Goal: Transaction & Acquisition: Book appointment/travel/reservation

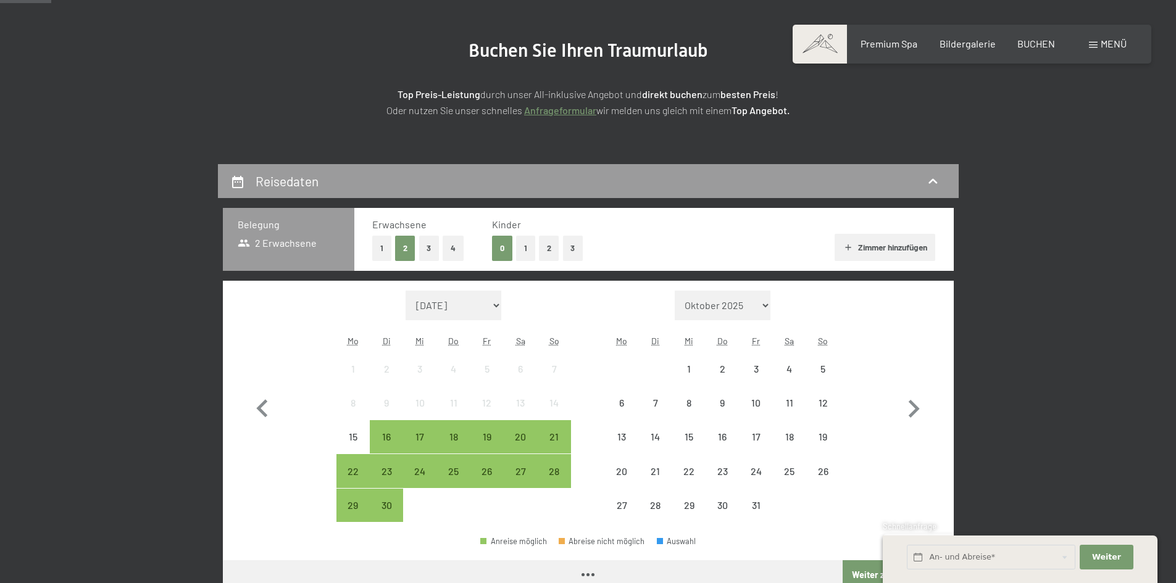
scroll to position [123, 0]
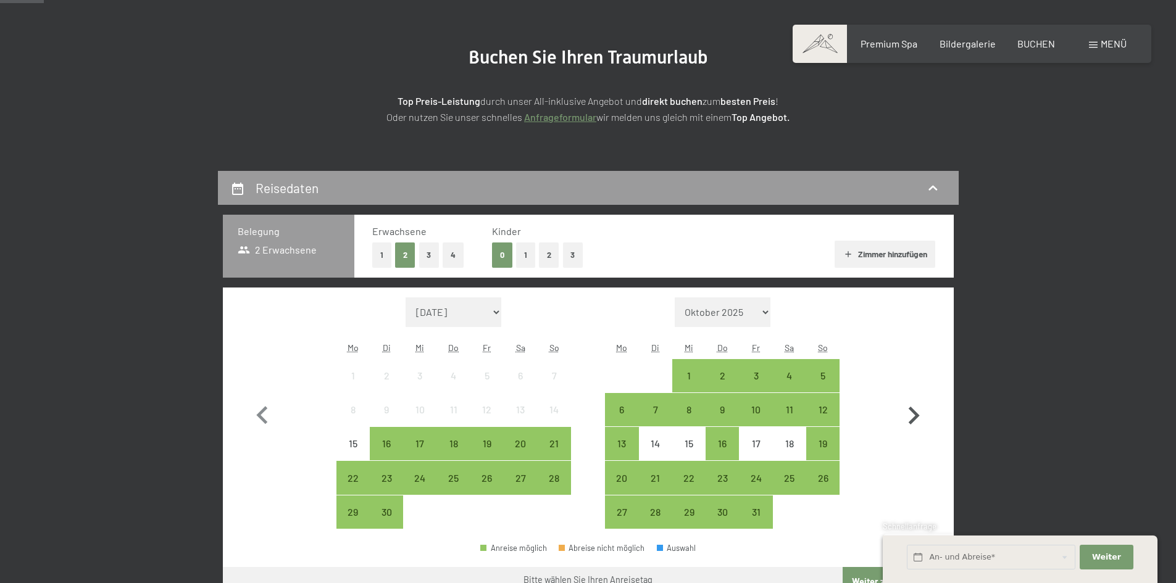
click at [908, 413] on icon "button" at bounding box center [913, 416] width 36 height 36
select select "2025-10-01"
select select "2025-11-01"
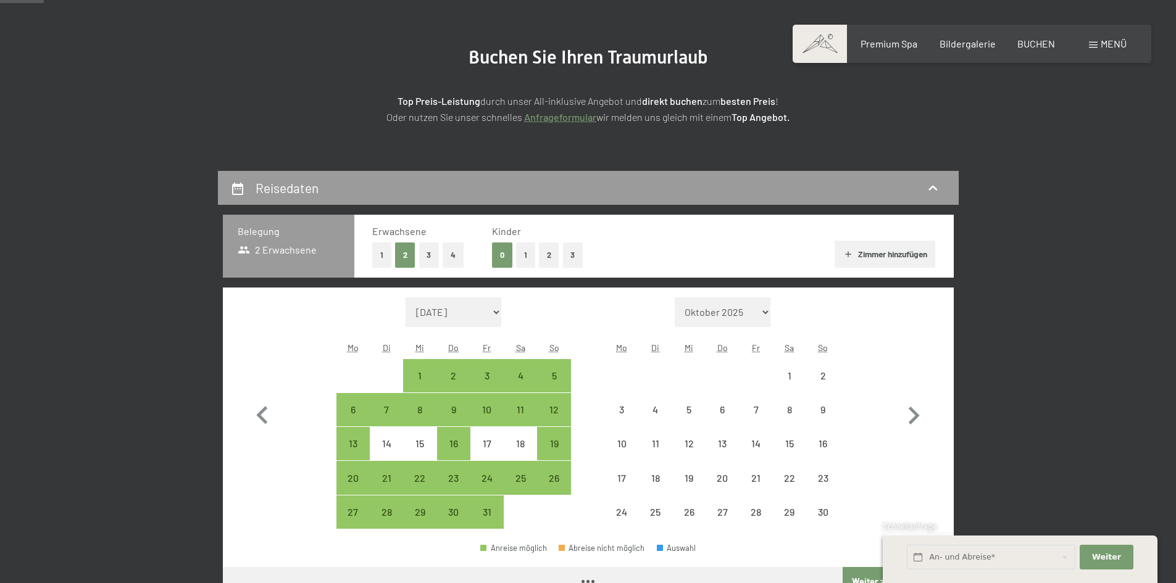
select select "2025-10-01"
select select "2025-11-01"
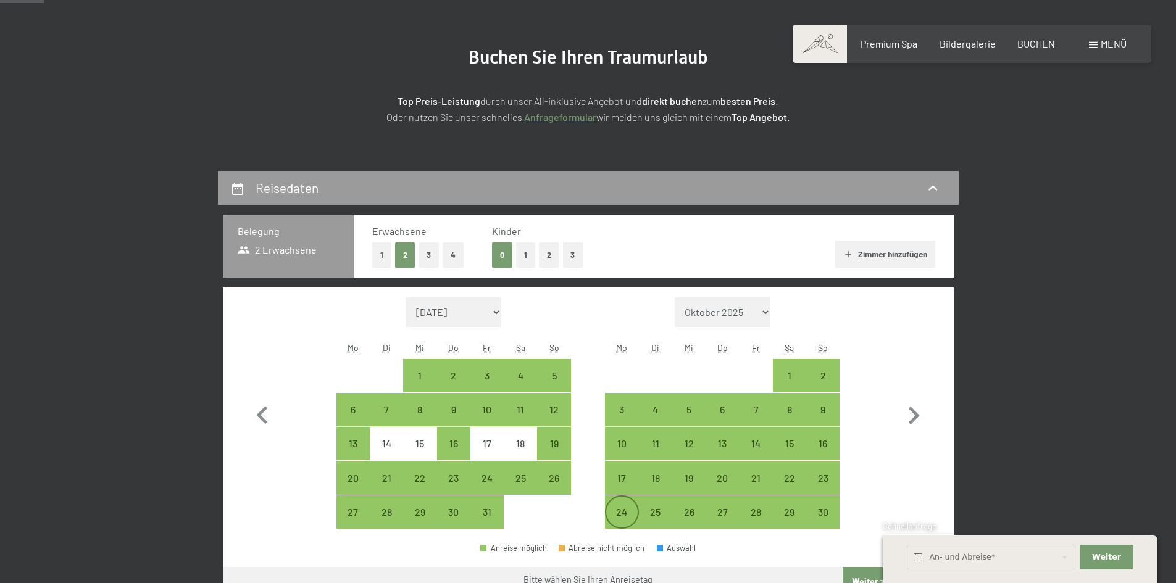
click at [625, 511] on div "24" at bounding box center [621, 522] width 31 height 31
select select "2025-10-01"
select select "2025-11-01"
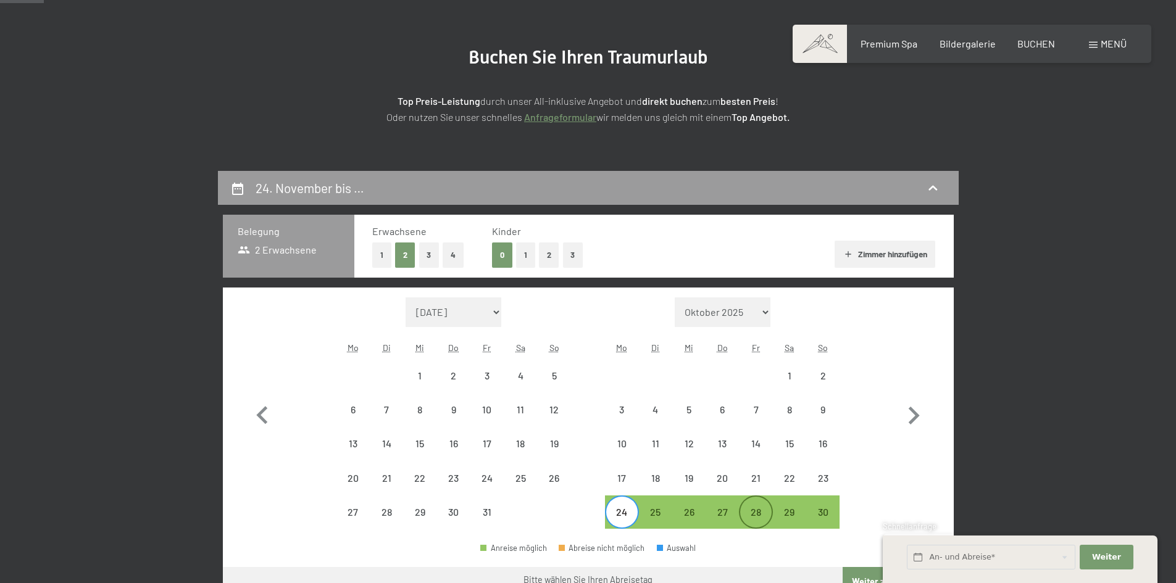
click at [748, 510] on div "28" at bounding box center [755, 522] width 31 height 31
select select "2025-10-01"
select select "2025-11-01"
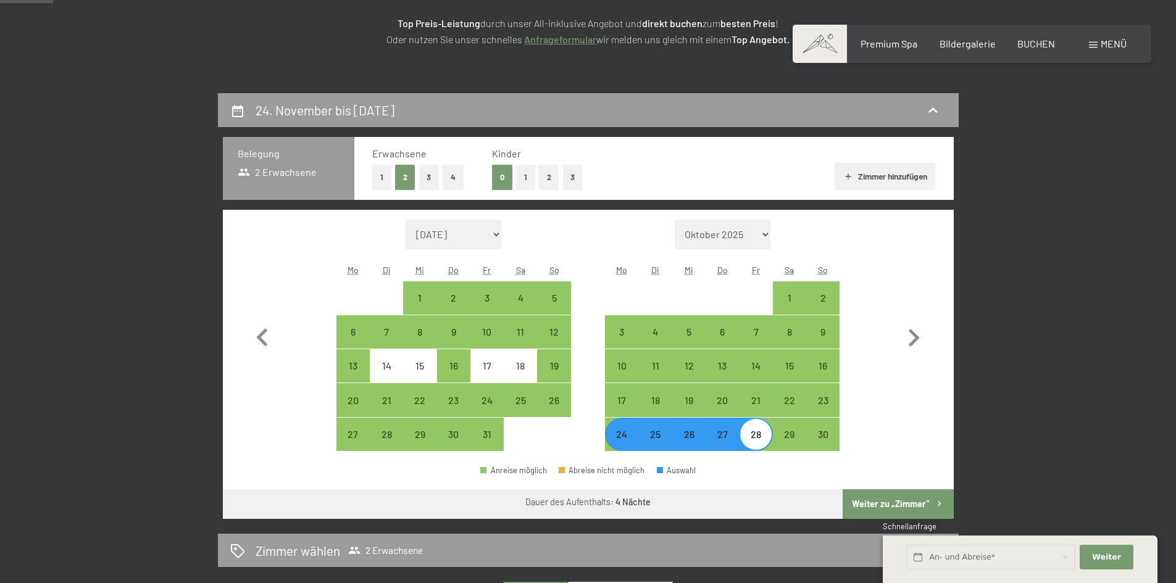
scroll to position [185, 0]
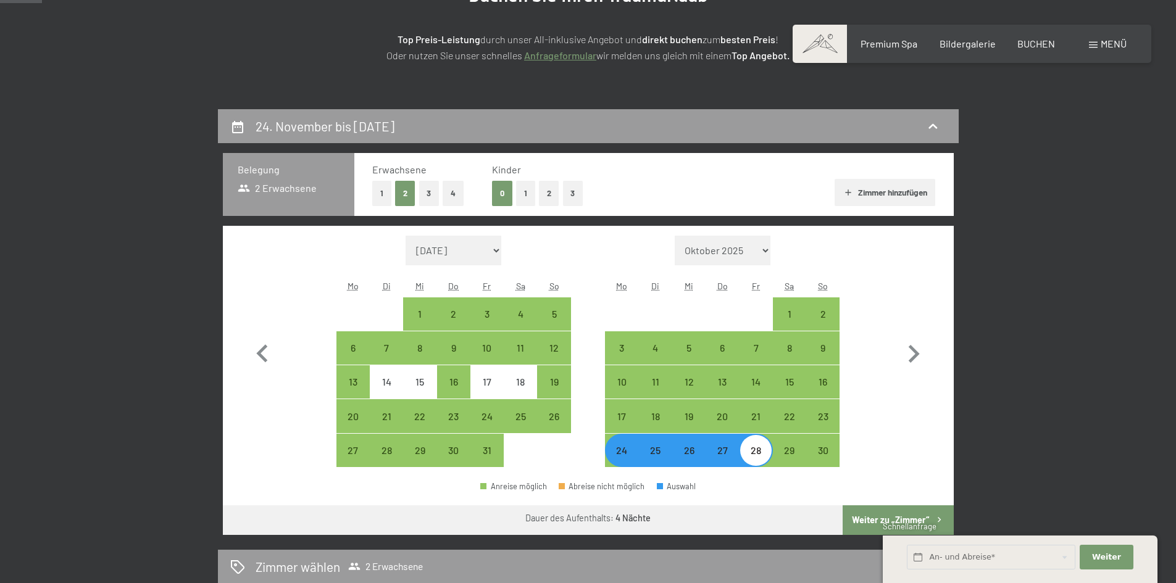
click at [910, 198] on button "Zimmer hinzufügen" at bounding box center [884, 192] width 101 height 27
select select "2025-10-01"
select select "2025-11-01"
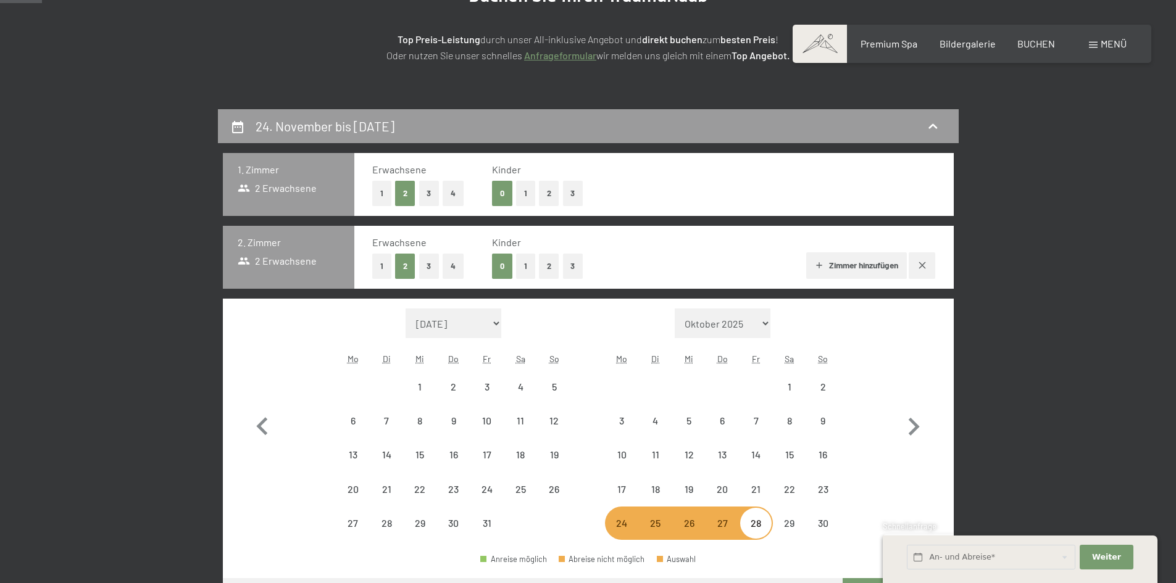
select select "2025-10-01"
select select "2025-11-01"
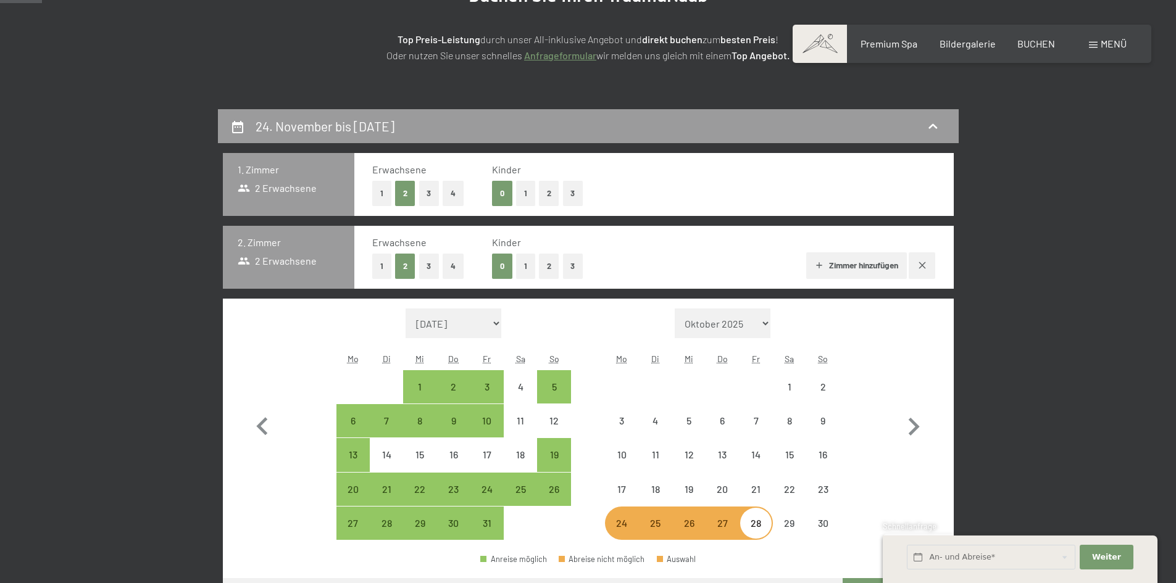
select select "2025-10-01"
select select "2025-11-01"
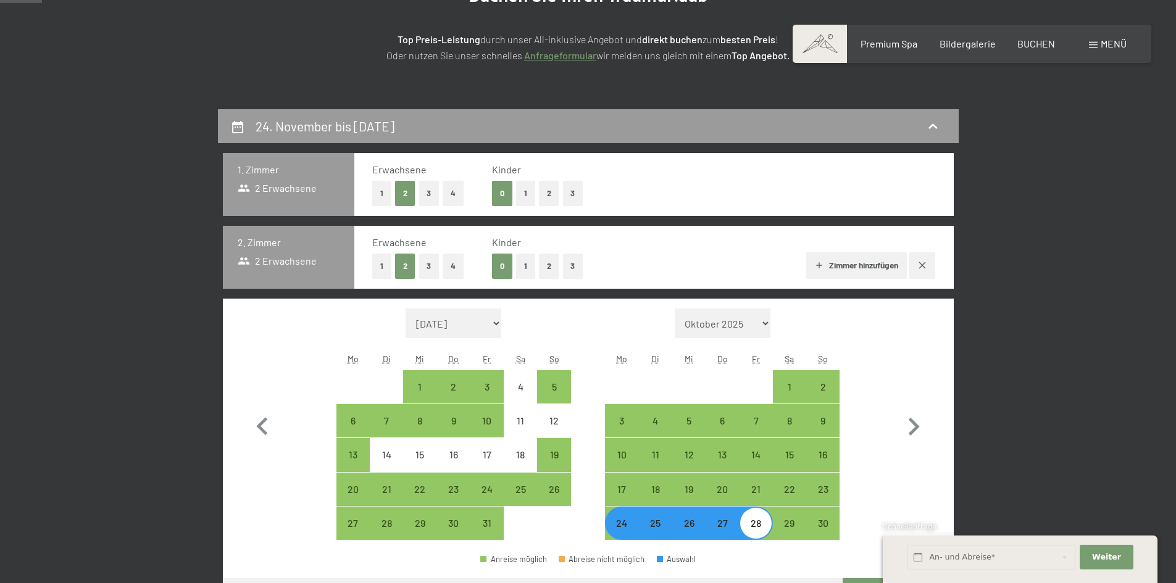
click at [546, 262] on button "2" at bounding box center [549, 266] width 20 height 25
select select "2025-10-01"
select select "2025-11-01"
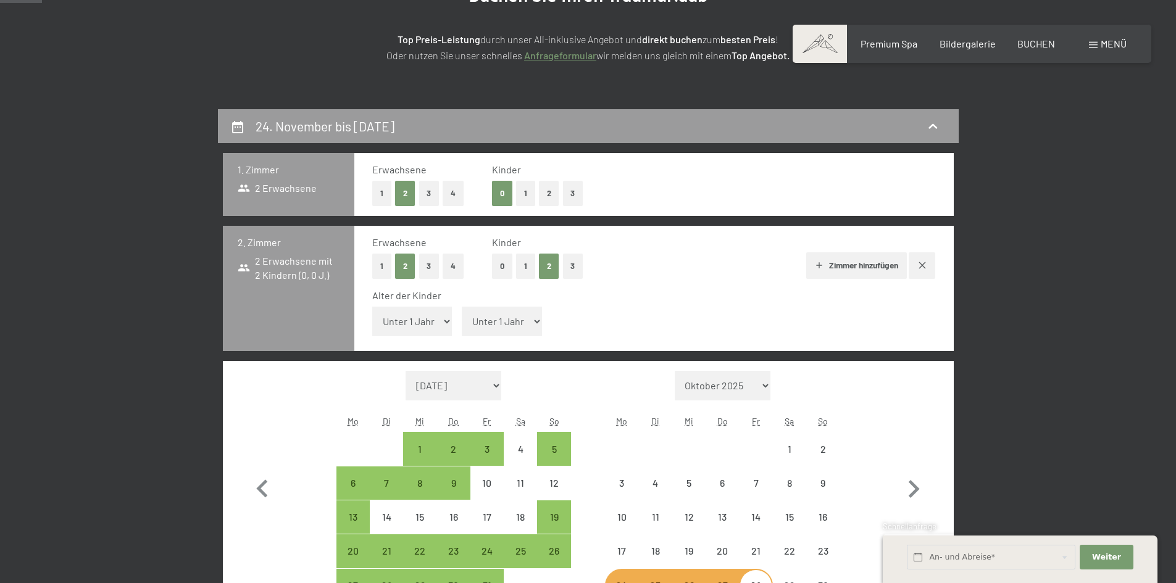
select select "2025-10-01"
select select "2025-11-01"
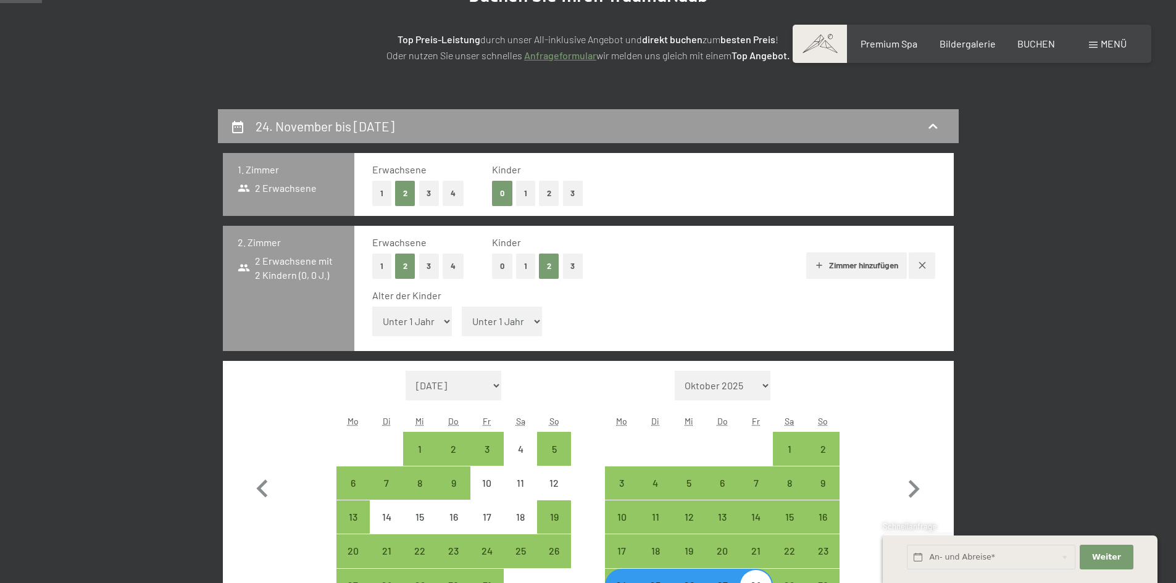
click at [470, 325] on span "Einwilligung Marketing*" at bounding box center [521, 328] width 102 height 12
click at [463, 325] on input "Einwilligung Marketing*" at bounding box center [457, 328] width 12 height 12
checkbox input "false"
click at [504, 320] on select "Unter 1 Jahr 1 Jahr 2 Jahre 3 Jahre 4 Jahre 5 Jahre 6 Jahre 7 Jahre 8 Jahre 9 J…" at bounding box center [502, 322] width 80 height 30
select select "3"
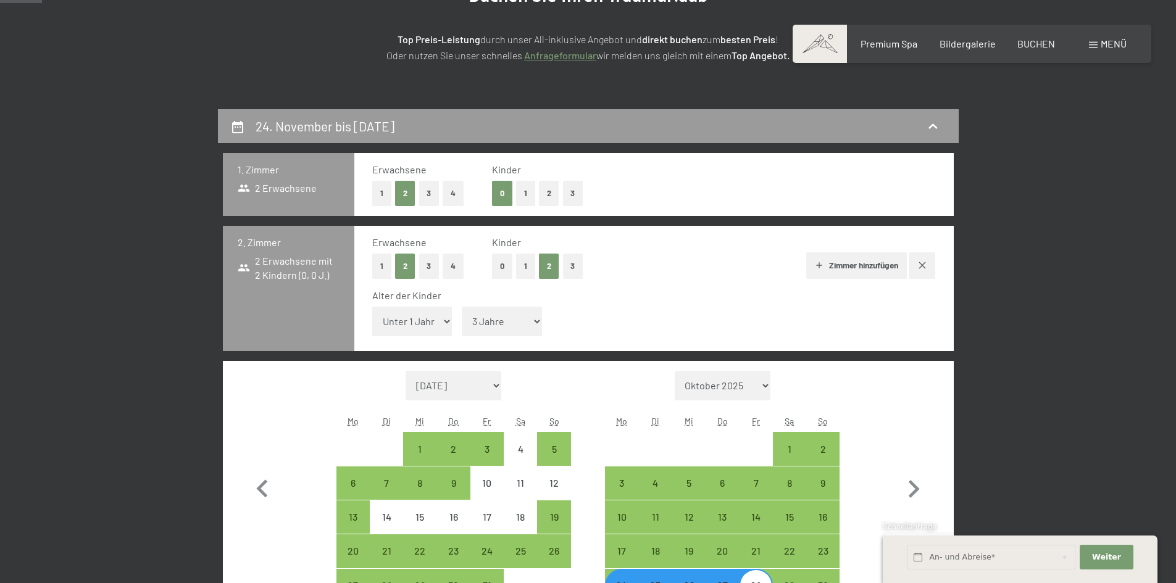
click at [462, 307] on select "Unter 1 Jahr 1 Jahr 2 Jahre 3 Jahre 4 Jahre 5 Jahre 6 Jahre 7 Jahre 8 Jahre 9 J…" at bounding box center [502, 322] width 80 height 30
select select "2025-10-01"
select select "2025-11-01"
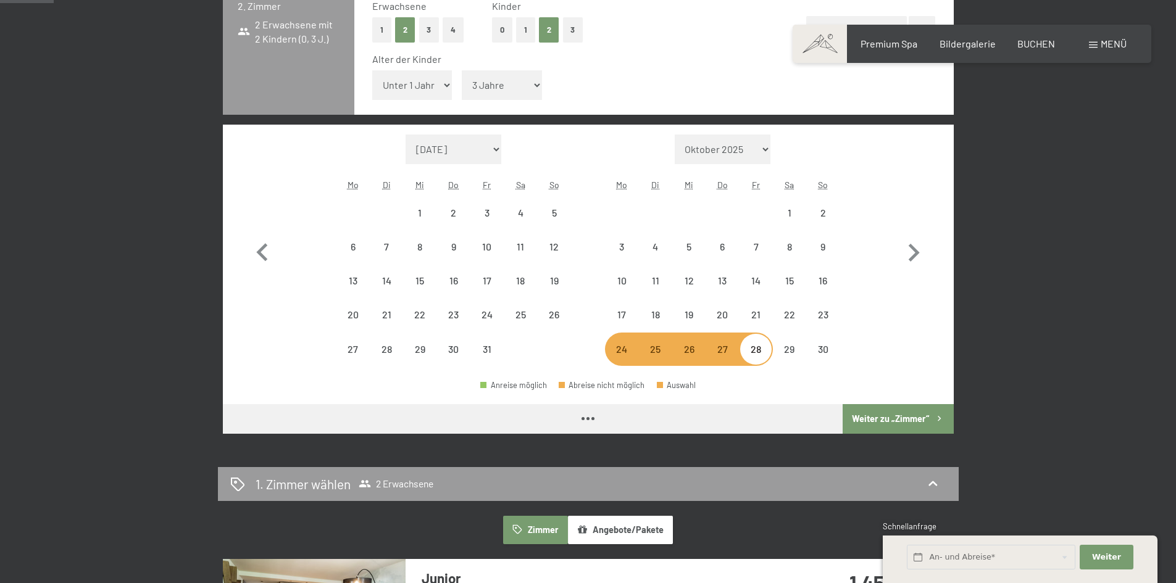
select select "2025-10-01"
select select "2025-11-01"
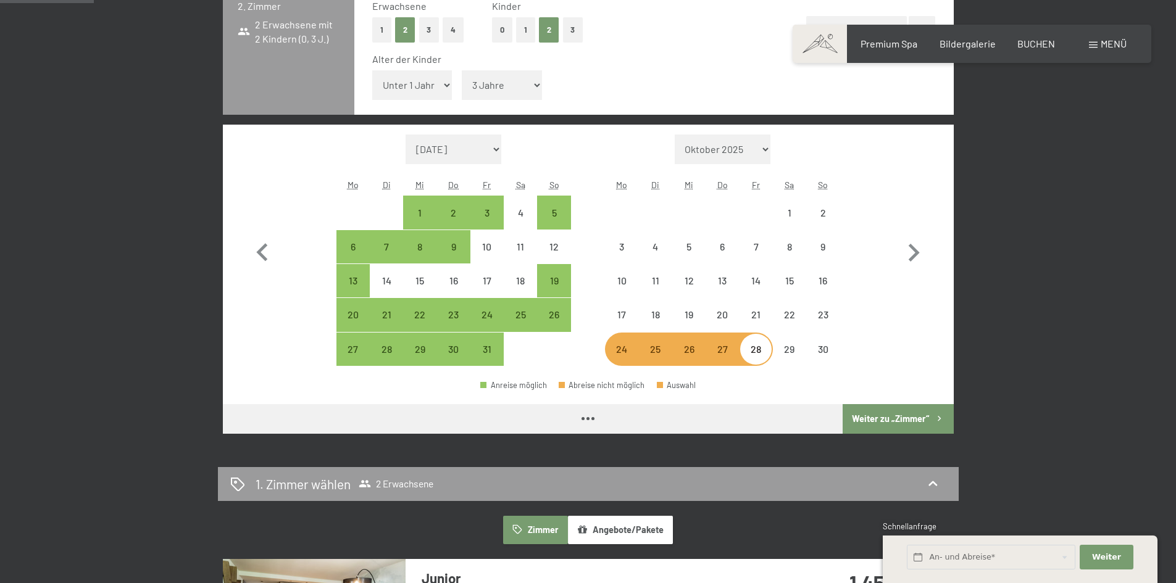
scroll to position [432, 0]
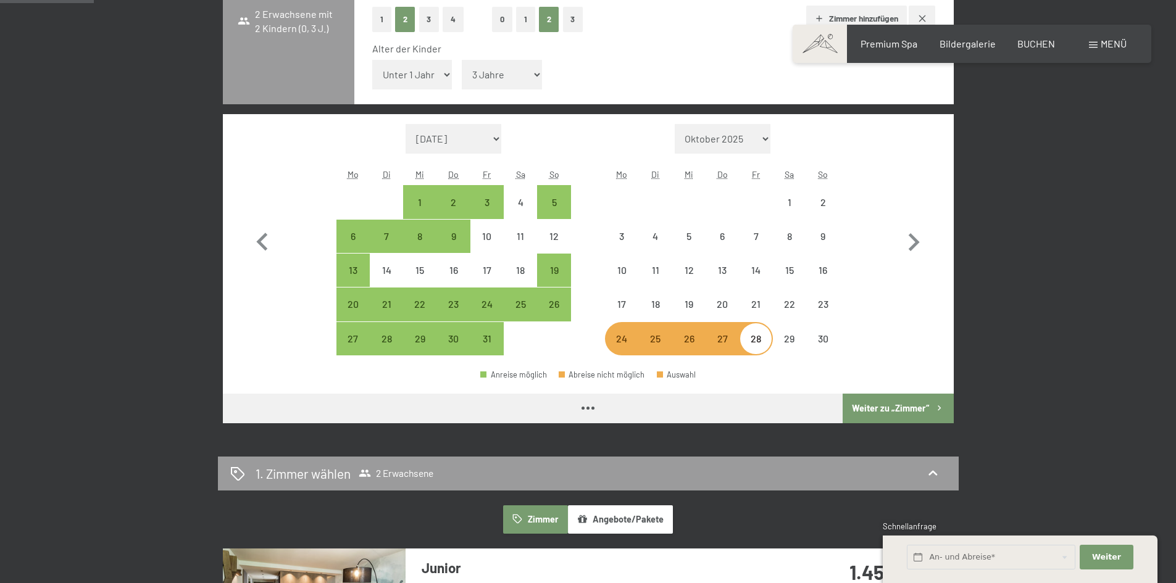
select select "2025-10-01"
select select "2025-11-01"
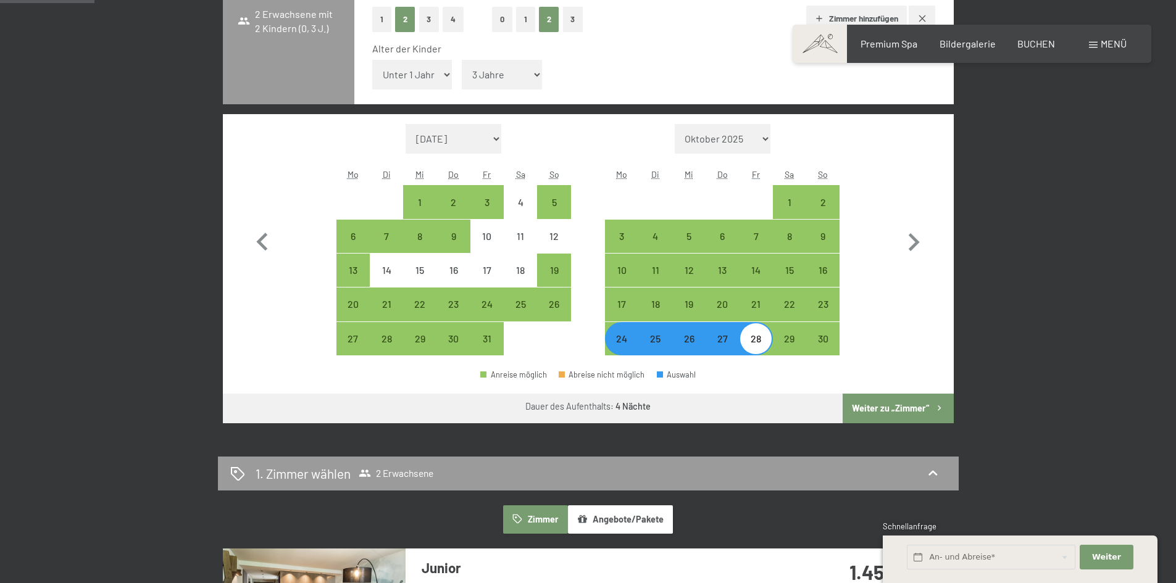
click at [891, 406] on button "Weiter zu „Zimmer“" at bounding box center [897, 409] width 110 height 30
select select "2025-10-01"
select select "2025-11-01"
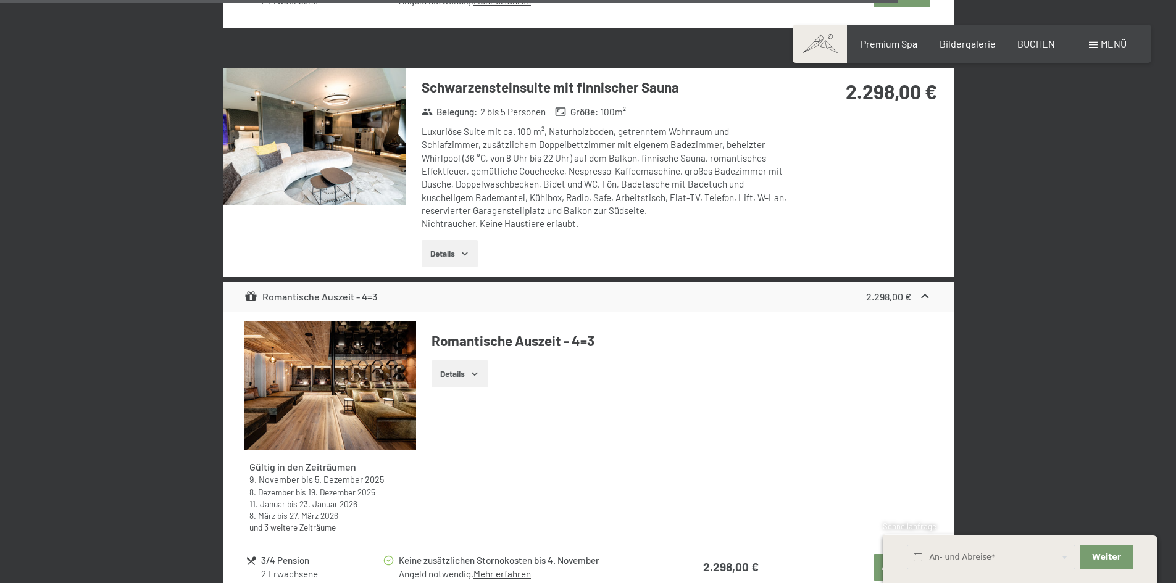
scroll to position [3689, 0]
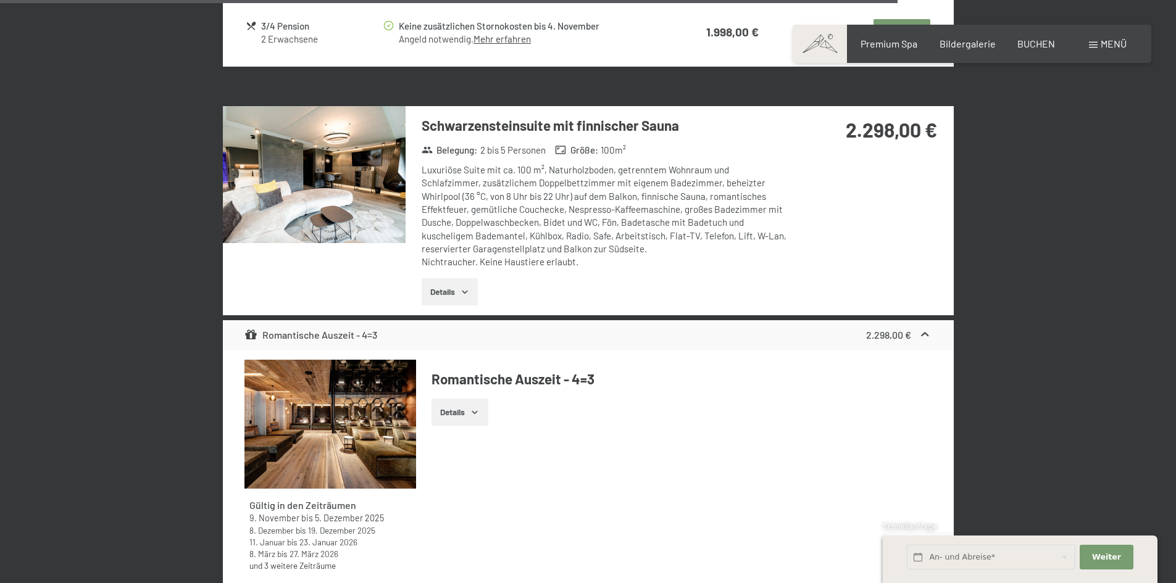
click at [580, 240] on div "Luxuriöse Suite mit ca. 100 m², Naturholzboden, getrenntem Wohnraum und Schlafz…" at bounding box center [604, 216] width 367 height 105
click at [473, 294] on button "Details" at bounding box center [449, 291] width 56 height 27
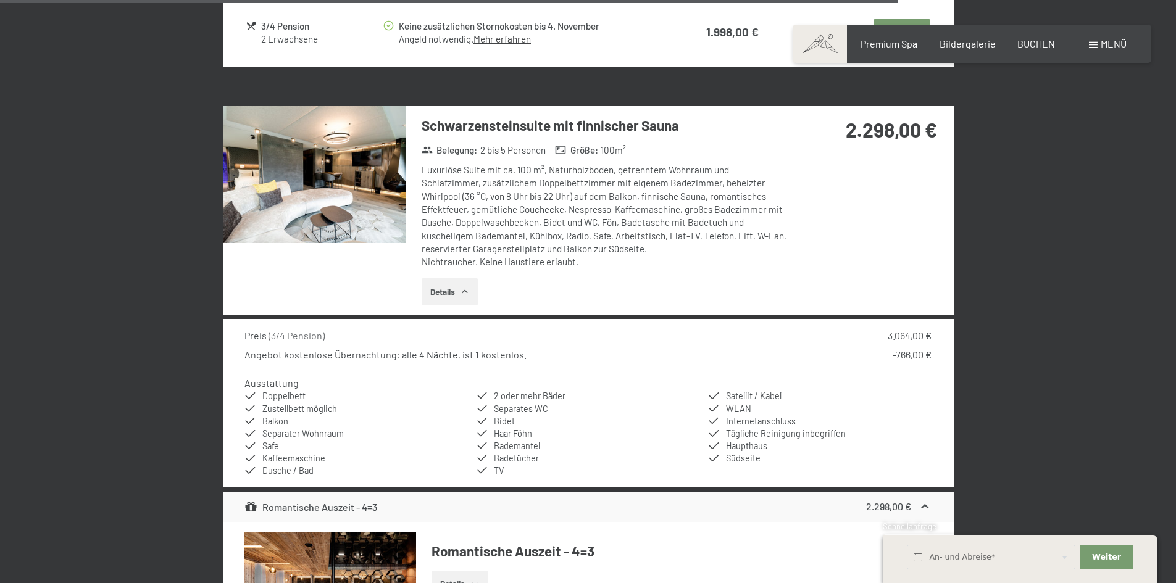
click at [644, 169] on div "Luxuriöse Suite mit ca. 100 m², Naturholzboden, getrenntem Wohnraum und Schlafz…" at bounding box center [604, 216] width 367 height 105
drag, startPoint x: 520, startPoint y: 305, endPoint x: 518, endPoint y: 270, distance: 35.2
click at [518, 270] on div "Schwarzensteinsuite mit finnischer Sauna Belegung : 2 bis 5 Personen Größe : 10…" at bounding box center [597, 210] width 384 height 209
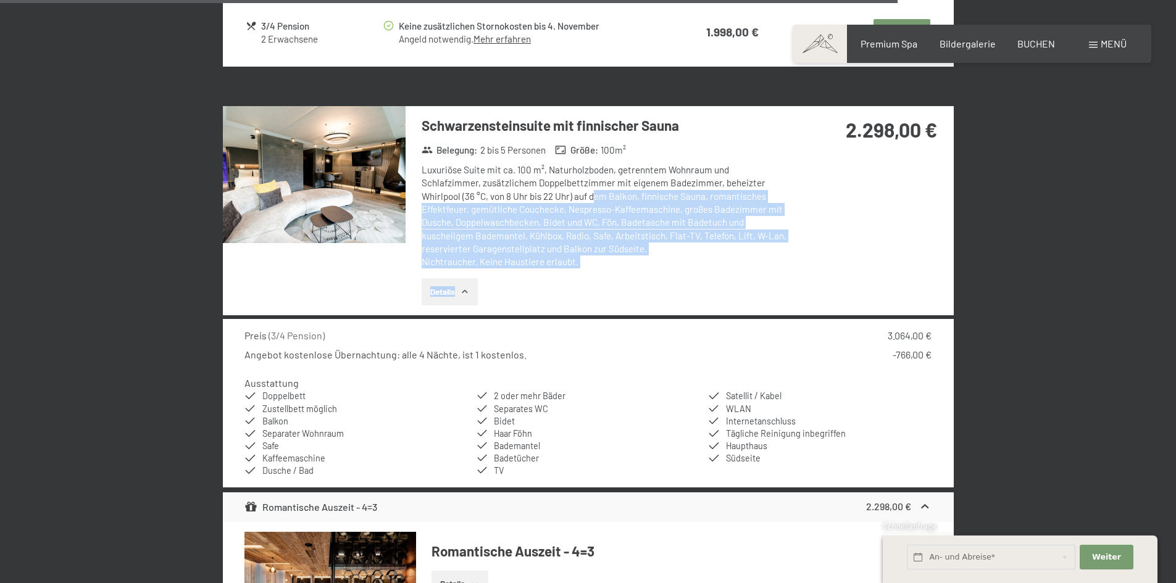
drag, startPoint x: 510, startPoint y: 195, endPoint x: 591, endPoint y: 275, distance: 113.5
click at [591, 275] on div "Schwarzensteinsuite mit finnischer Sauna Belegung : 2 bis 5 Personen Größe : 10…" at bounding box center [597, 210] width 384 height 209
click at [600, 270] on div "Schwarzensteinsuite mit finnischer Sauna Belegung : 2 bis 5 Personen Größe : 10…" at bounding box center [597, 210] width 384 height 209
click at [595, 213] on div "Luxuriöse Suite mit ca. 100 m², Naturholzboden, getrenntem Wohnraum und Schlafz…" at bounding box center [604, 216] width 367 height 105
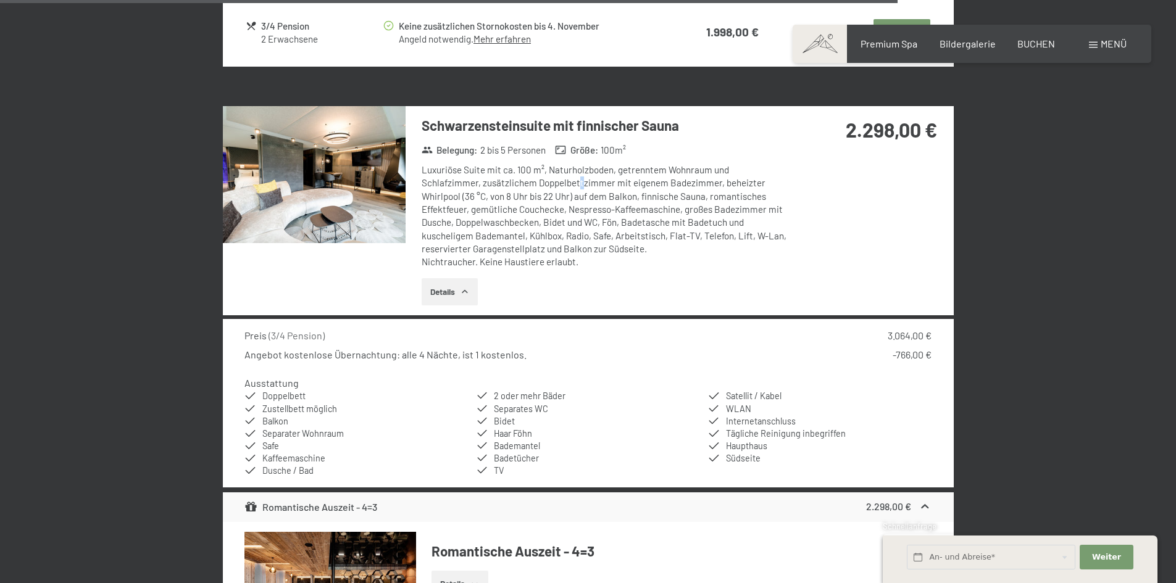
drag, startPoint x: 520, startPoint y: 177, endPoint x: 523, endPoint y: 183, distance: 6.9
click at [522, 181] on div "Luxuriöse Suite mit ca. 100 m², Naturholzboden, getrenntem Wohnraum und Schlafz…" at bounding box center [604, 216] width 367 height 105
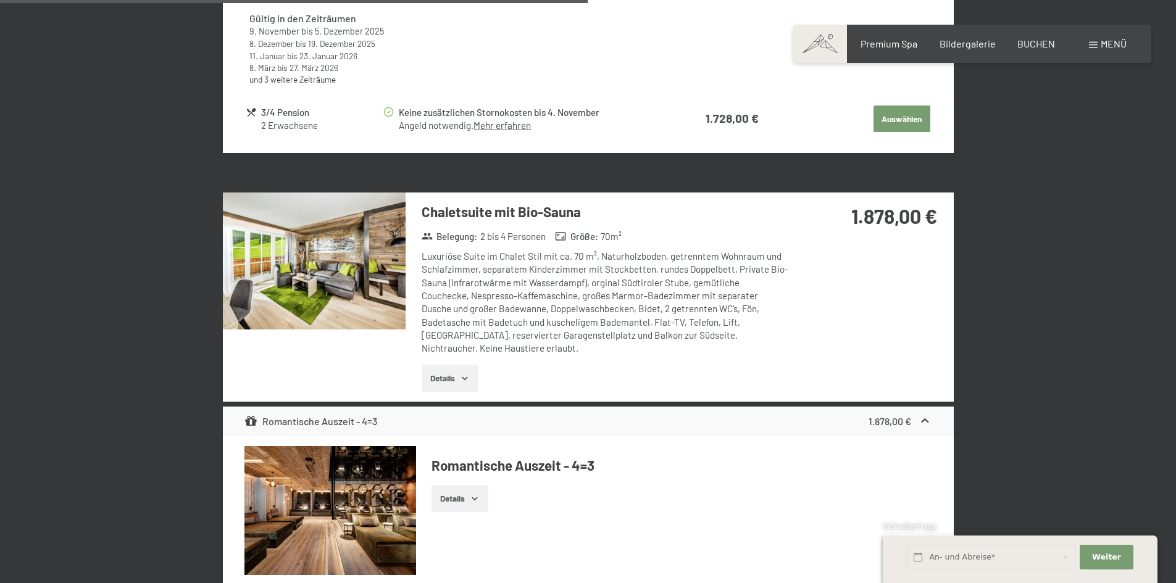
scroll to position [2393, 0]
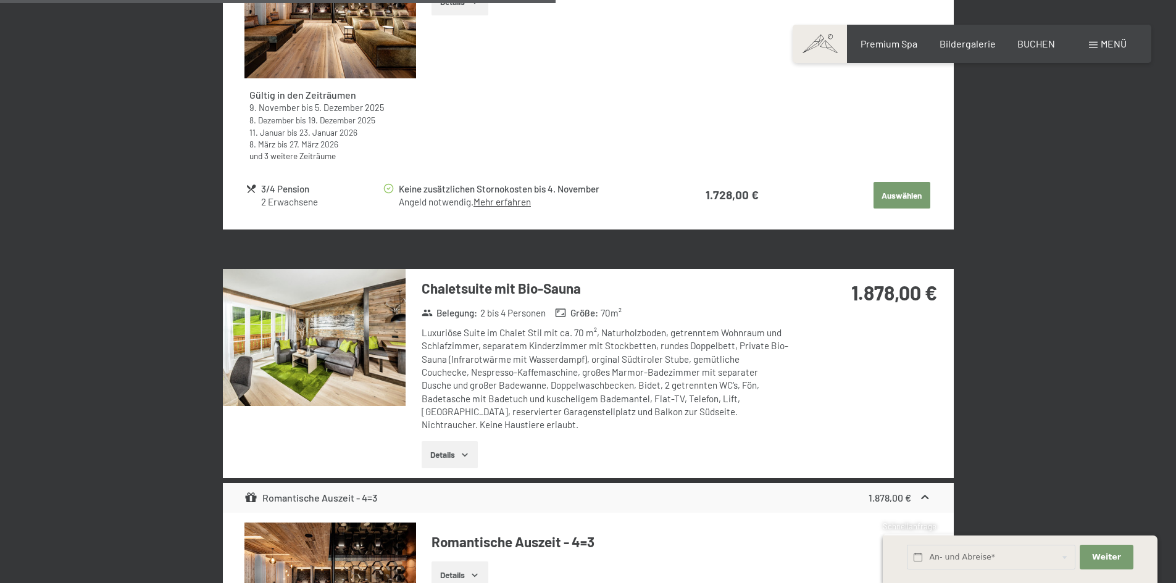
click at [389, 378] on img at bounding box center [314, 337] width 183 height 137
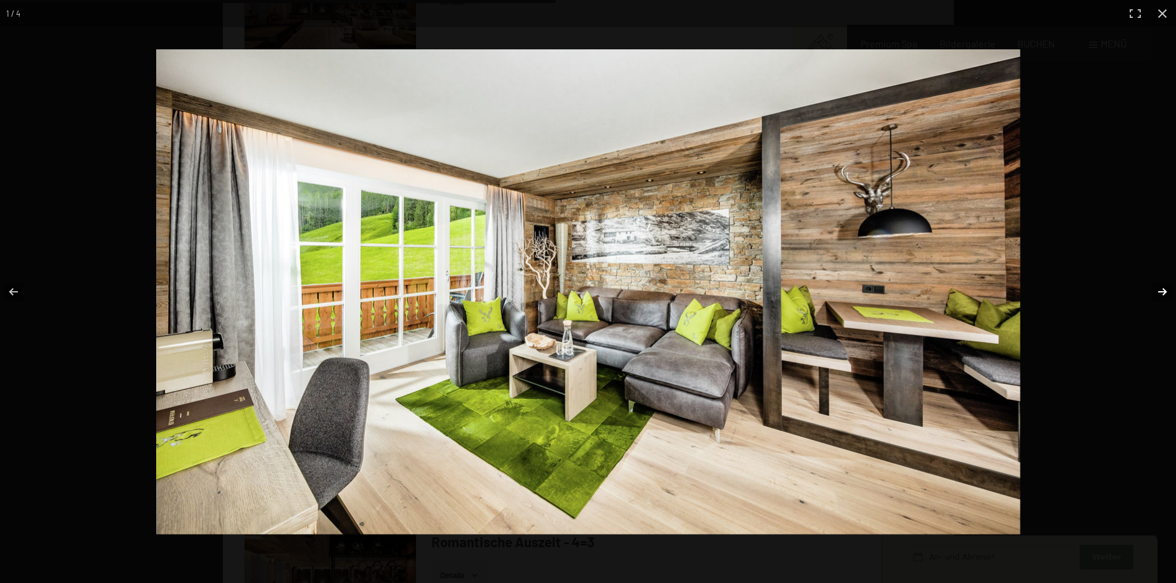
click at [1156, 294] on button "button" at bounding box center [1153, 292] width 43 height 62
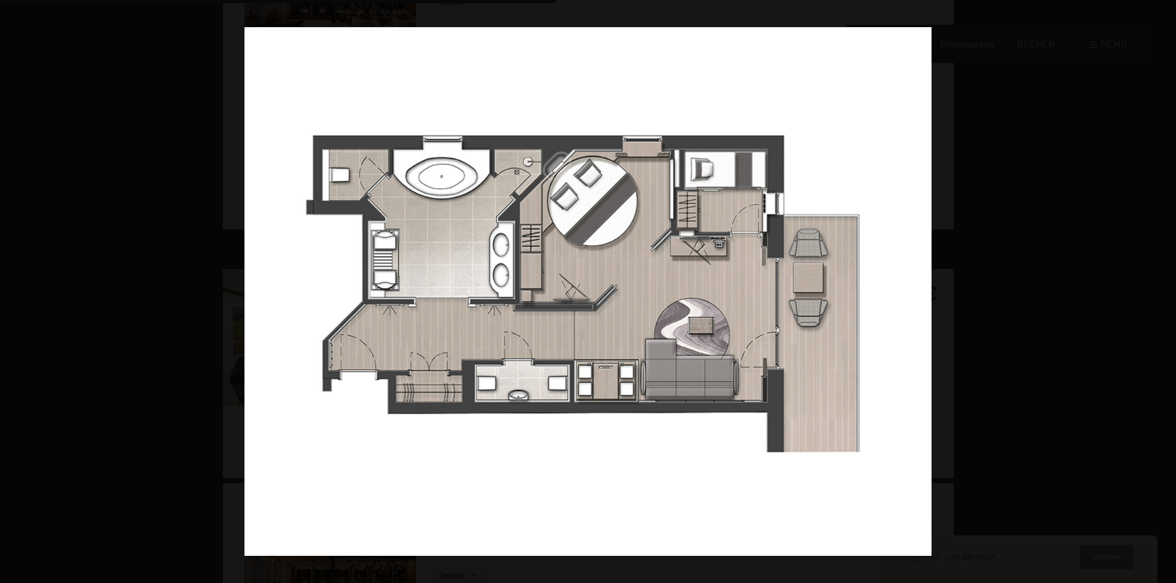
click at [1156, 294] on button "button" at bounding box center [1153, 292] width 43 height 62
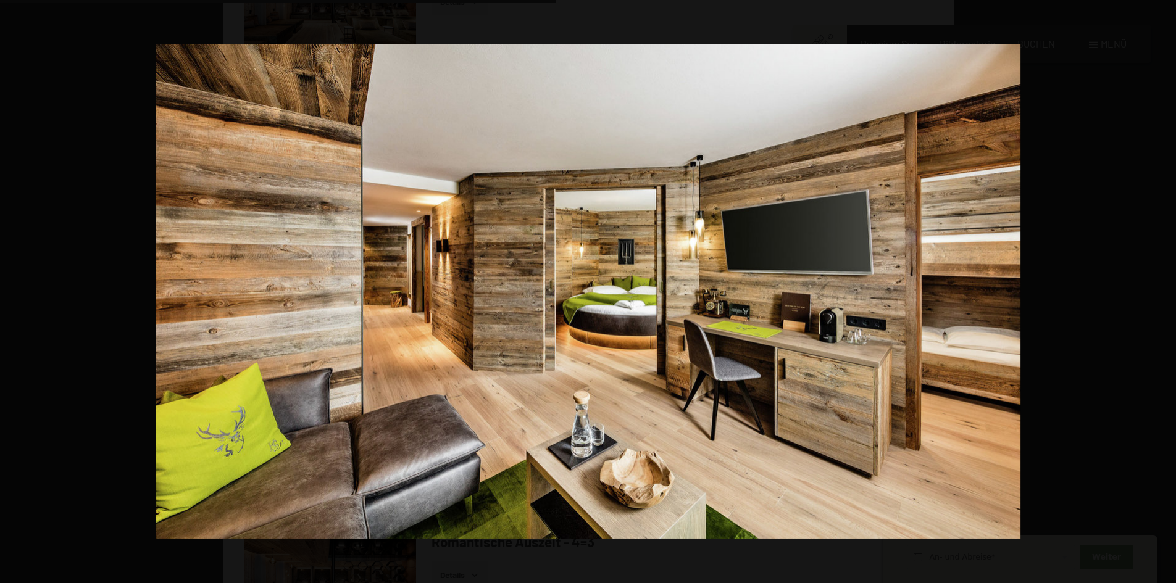
click at [1156, 294] on button "button" at bounding box center [1153, 292] width 43 height 62
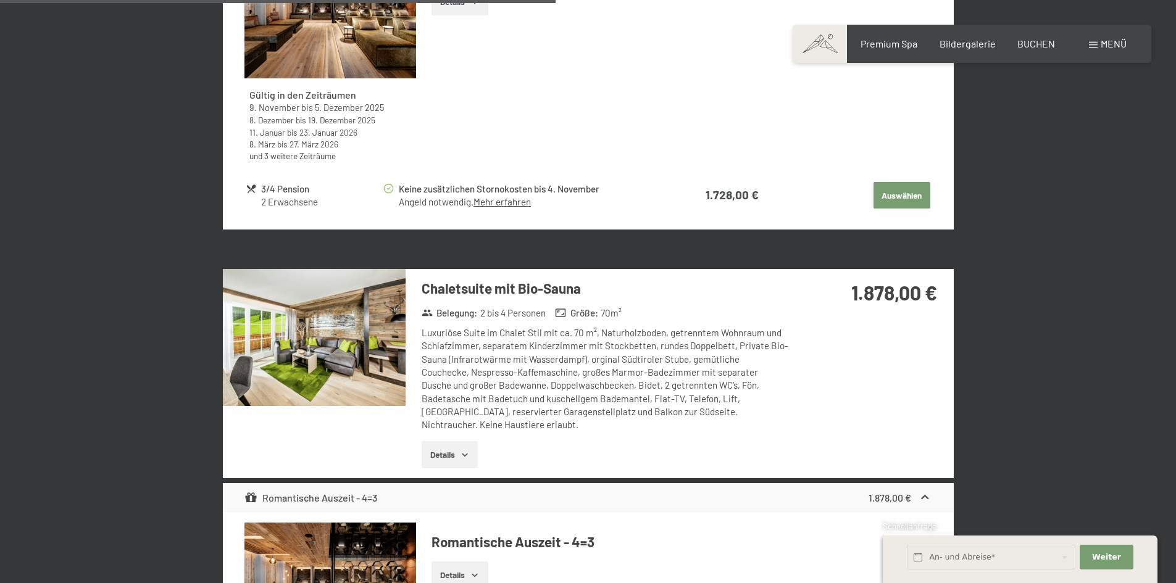
click at [0, 0] on button "button" at bounding box center [0, 0] width 0 height 0
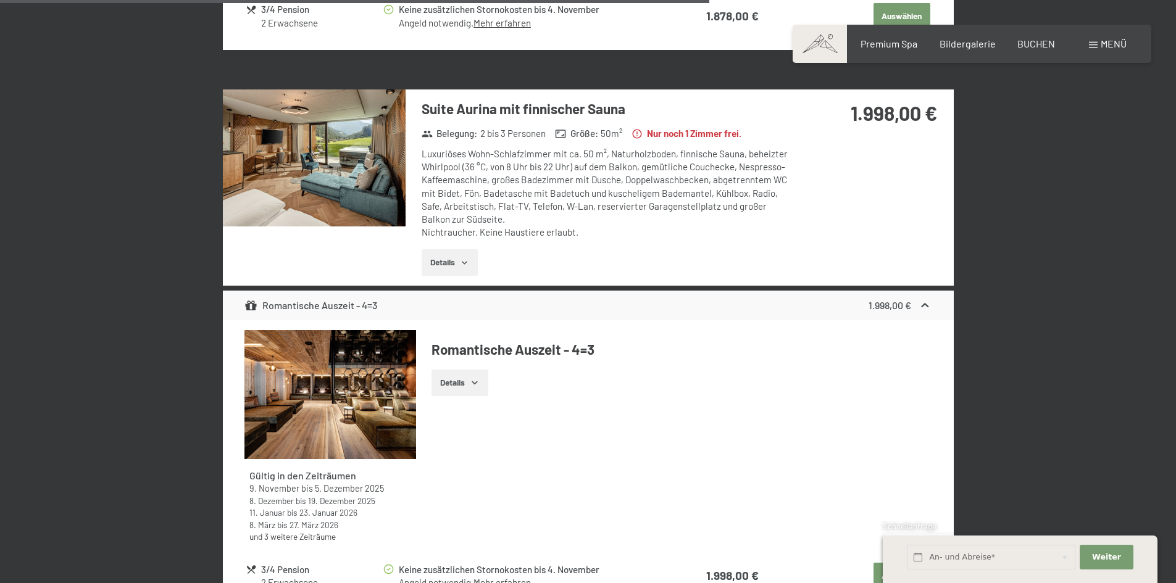
scroll to position [3195, 0]
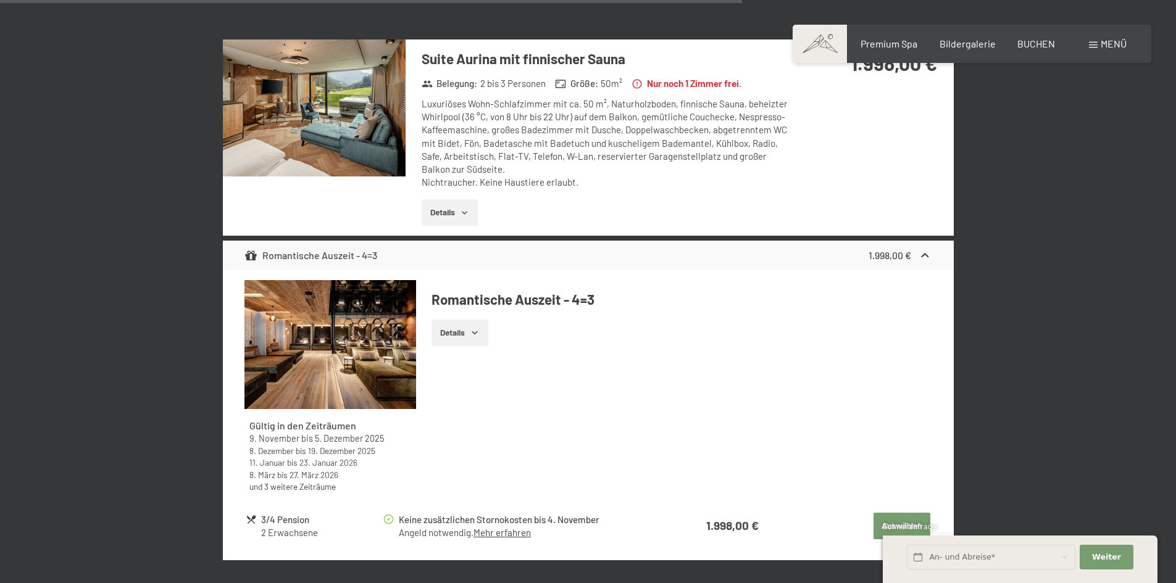
click at [278, 109] on img at bounding box center [314, 107] width 183 height 137
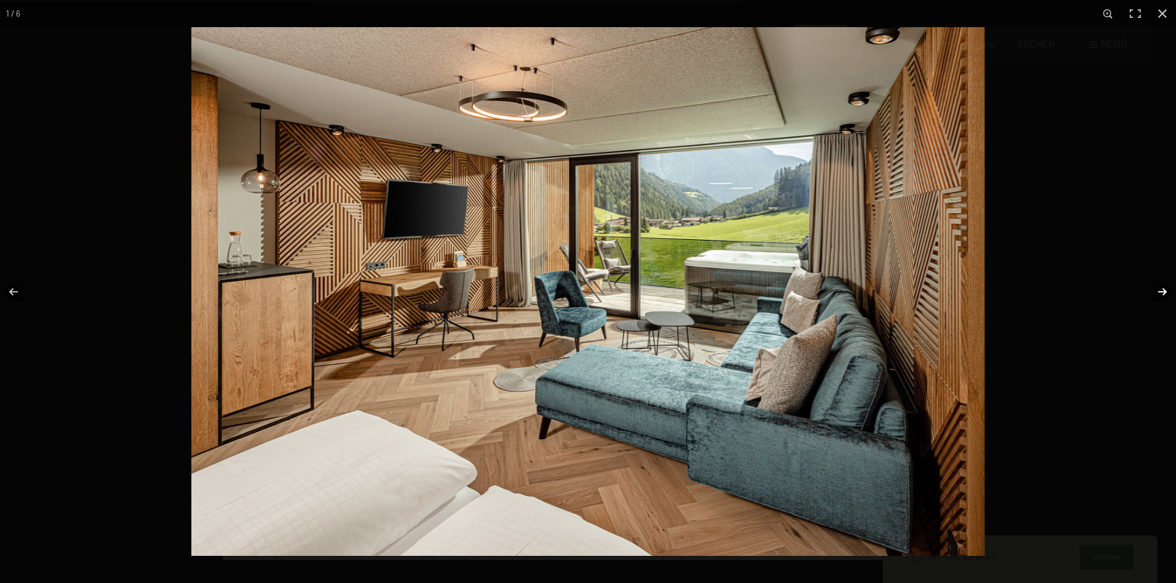
click at [1160, 290] on button "button" at bounding box center [1153, 292] width 43 height 62
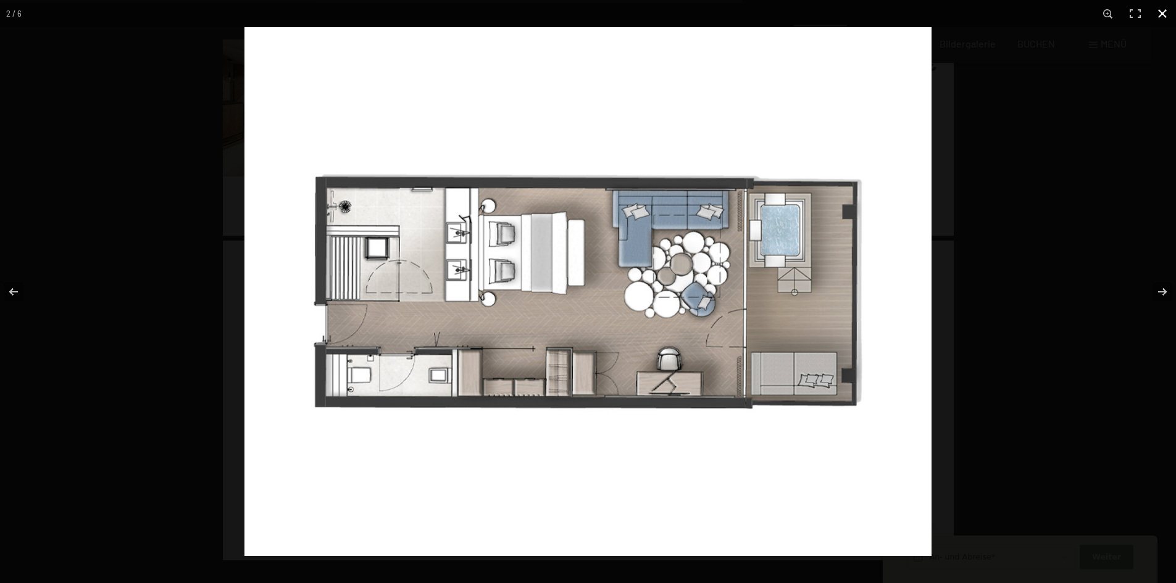
click at [1159, 20] on button "button" at bounding box center [1161, 13] width 27 height 27
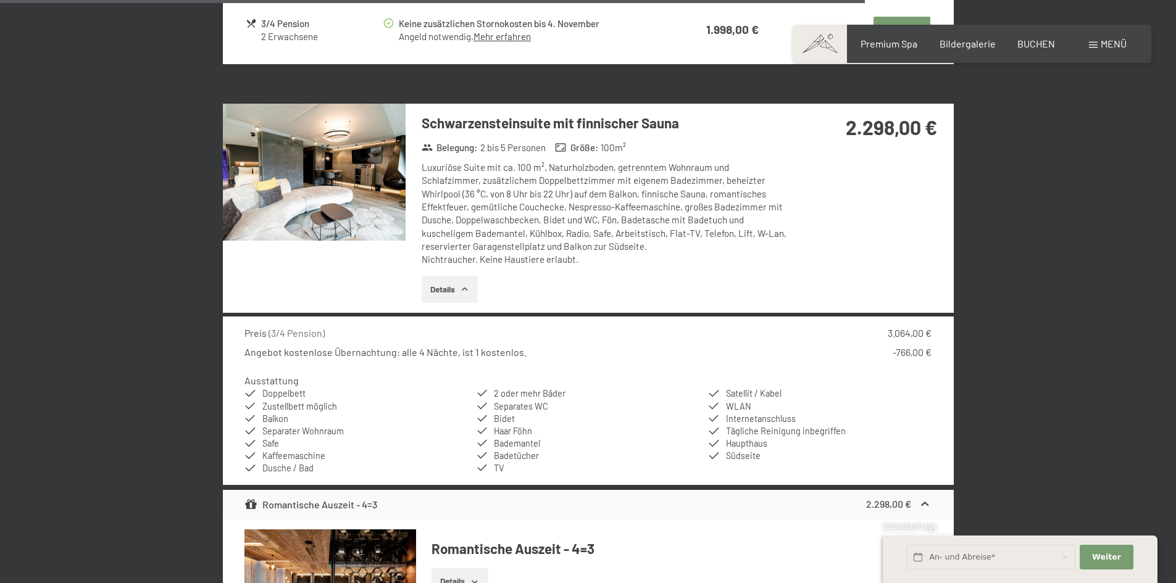
scroll to position [3689, 0]
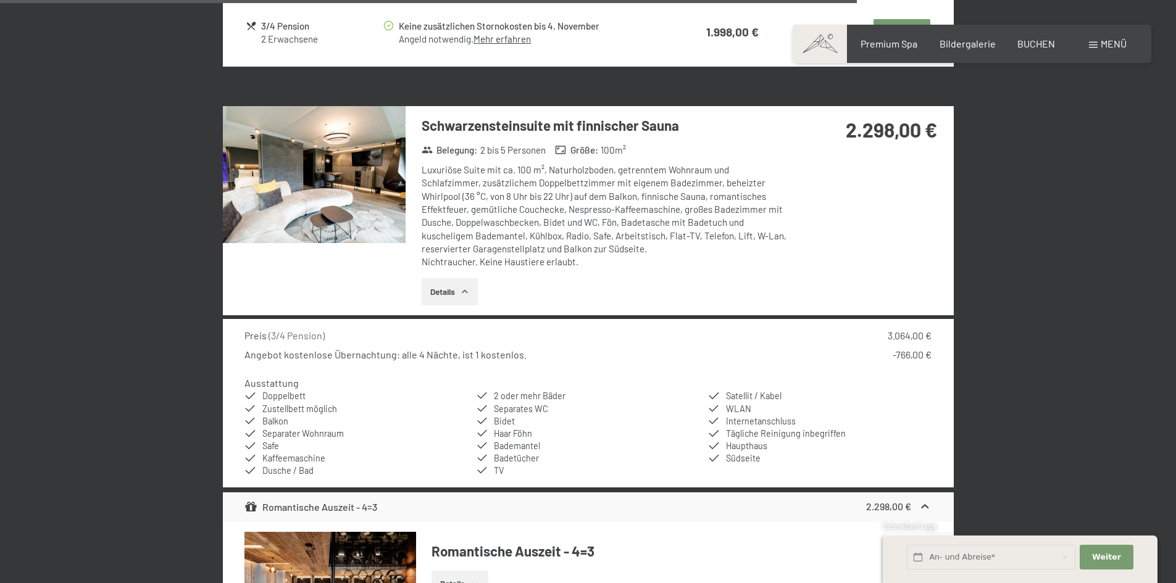
click at [385, 233] on img at bounding box center [314, 174] width 183 height 137
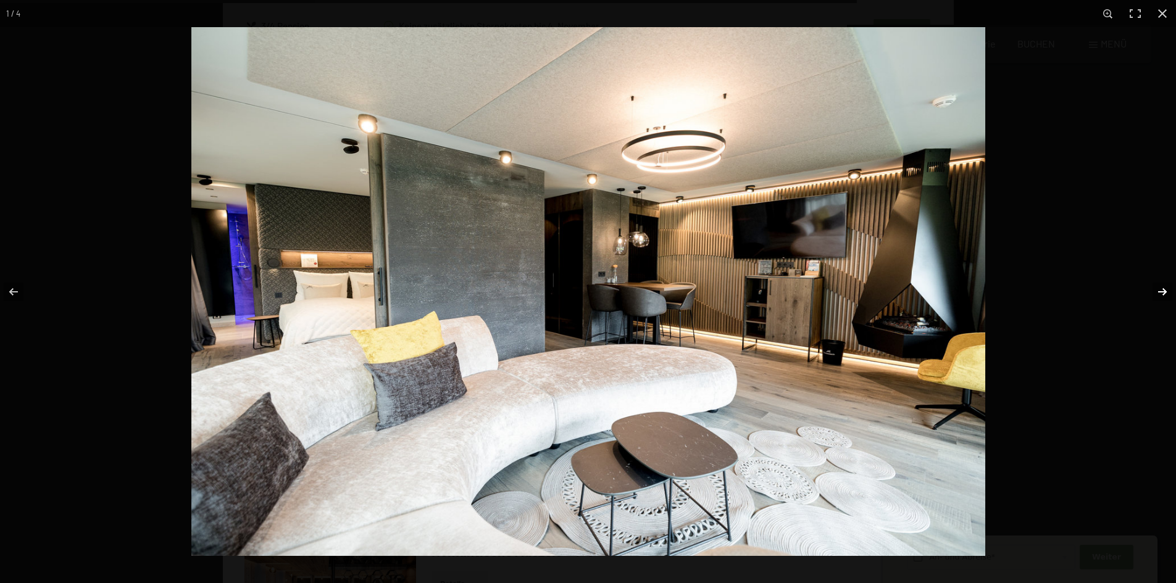
click at [1165, 293] on button "button" at bounding box center [1153, 292] width 43 height 62
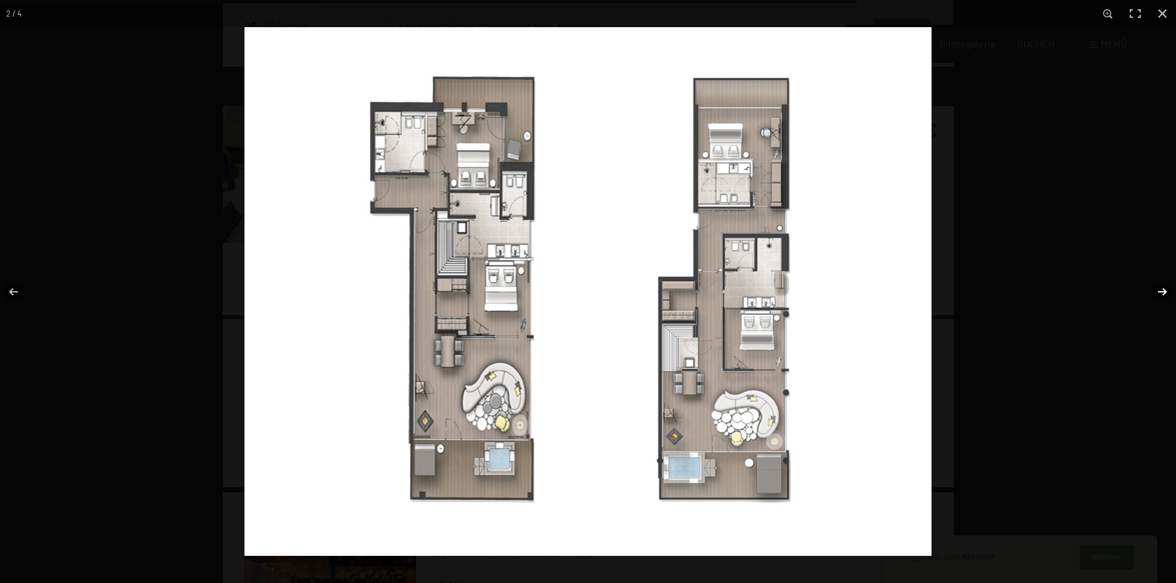
click at [1150, 286] on button "button" at bounding box center [1153, 292] width 43 height 62
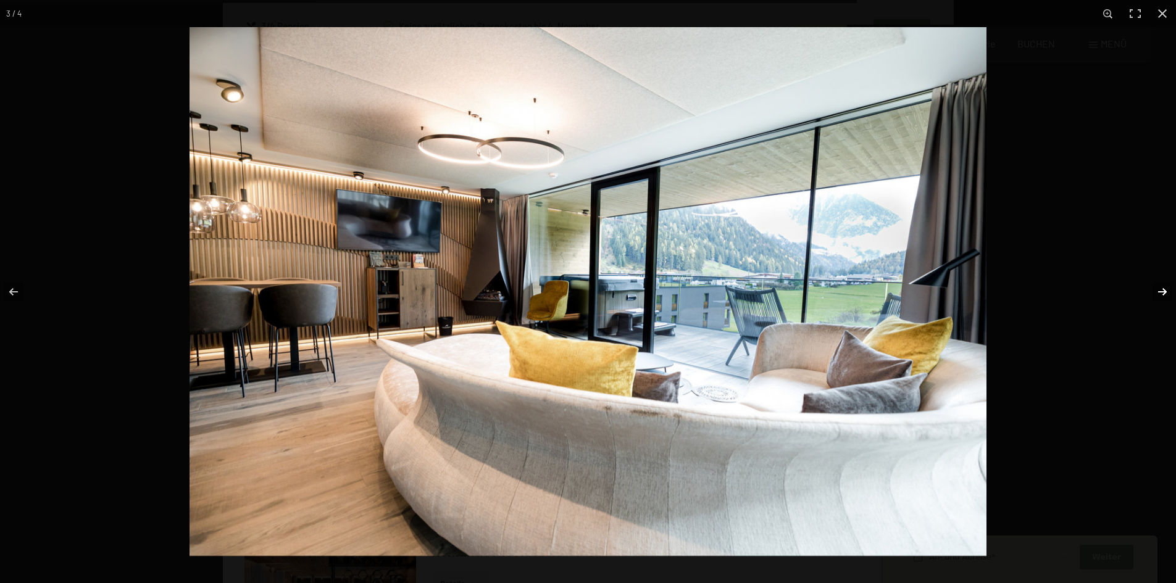
click at [1161, 289] on button "button" at bounding box center [1153, 292] width 43 height 62
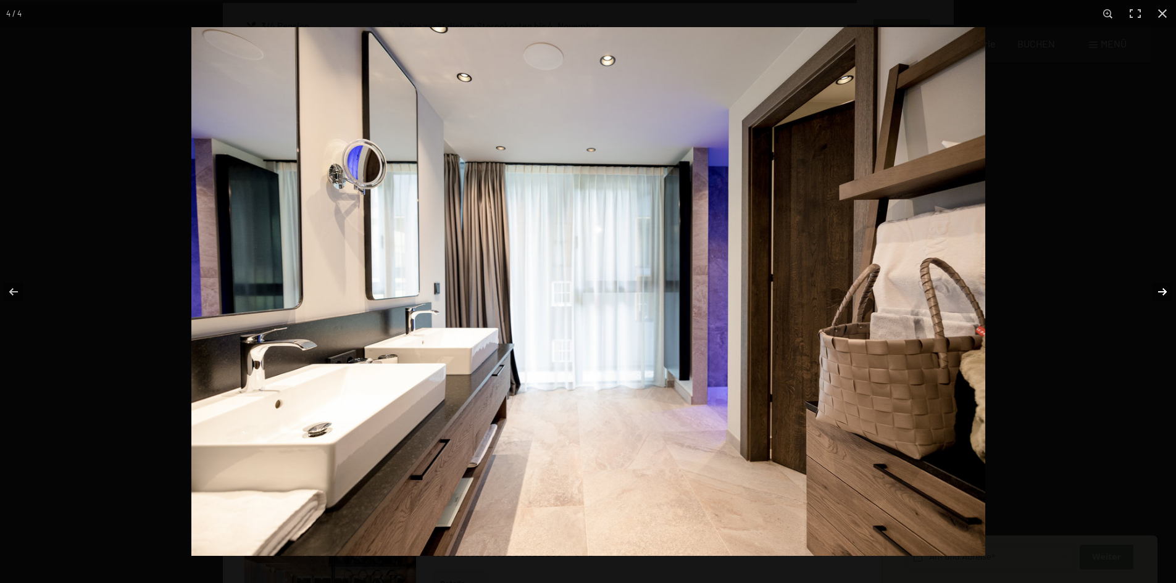
click at [1161, 289] on button "button" at bounding box center [1153, 292] width 43 height 62
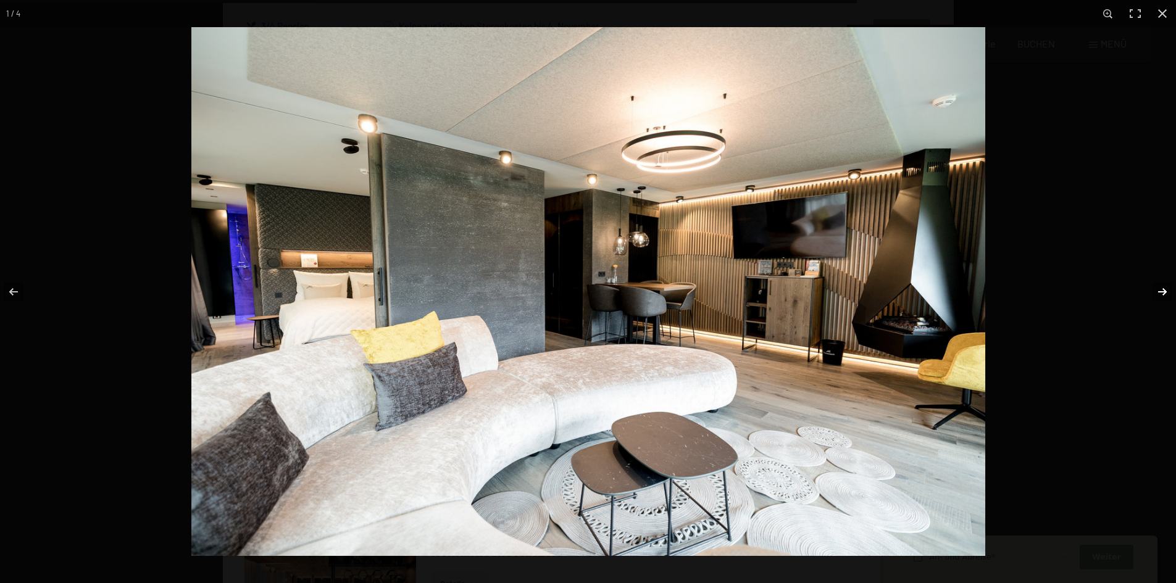
click at [1161, 289] on button "button" at bounding box center [1153, 292] width 43 height 62
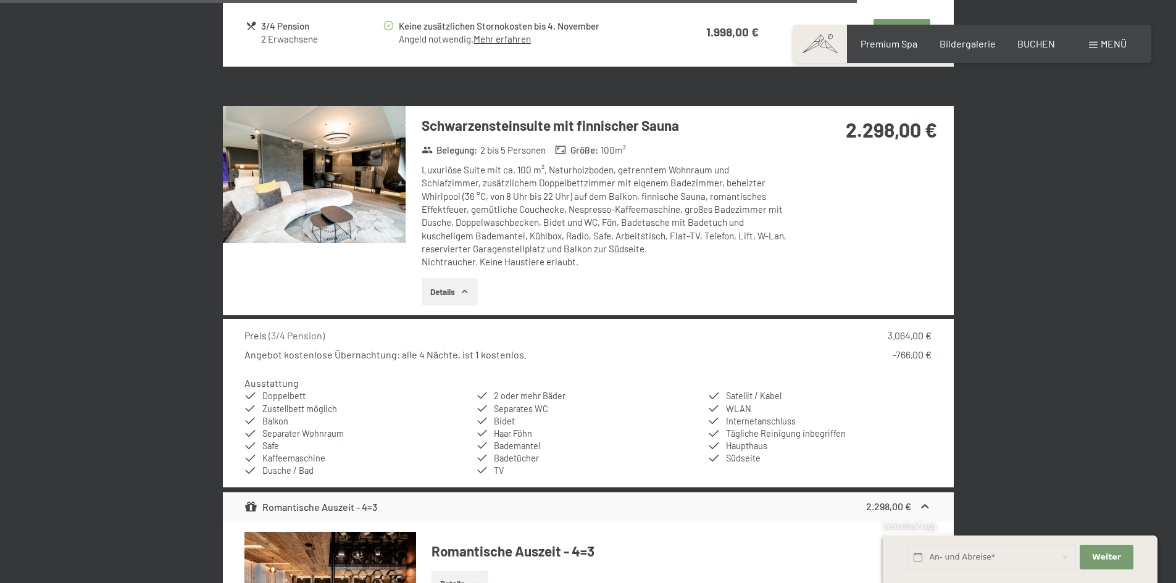
click at [0, 0] on button "button" at bounding box center [0, 0] width 0 height 0
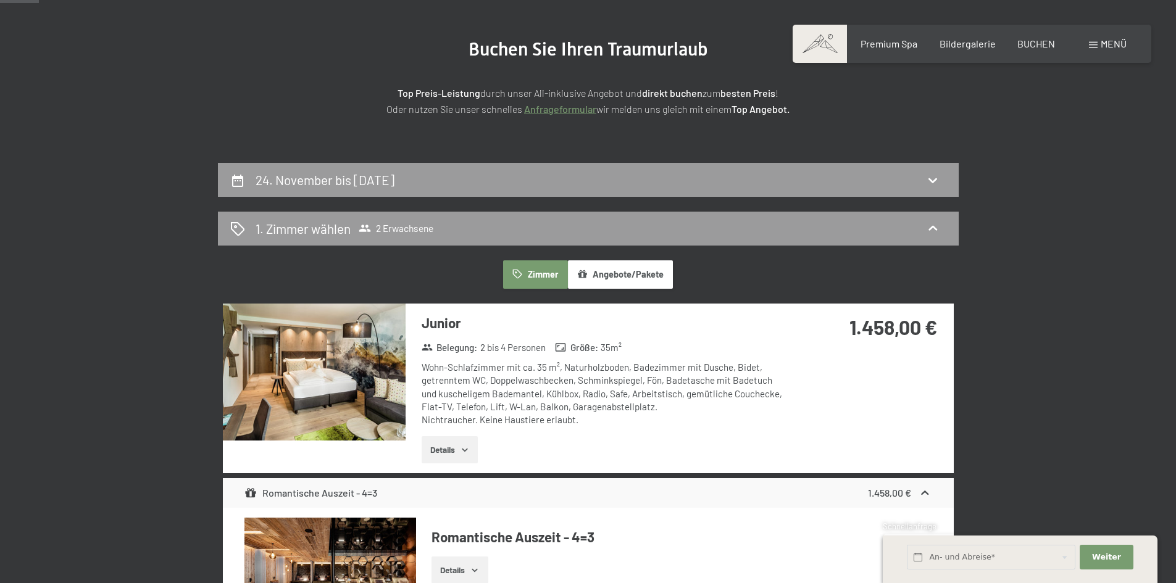
scroll to position [0, 0]
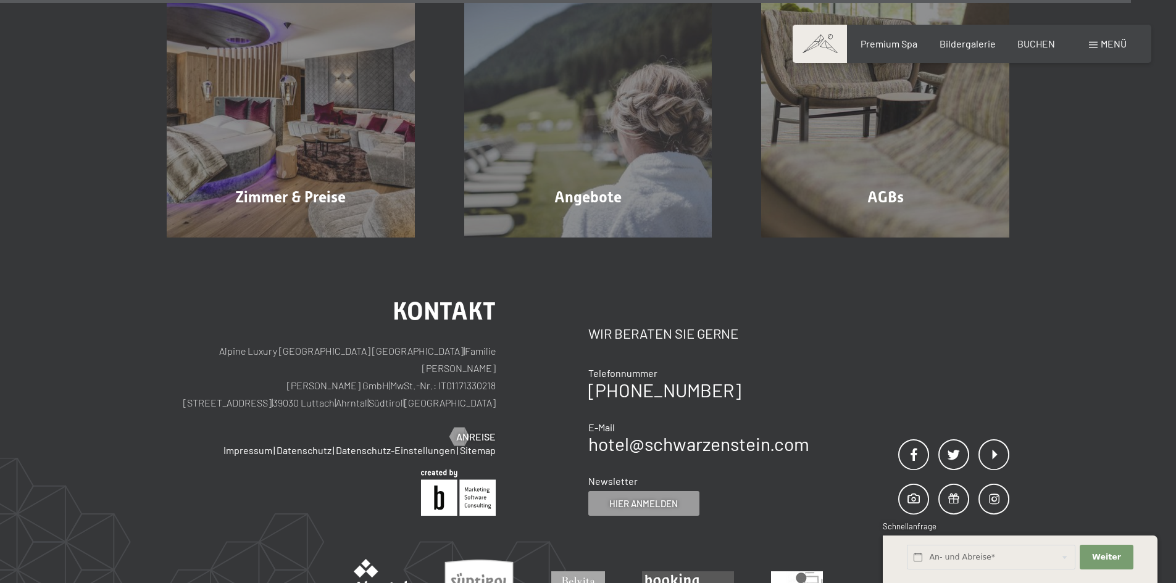
scroll to position [4051, 0]
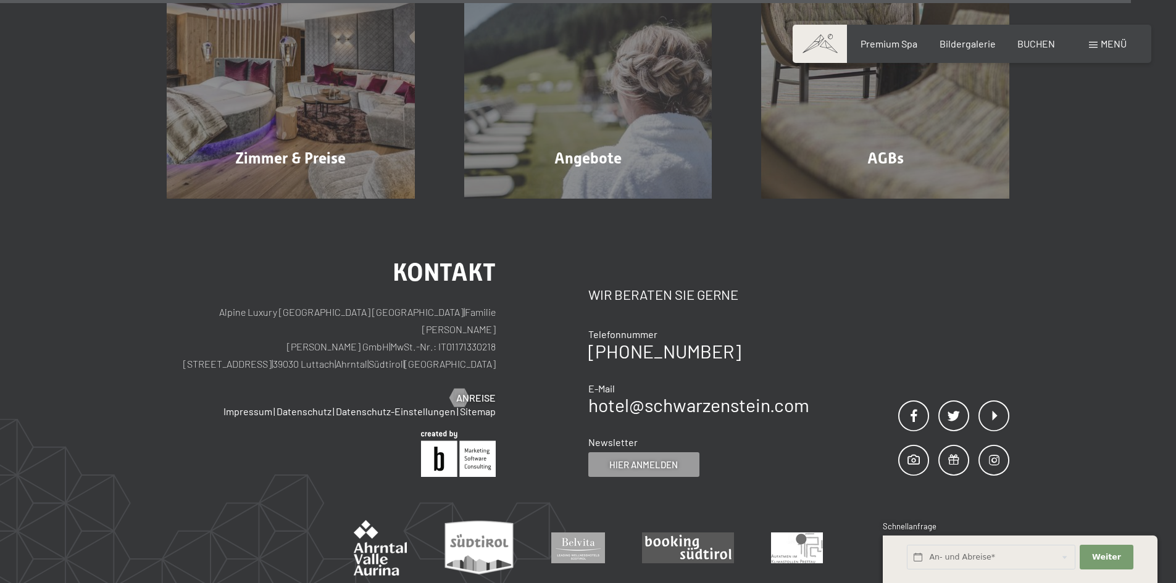
click at [1016, 51] on div "Buchen Anfragen Premium Spa Bildergalerie BUCHEN Menü DE IT EN Gutschein Bilder…" at bounding box center [971, 44] width 309 height 14
click at [1044, 44] on span "BUCHEN" at bounding box center [1036, 42] width 38 height 12
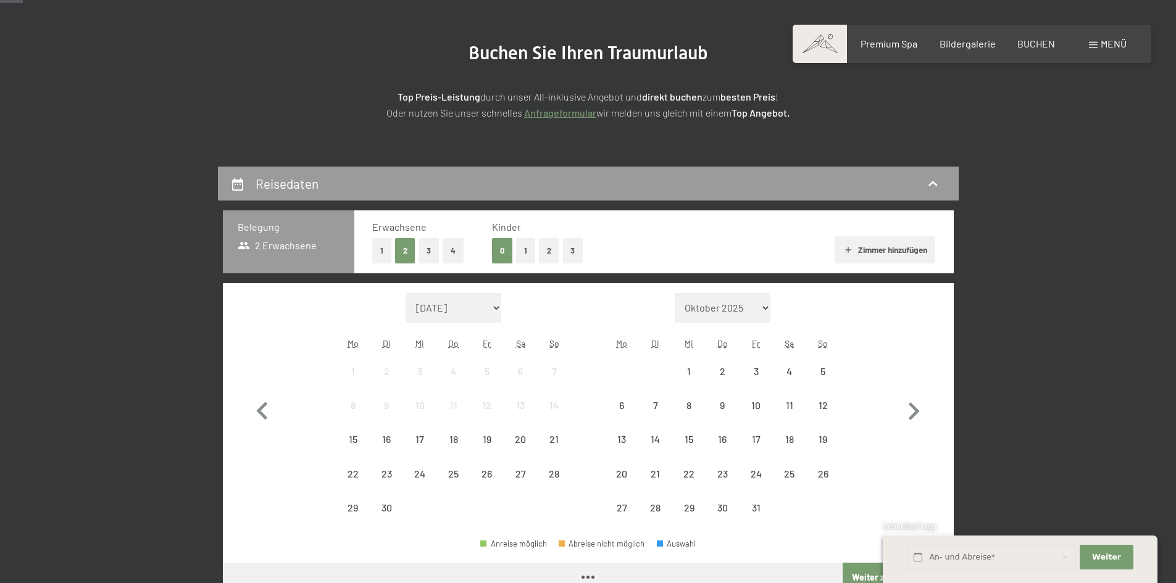
scroll to position [185, 0]
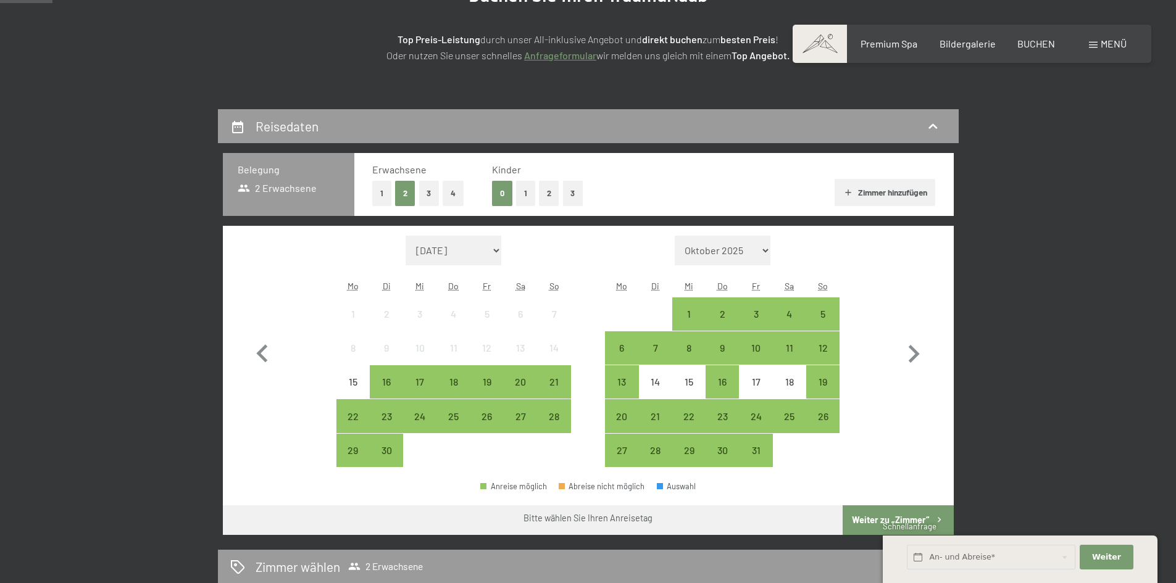
click at [453, 194] on button "4" at bounding box center [452, 193] width 21 height 25
click at [429, 196] on button "3" at bounding box center [429, 193] width 20 height 25
click at [544, 194] on button "2" at bounding box center [549, 193] width 20 height 25
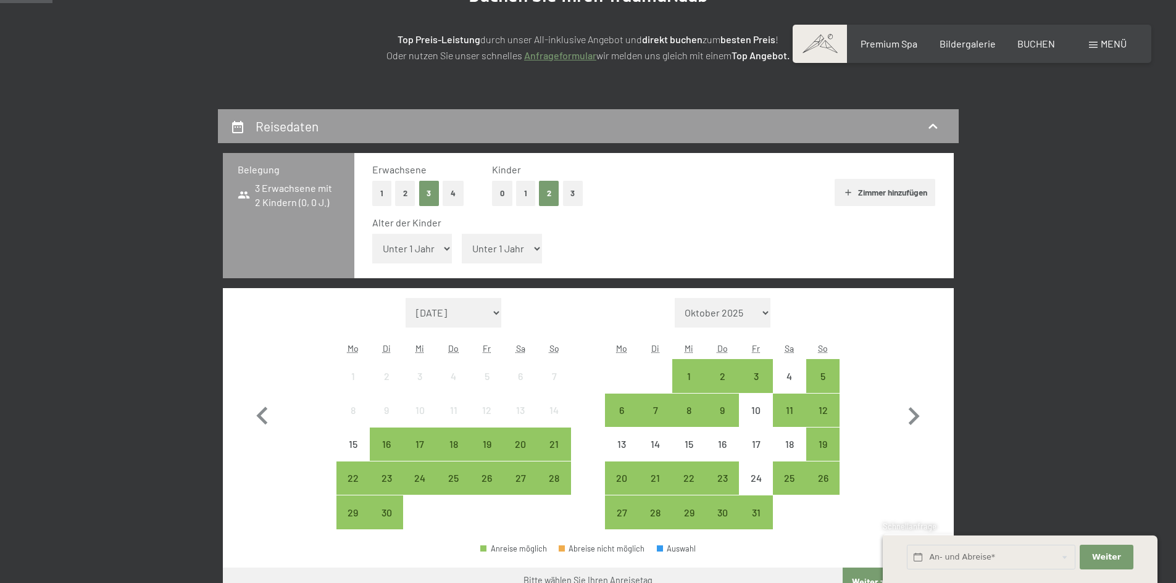
click at [446, 185] on button "4" at bounding box center [452, 193] width 21 height 25
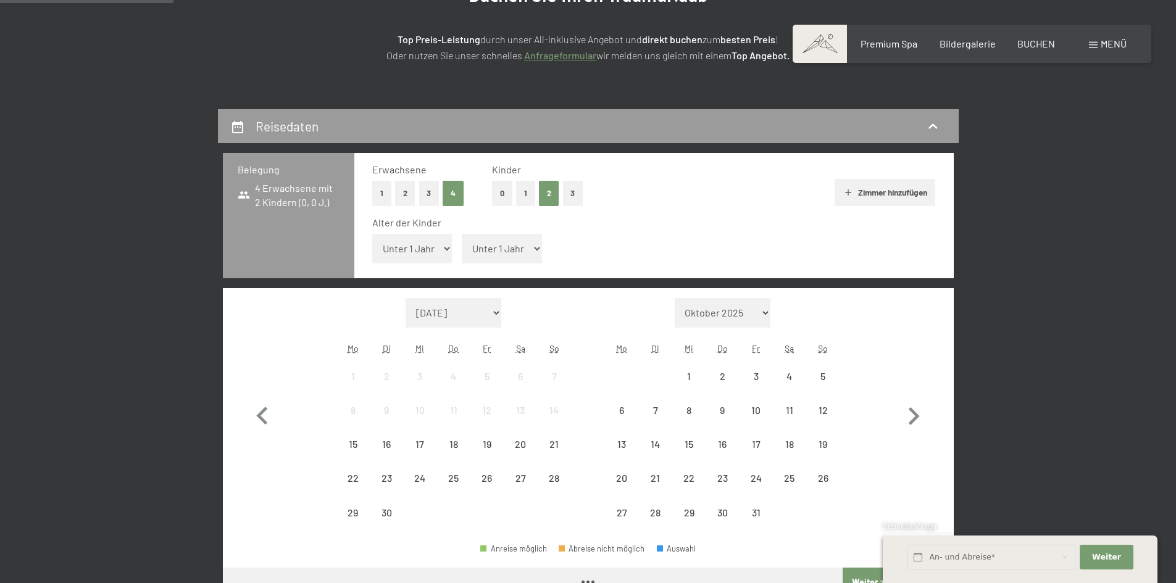
scroll to position [247, 0]
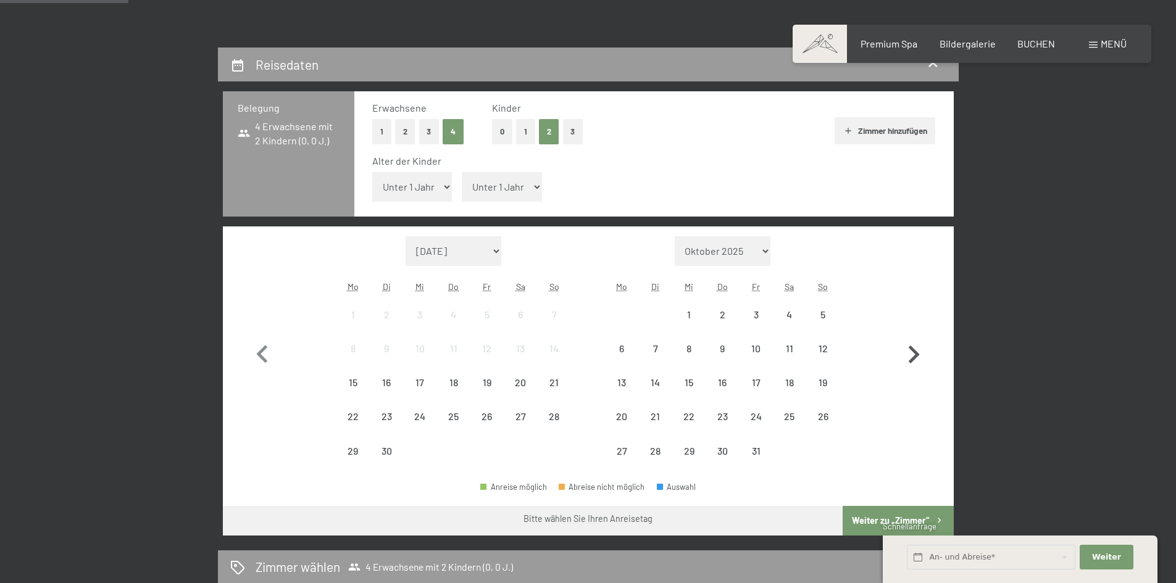
click at [918, 357] on icon "button" at bounding box center [913, 355] width 36 height 36
select select "2025-10-01"
select select "2025-11-01"
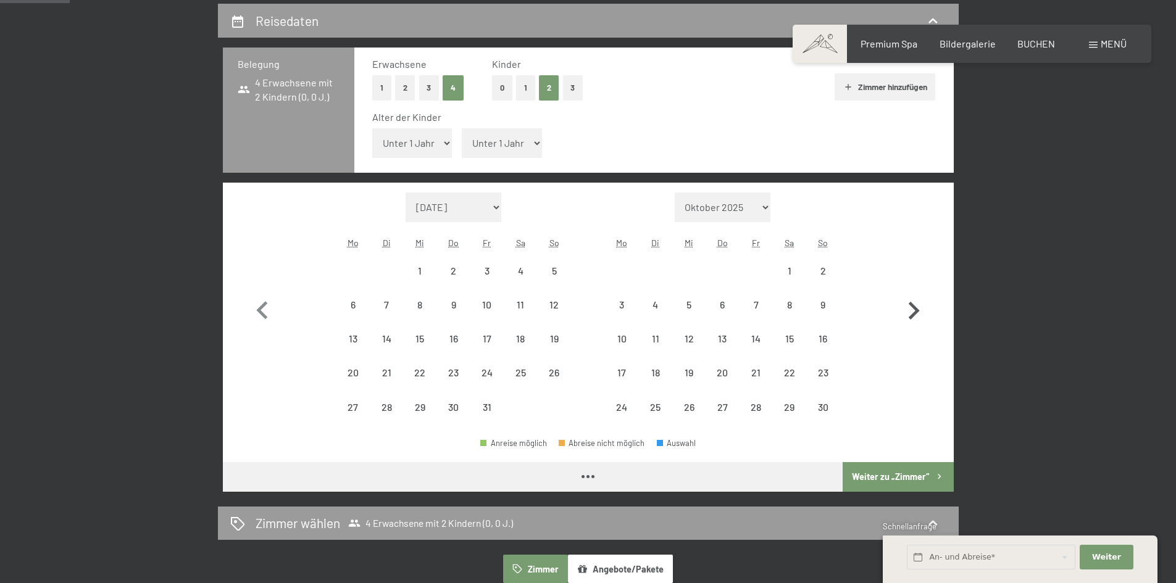
scroll to position [309, 0]
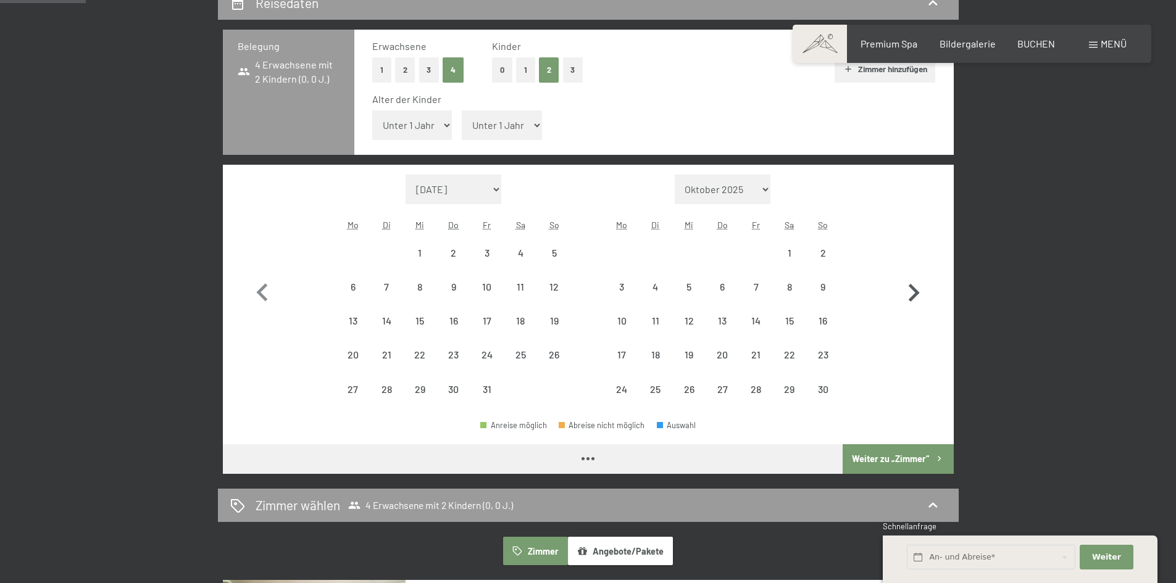
select select "2025-10-01"
select select "2025-11-01"
click at [616, 383] on div "24" at bounding box center [621, 388] width 31 height 31
select select "2025-10-01"
select select "2025-11-01"
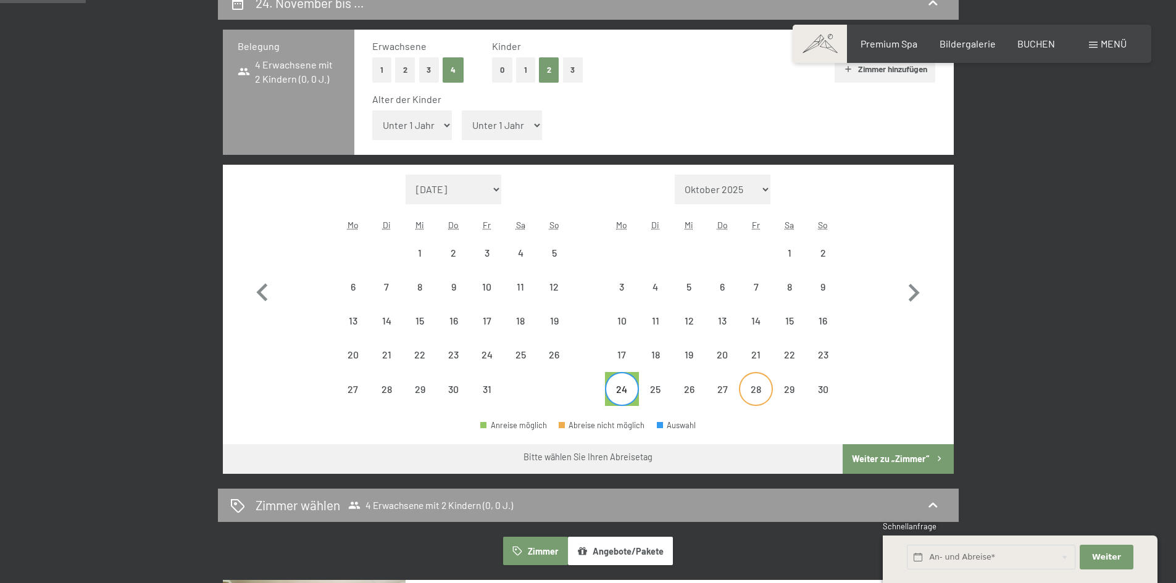
click at [765, 389] on div "28" at bounding box center [755, 399] width 31 height 31
select select "2025-10-01"
select select "2025-11-01"
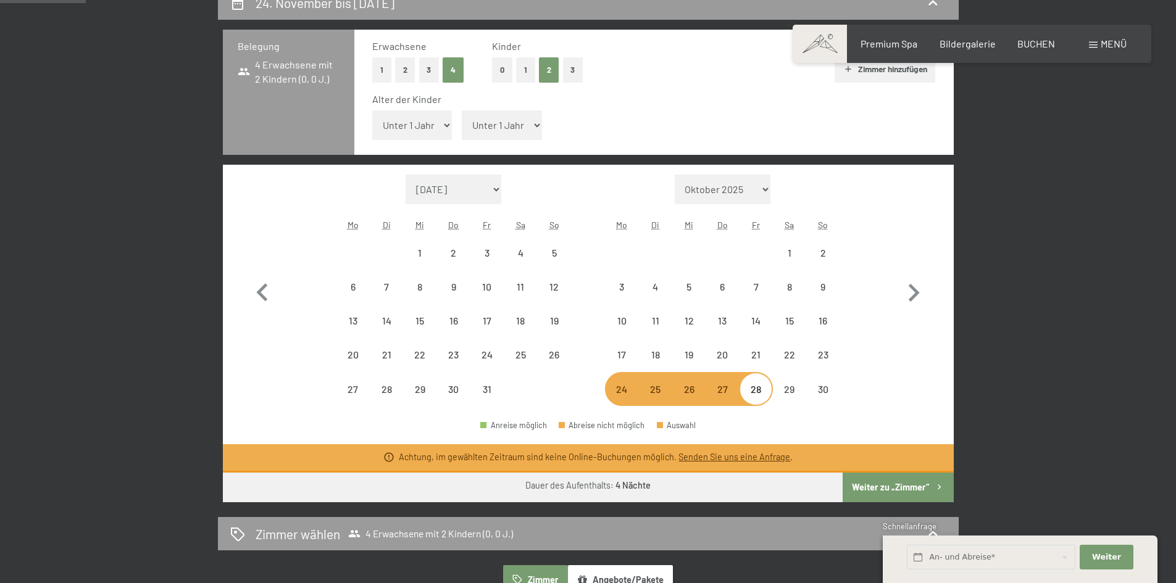
click at [887, 490] on button "Weiter zu „Zimmer“" at bounding box center [897, 488] width 110 height 30
select select "2025-10-01"
select select "2025-11-01"
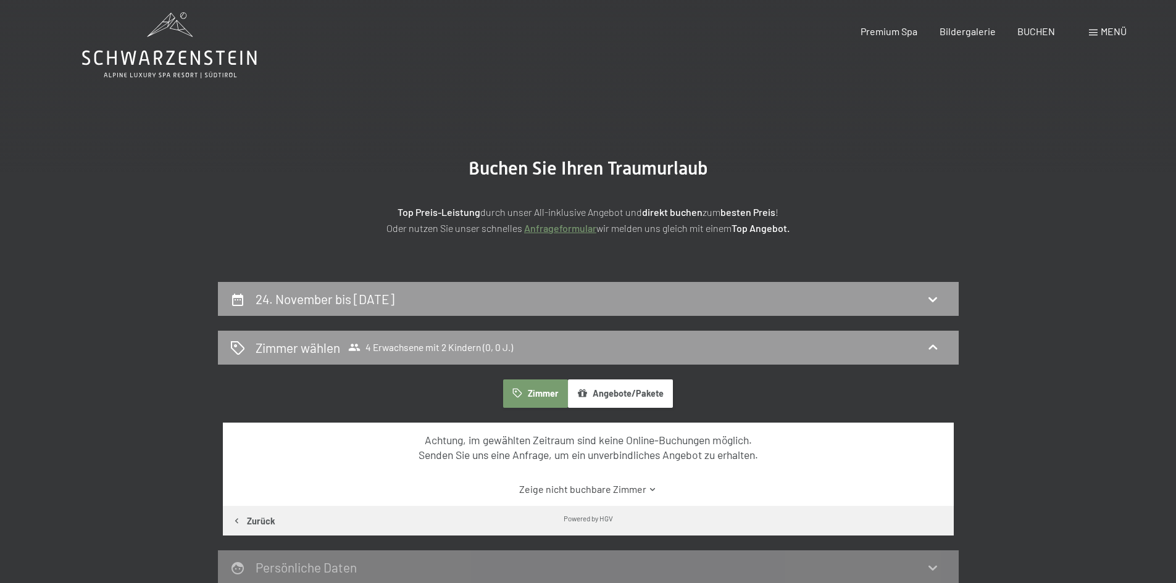
scroll to position [0, 0]
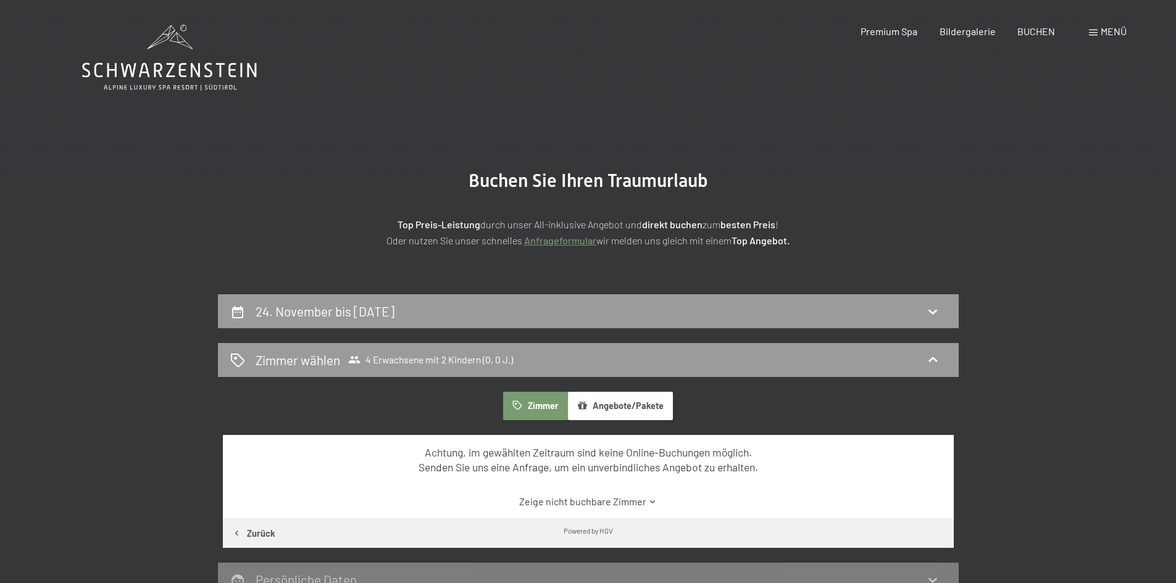
click at [1023, 38] on div "Buchen Anfragen Premium Spa Bildergalerie BUCHEN Menü DE IT EN Gutschein Bilder…" at bounding box center [971, 32] width 309 height 14
click at [1027, 28] on span "BUCHEN" at bounding box center [1036, 29] width 38 height 12
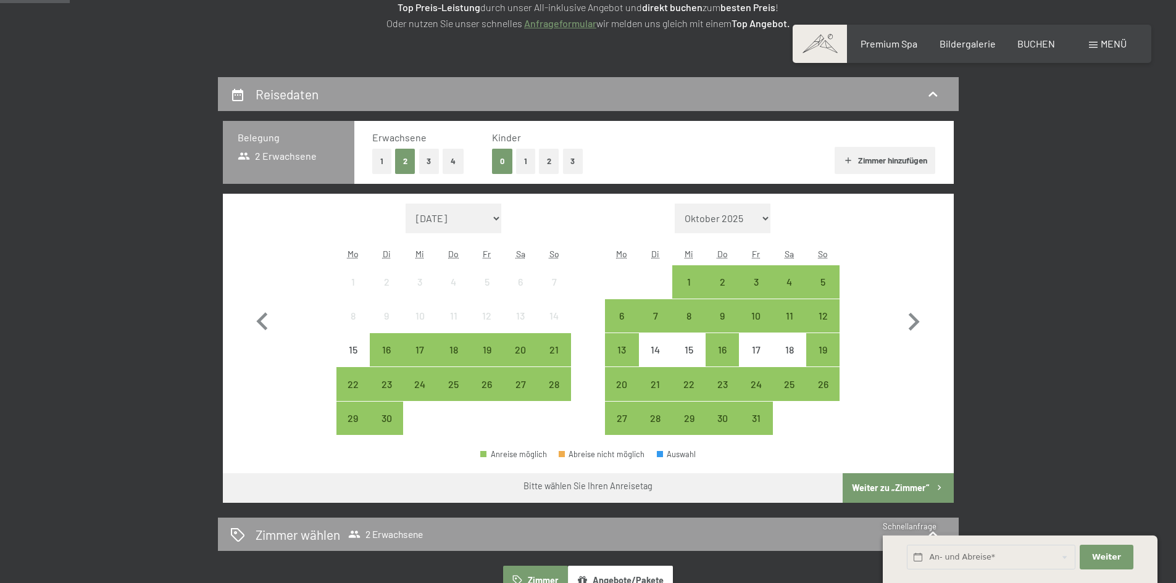
scroll to position [247, 0]
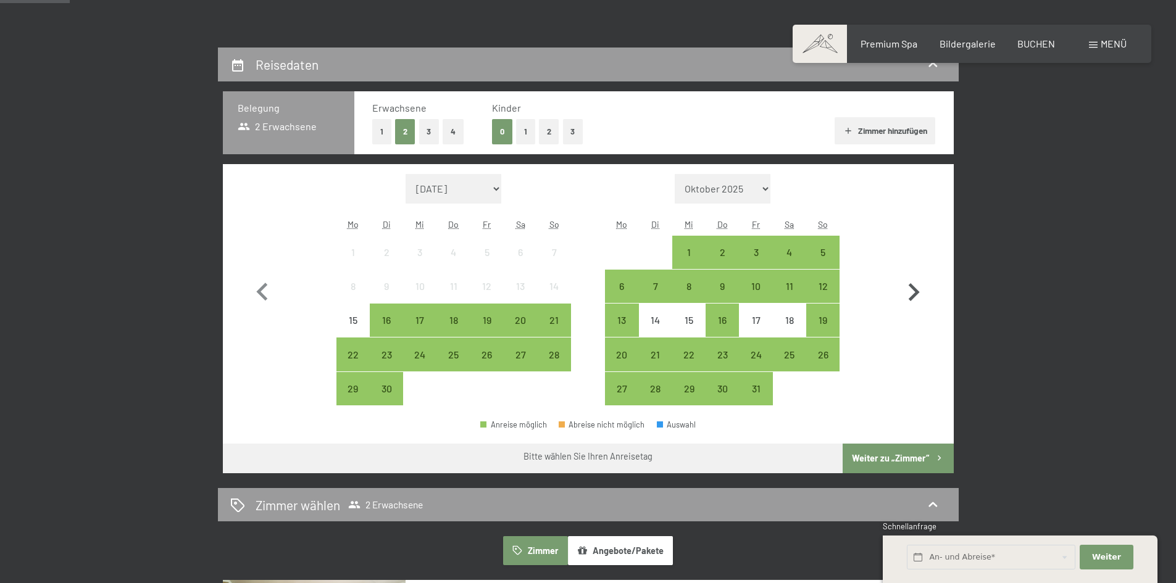
click at [913, 296] on icon "button" at bounding box center [913, 292] width 11 height 18
select select "2025-10-01"
select select "2025-11-01"
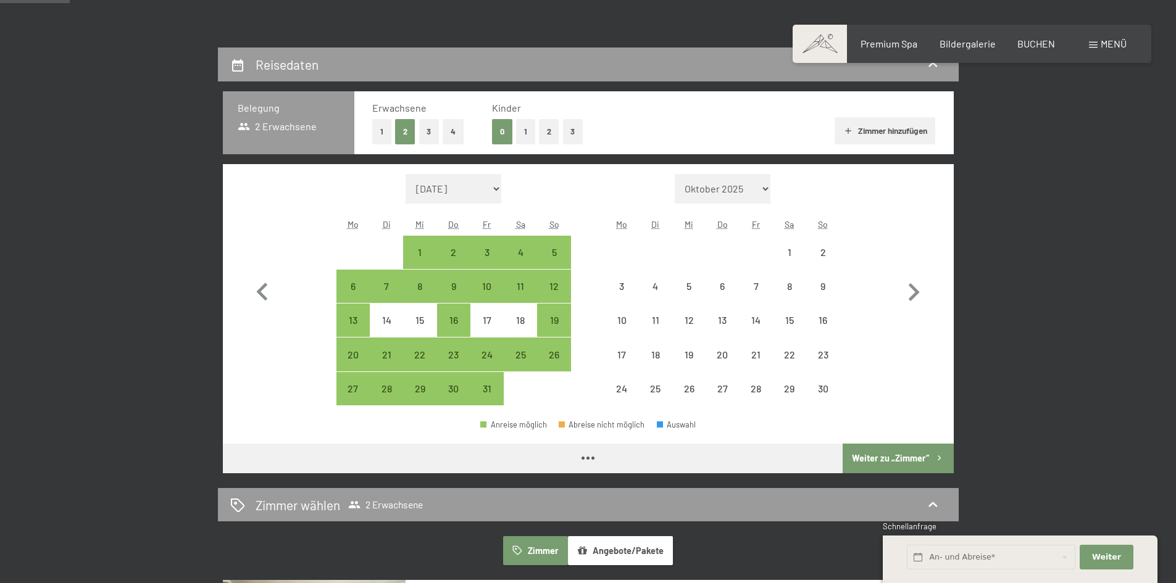
select select "2025-10-01"
select select "2025-11-01"
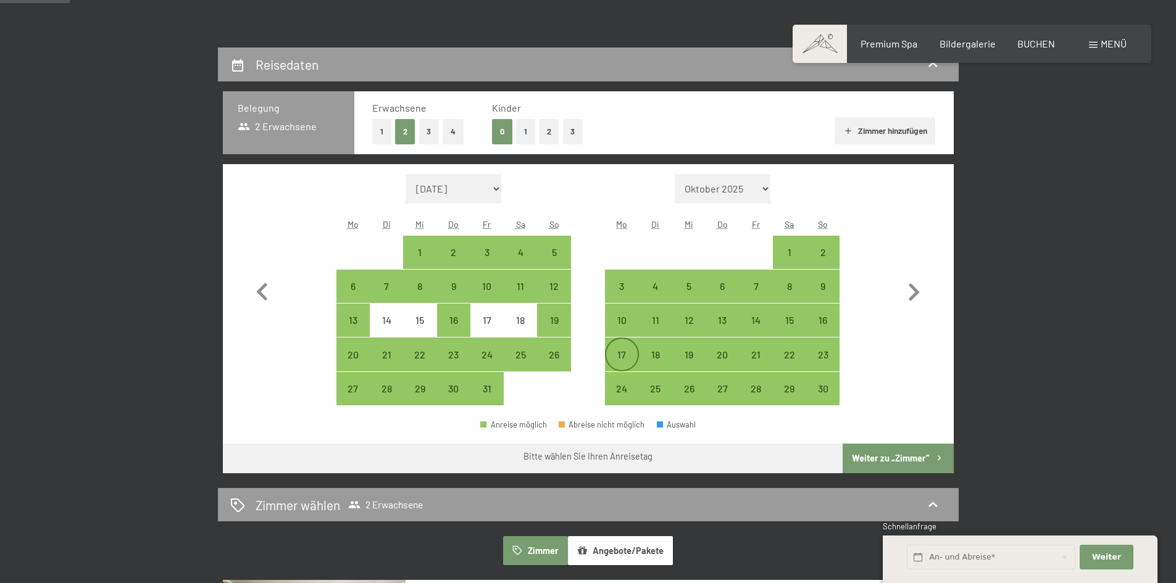
click at [620, 346] on div "17" at bounding box center [621, 354] width 31 height 31
select select "2025-10-01"
select select "2025-11-01"
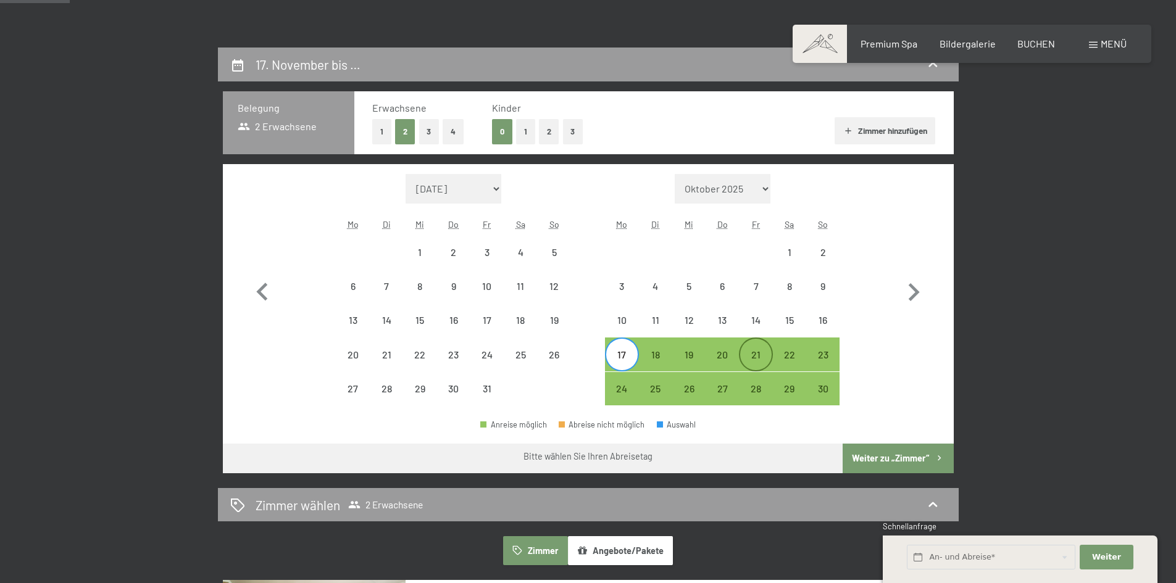
click at [748, 354] on div "21" at bounding box center [755, 365] width 31 height 31
select select "2025-10-01"
select select "2025-11-01"
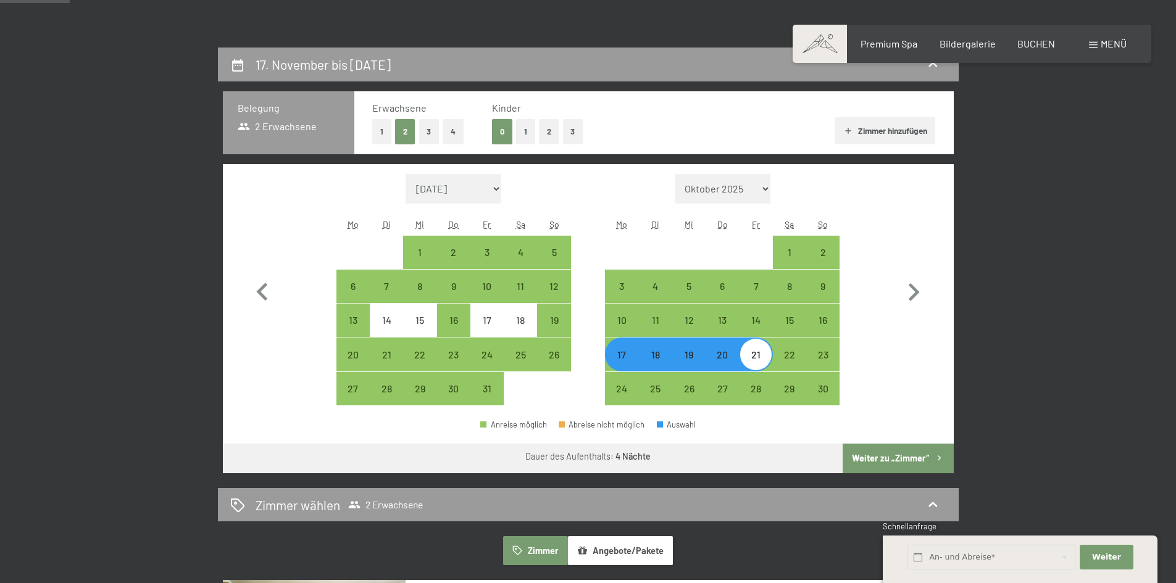
click at [432, 131] on button "3" at bounding box center [429, 131] width 20 height 25
select select "2025-10-01"
select select "2025-11-01"
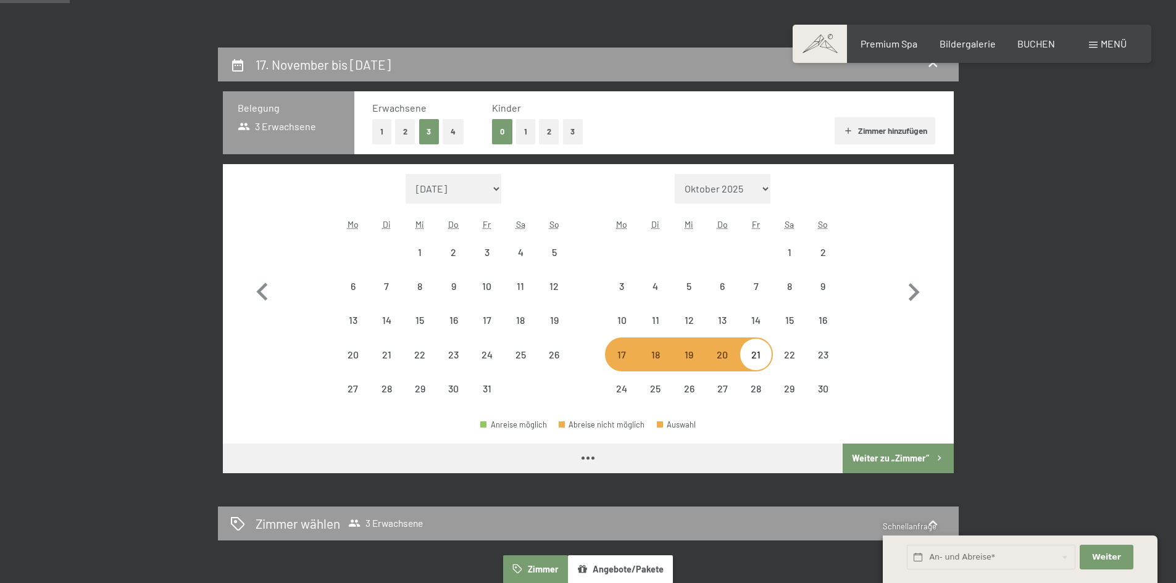
select select "2025-10-01"
select select "2025-11-01"
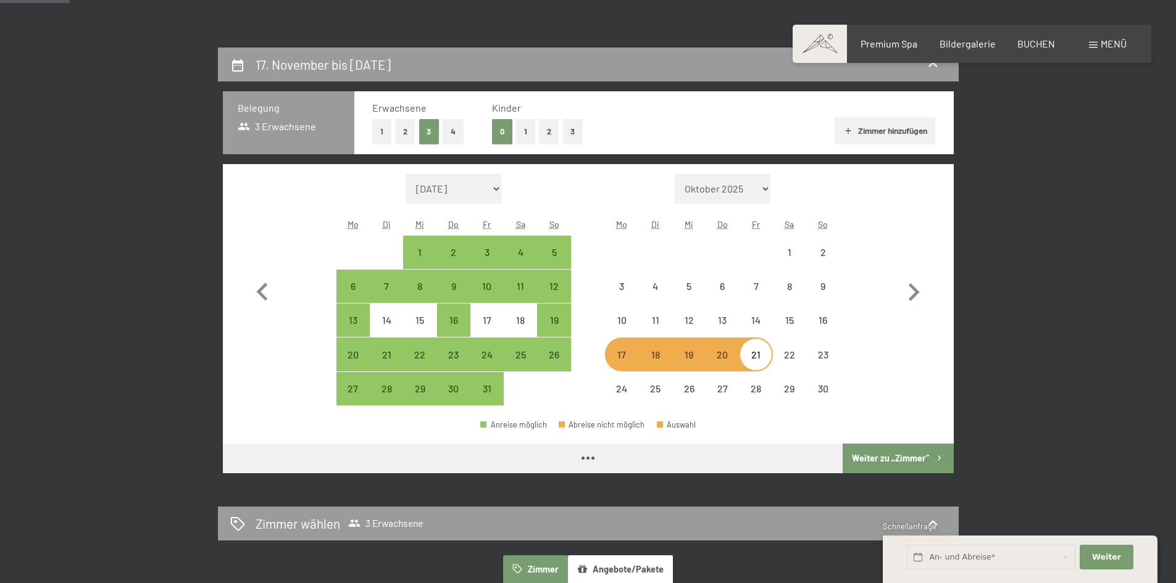
select select "2025-10-01"
select select "2025-11-01"
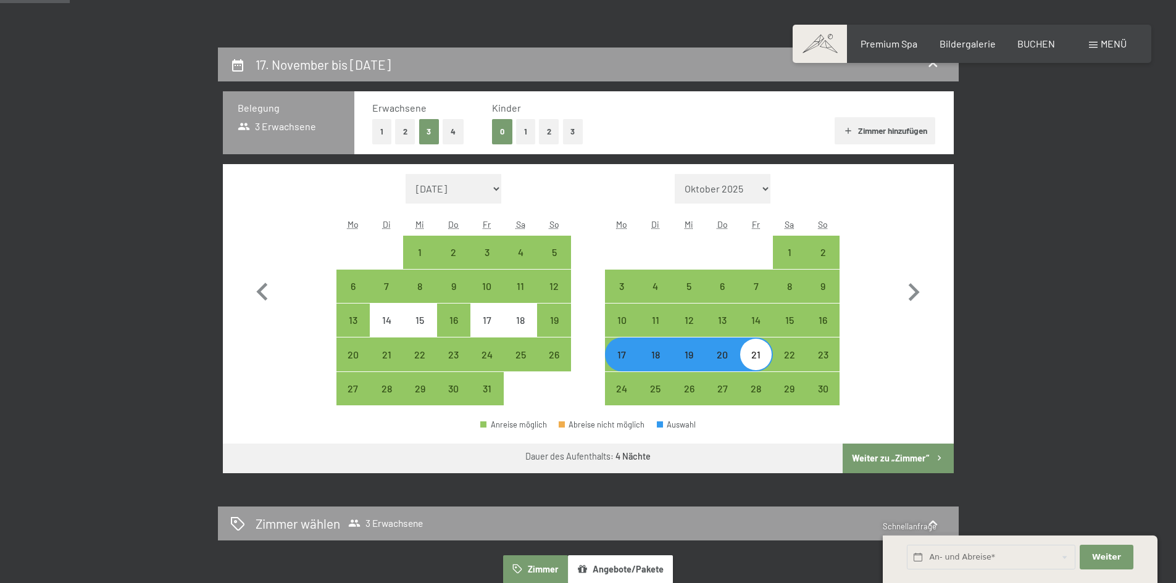
click at [404, 130] on button "2" at bounding box center [405, 131] width 20 height 25
select select "2025-10-01"
select select "2025-11-01"
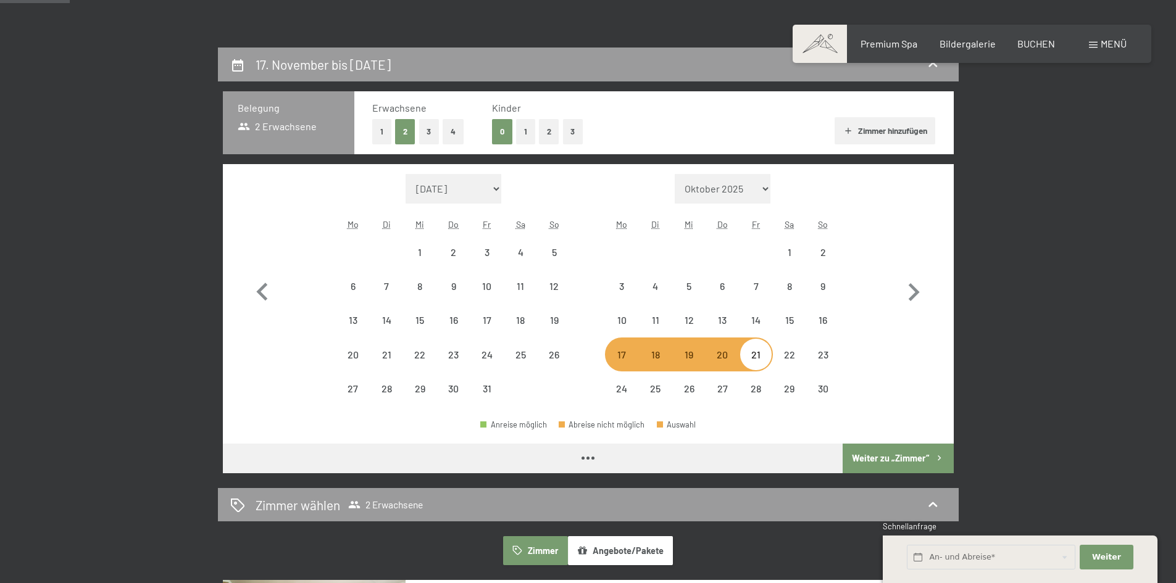
click at [436, 130] on button "3" at bounding box center [429, 131] width 20 height 25
select select "2025-10-01"
select select "2025-11-01"
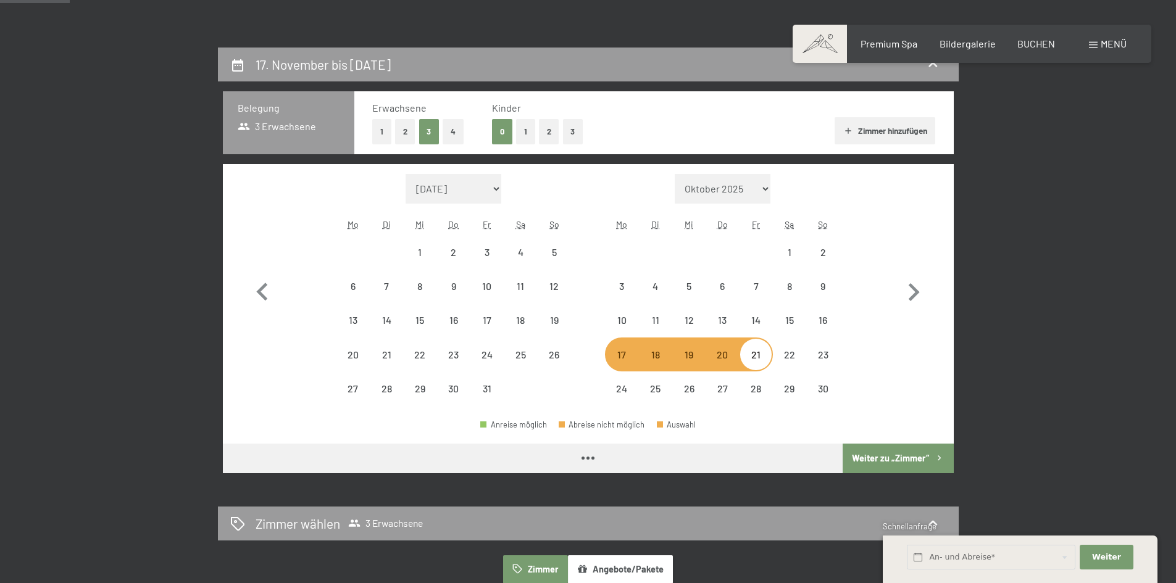
select select "2025-10-01"
select select "2025-11-01"
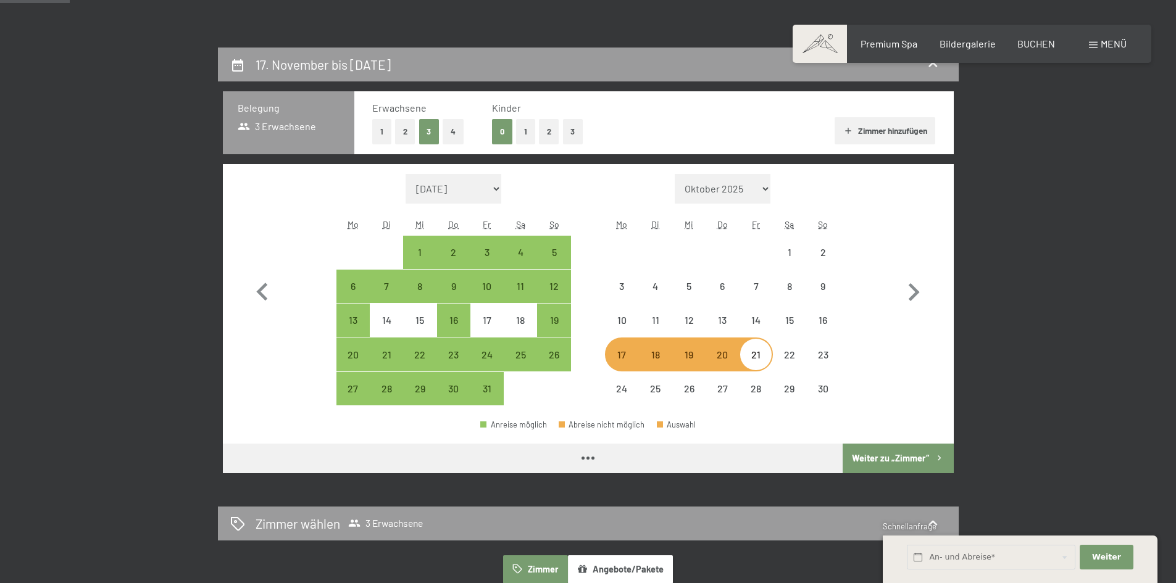
select select "2025-10-01"
select select "2025-11-01"
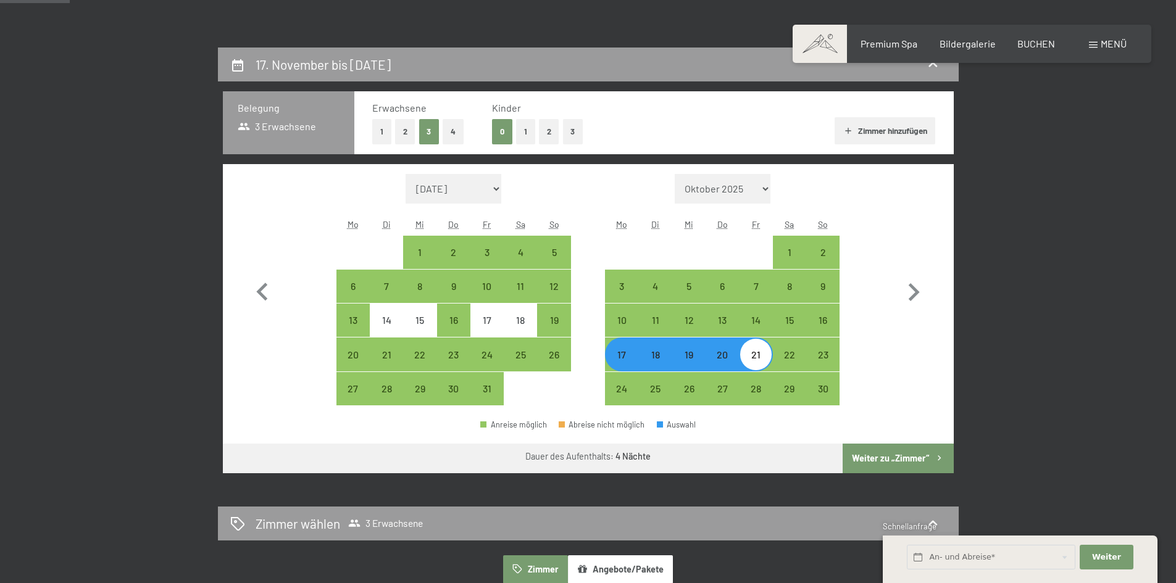
select select "2025-10-01"
select select "2025-11-01"
select select "2025-10-01"
select select "2025-11-01"
click at [447, 135] on button "4" at bounding box center [452, 131] width 21 height 25
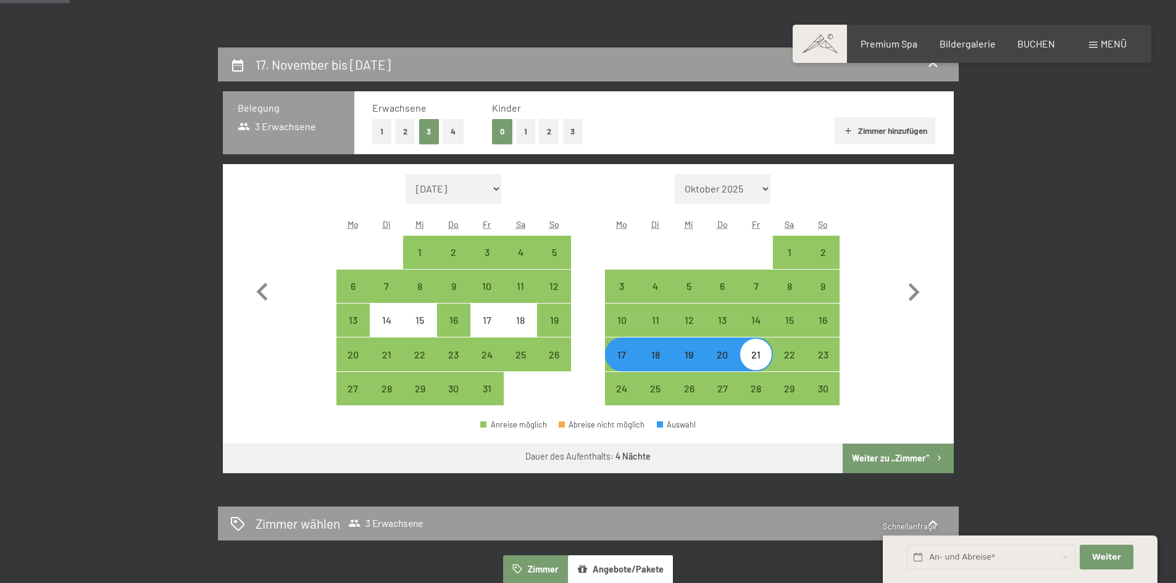
select select "2025-10-01"
select select "2025-11-01"
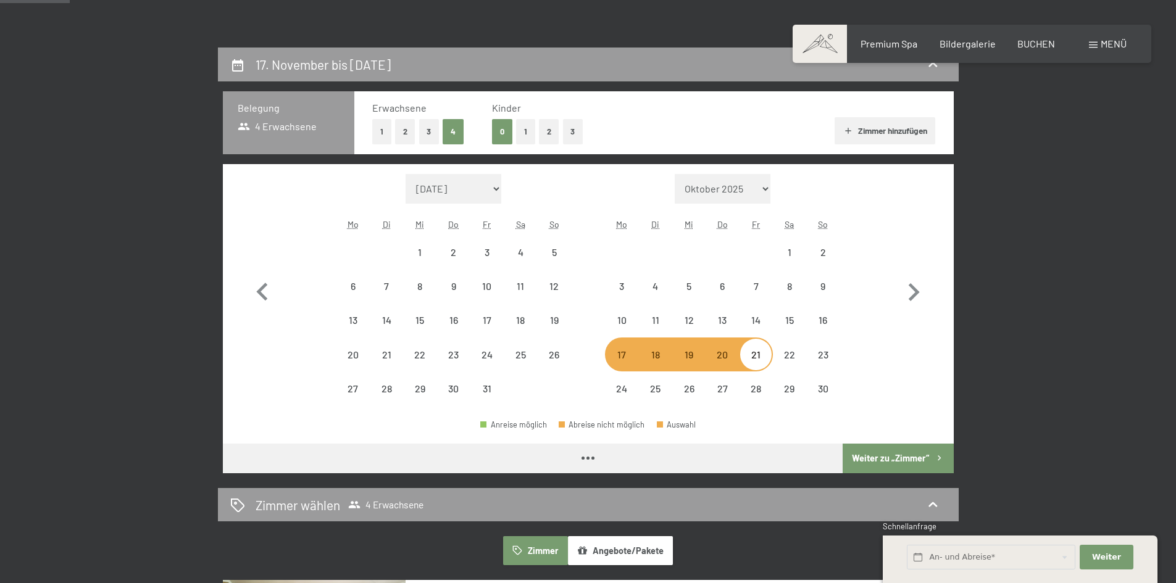
select select "2025-10-01"
select select "2025-11-01"
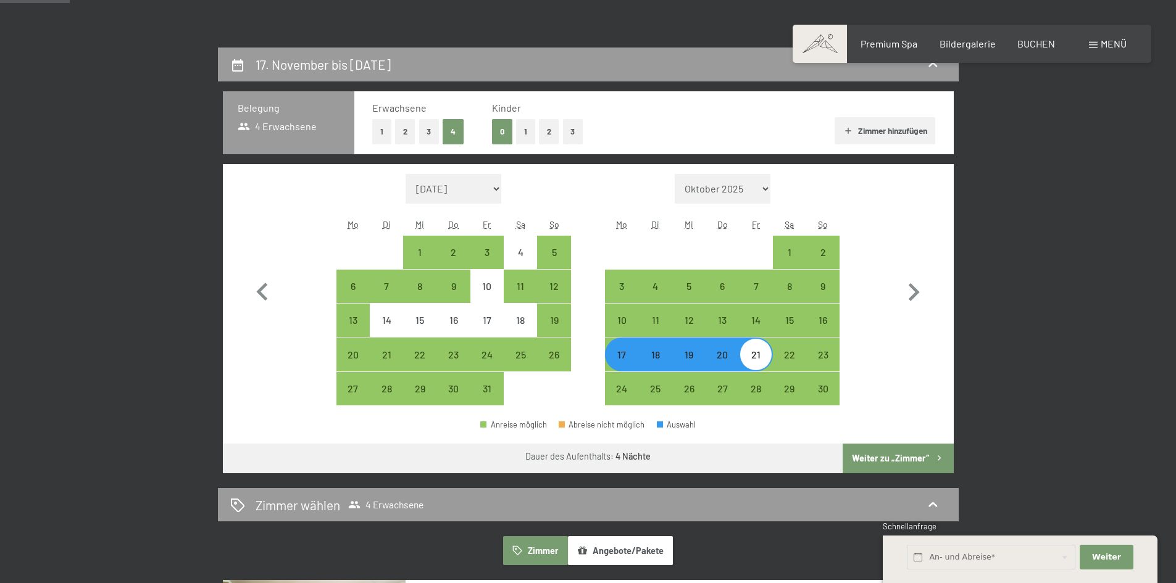
click at [544, 132] on button "2" at bounding box center [549, 131] width 20 height 25
select select "2025-10-01"
select select "2025-11-01"
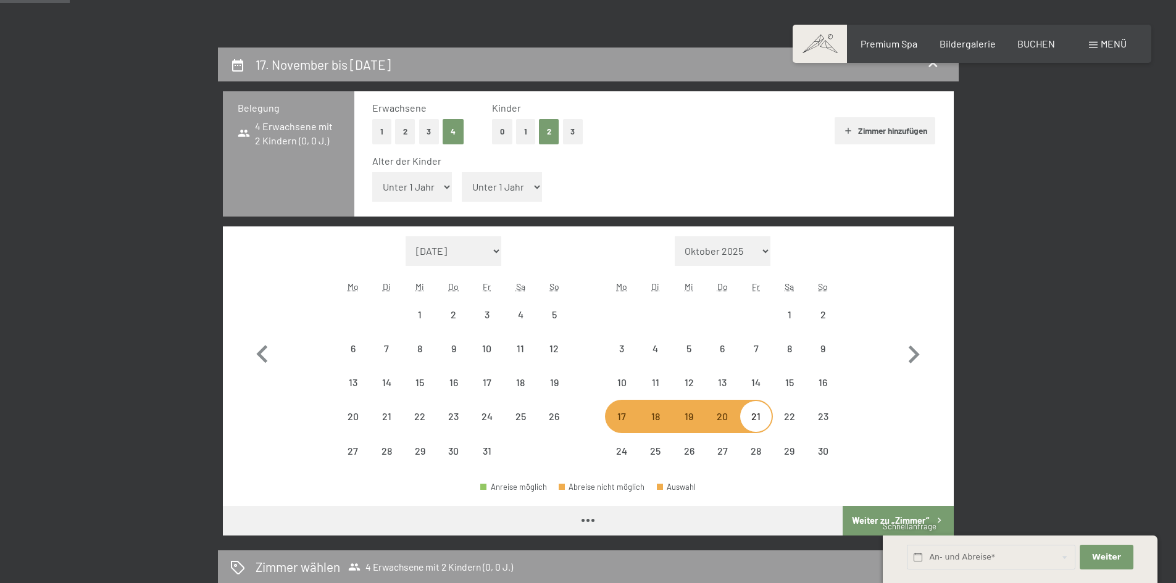
select select "2025-10-01"
select select "2025-11-01"
select select "2025-10-01"
select select "2025-11-01"
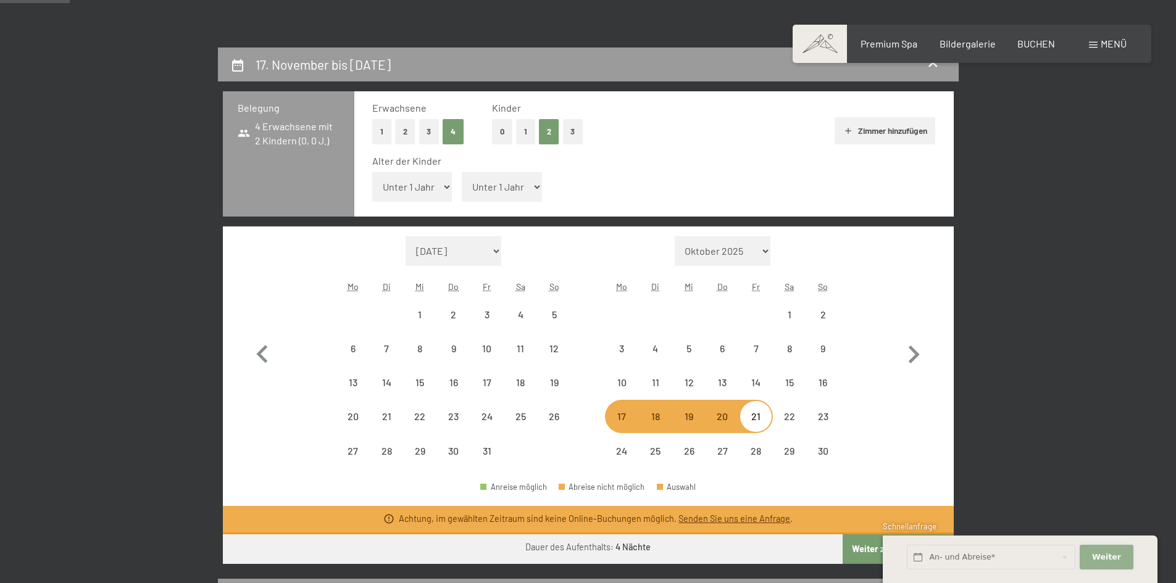
click at [1112, 554] on span "Weiter" at bounding box center [1106, 557] width 29 height 11
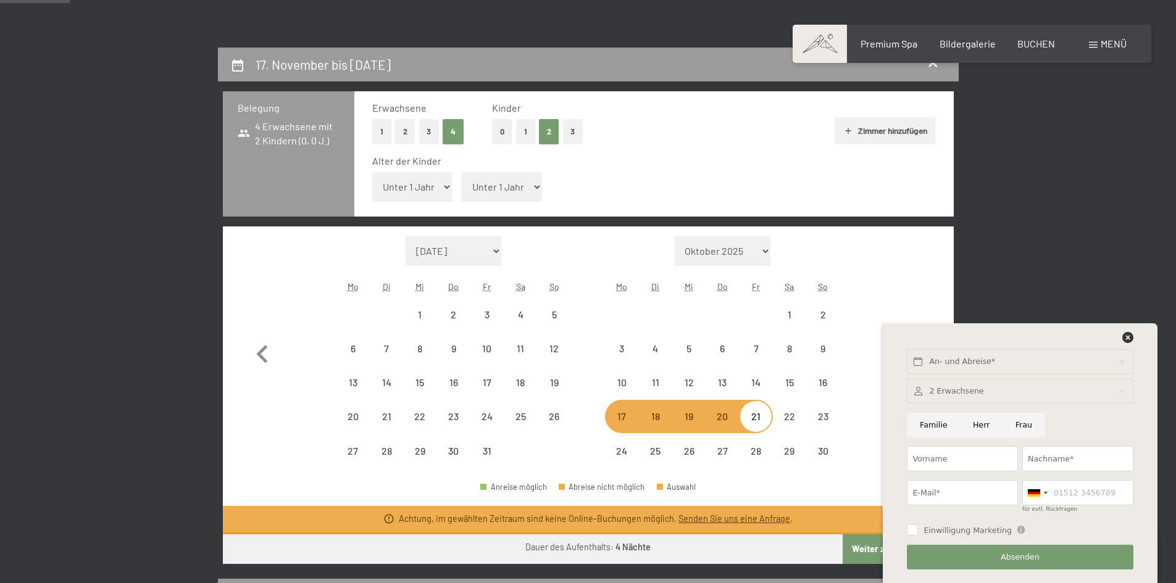
click at [1023, 421] on input "Frau" at bounding box center [1023, 425] width 43 height 25
radio input "true"
click at [960, 359] on input "text" at bounding box center [1020, 361] width 226 height 25
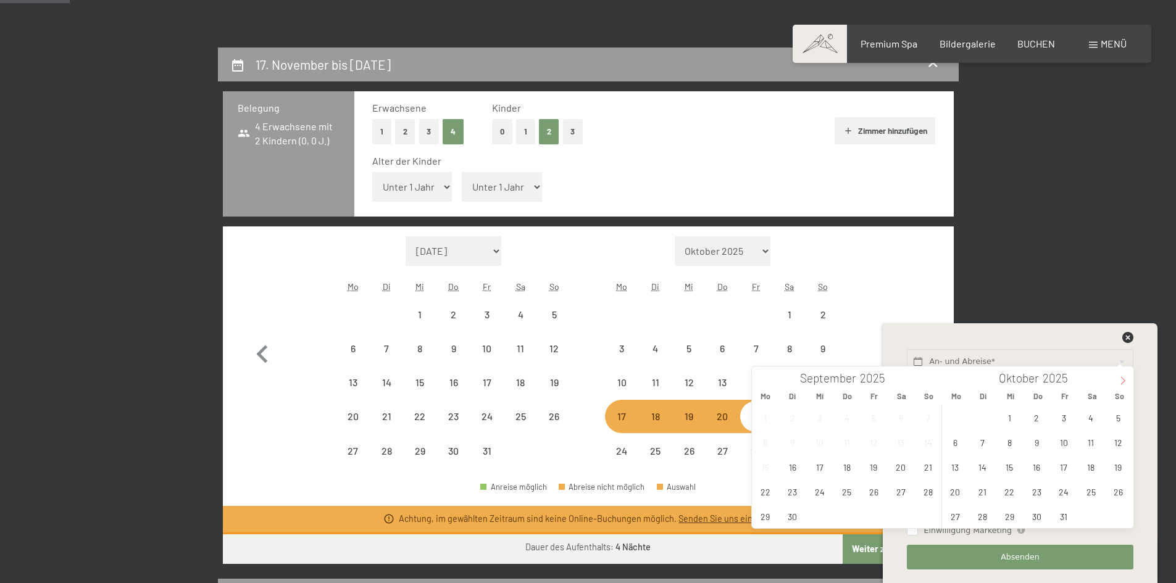
click at [1126, 384] on icon at bounding box center [1122, 380] width 9 height 9
click at [959, 509] on span "24" at bounding box center [955, 516] width 24 height 24
click at [1066, 517] on span "28" at bounding box center [1064, 516] width 24 height 24
type input "Mo. 24.11.2025 - Fr. 28.11.2025"
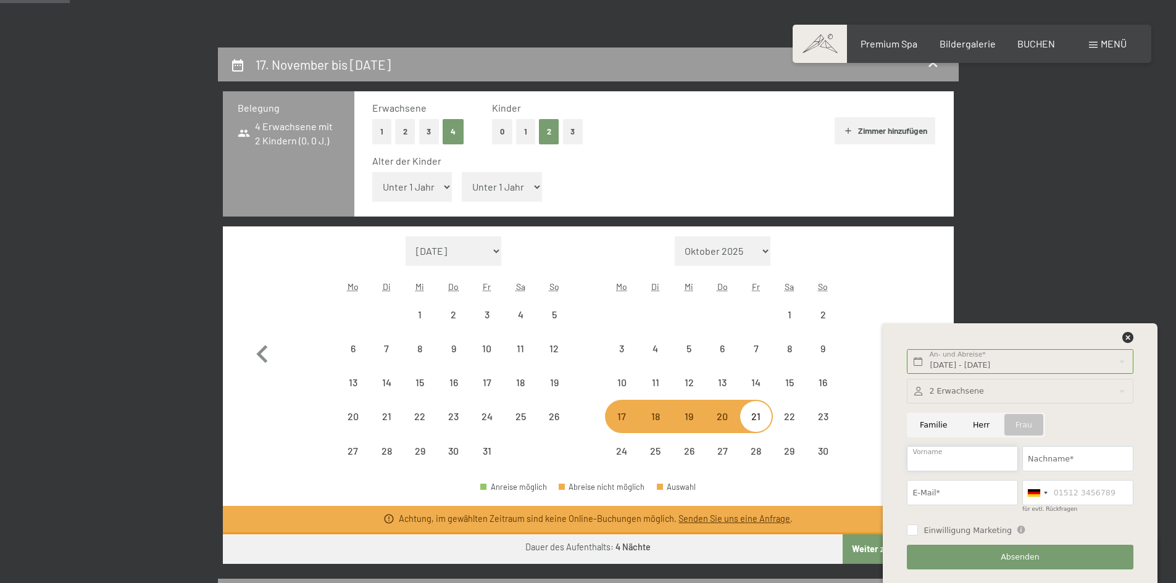
click at [955, 455] on input "Vorname" at bounding box center [962, 458] width 111 height 25
type input "Sophia"
click at [0, 0] on button "Weiter Adressfelder ausblenden" at bounding box center [0, 0] width 0 height 0
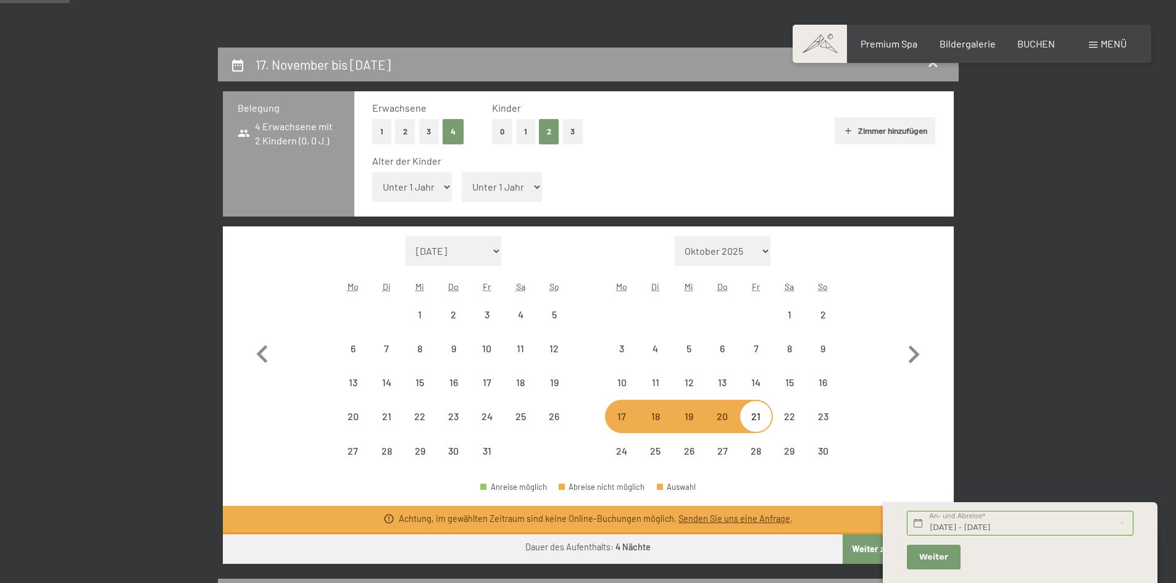
click at [1013, 560] on div "Mo. 24.11.2025 - Fr. 28.11.2025 An- und Abreise* 4 Nächte Weiter Adressfelder a…" at bounding box center [1020, 541] width 230 height 68
click at [1012, 514] on input "Mo. 24.11.2025 - Fr. 28.11.2025" at bounding box center [1020, 523] width 226 height 25
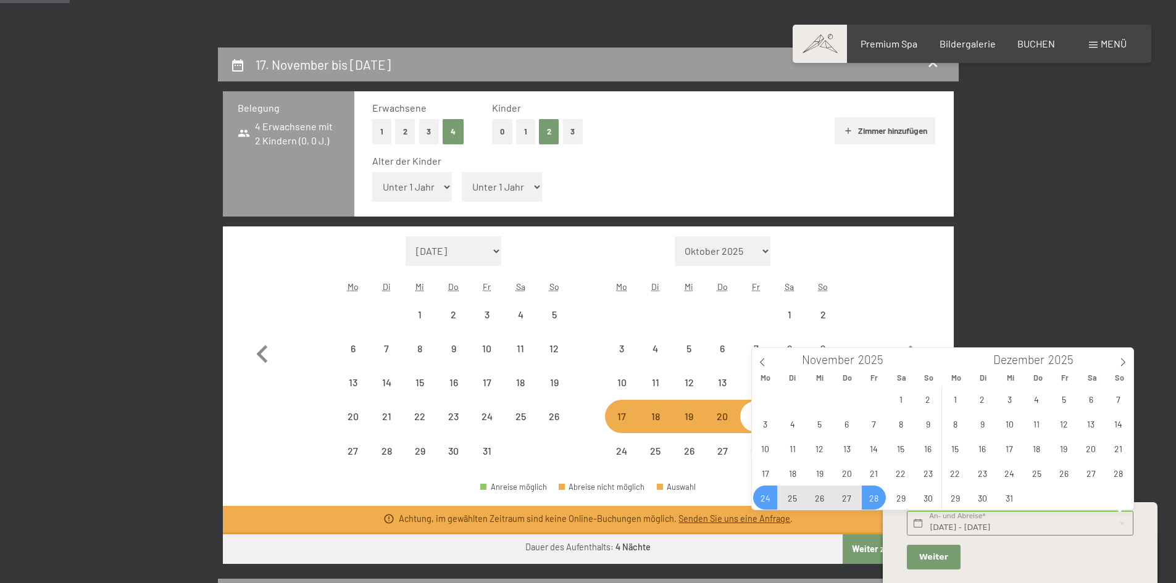
click at [974, 570] on div "Mo. 24.11.2025 - Fr. 28.11.2025 An- und Abreise* 4 Nächte Weiter Adressfelder a…" at bounding box center [1020, 541] width 230 height 68
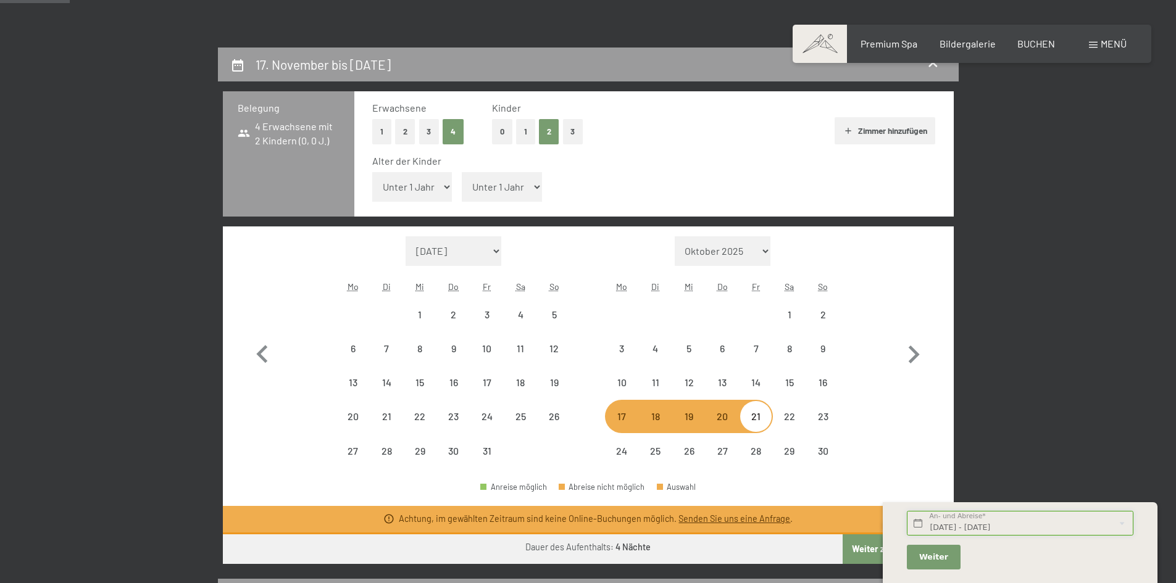
click at [1005, 518] on input "Mo. 24.11.2025 - Fr. 28.11.2025" at bounding box center [1020, 523] width 226 height 25
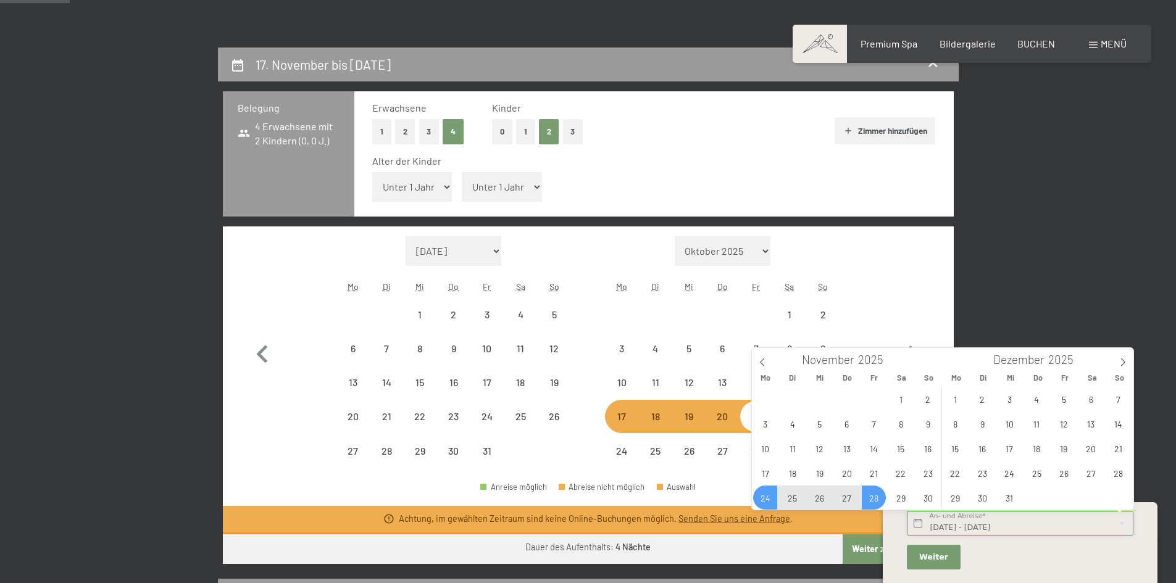
click at [986, 528] on input "Mo. 24.11.2025 - Fr. 28.11.2025" at bounding box center [1020, 523] width 226 height 25
click at [992, 565] on div "Mo. 24.11.2025 - Fr. 28.11.2025 An- und Abreise* 4 Nächte Weiter Adressfelder a…" at bounding box center [1020, 541] width 230 height 68
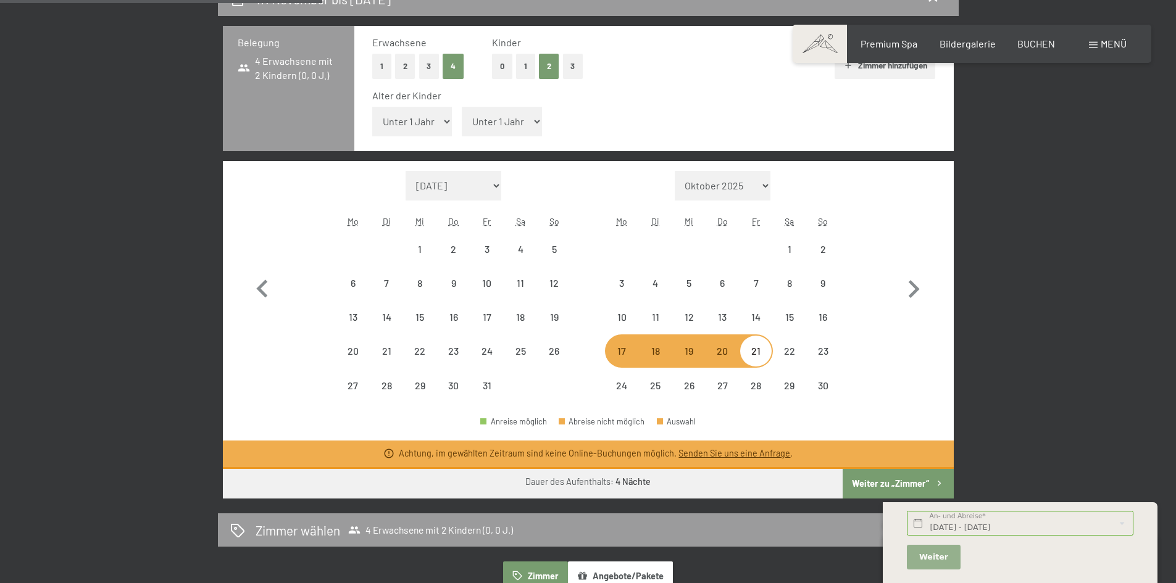
scroll to position [432, 0]
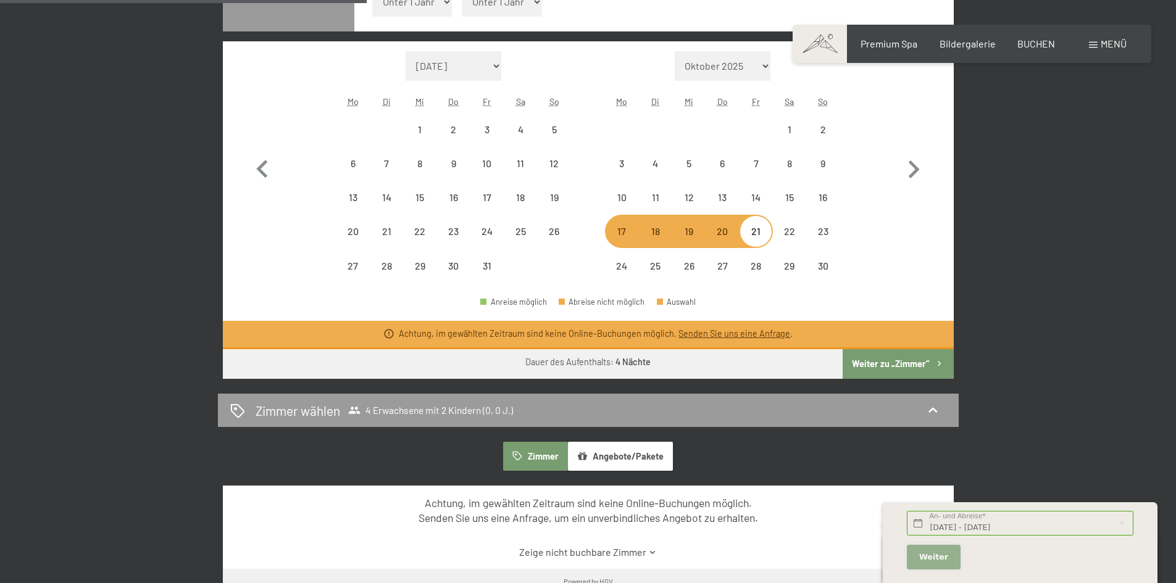
click at [916, 557] on button "Weiter Adressfelder ausblenden" at bounding box center [933, 557] width 53 height 25
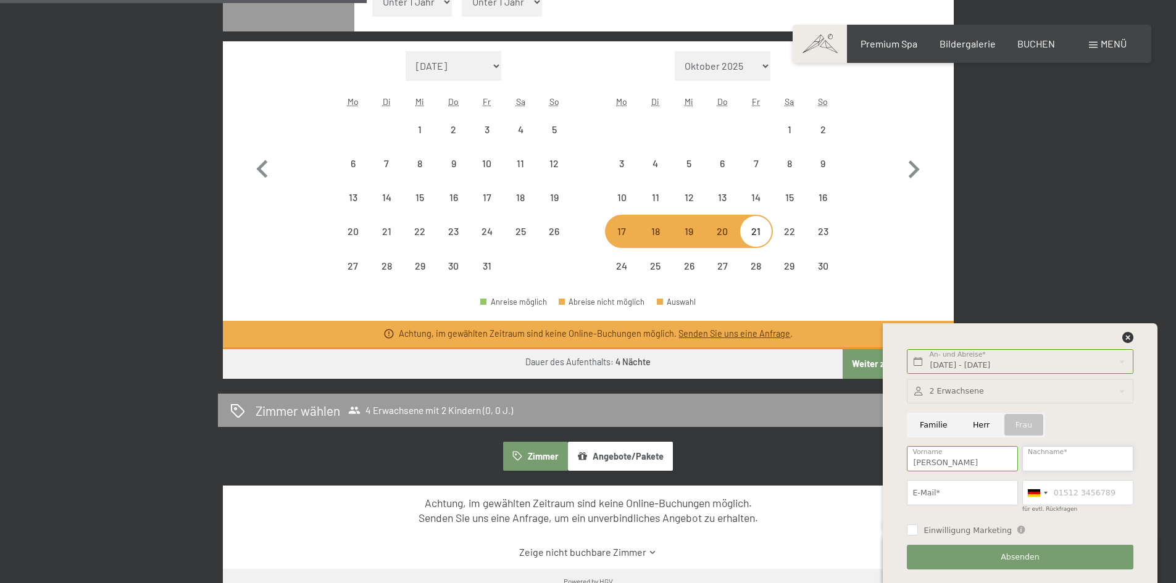
click at [1047, 452] on input "Nachname*" at bounding box center [1077, 458] width 111 height 25
type input "Dorfmann"
click at [0, 0] on button "Weiter Adressfelder ausblenden" at bounding box center [0, 0] width 0 height 0
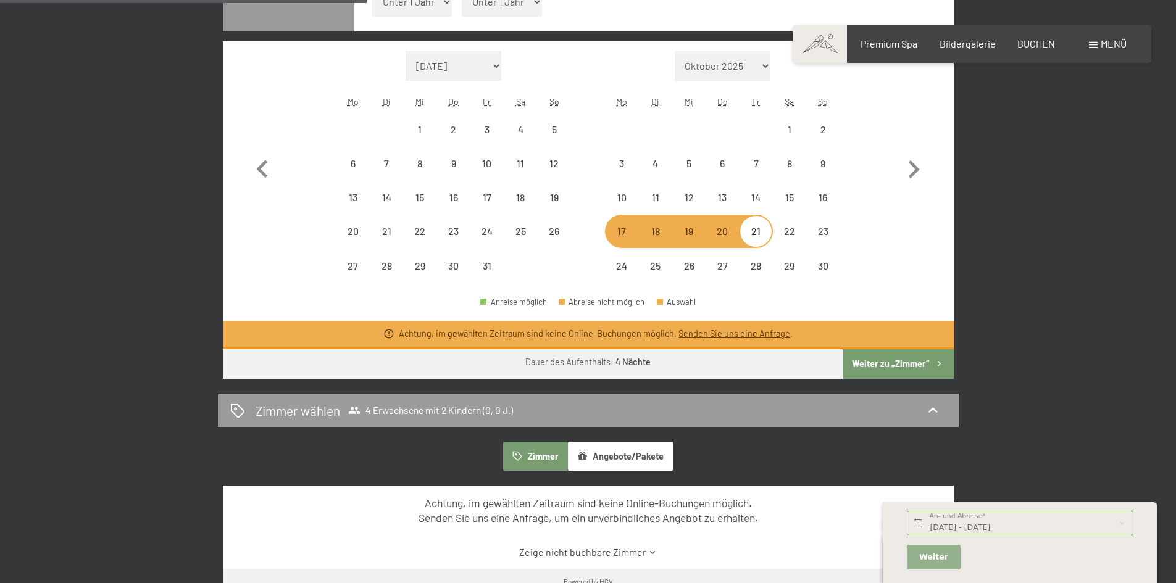
click at [944, 565] on button "Weiter Adressfelder ausblenden" at bounding box center [933, 557] width 53 height 25
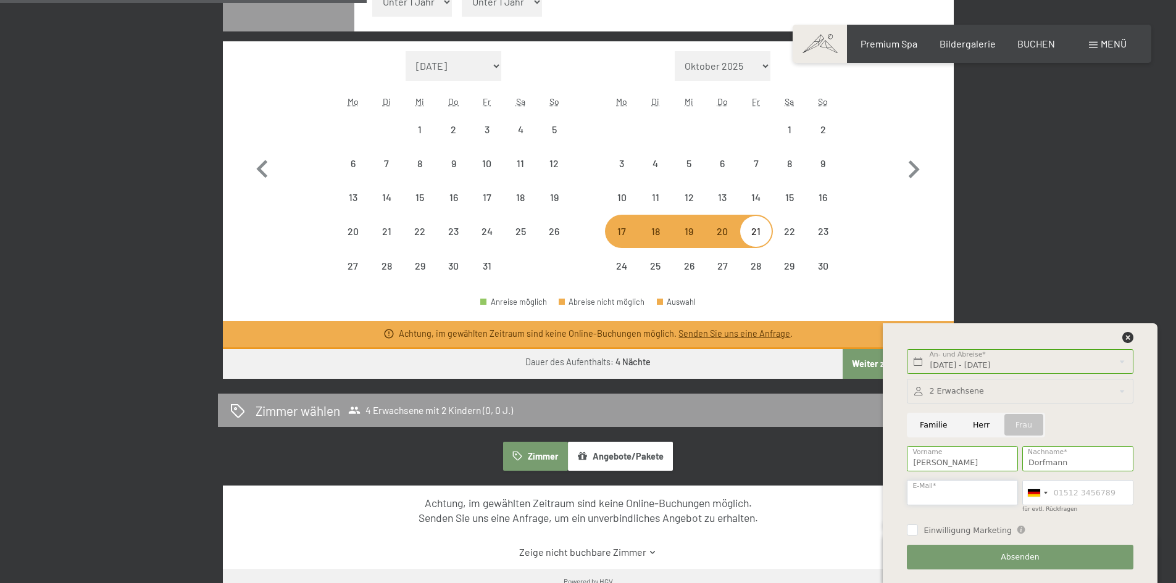
click at [940, 488] on input "E-Mail*" at bounding box center [962, 492] width 111 height 25
type input "sophiadorfmann2005@gmail.com"
click at [1072, 488] on input "für evtl. Rückfragen" at bounding box center [1077, 492] width 111 height 25
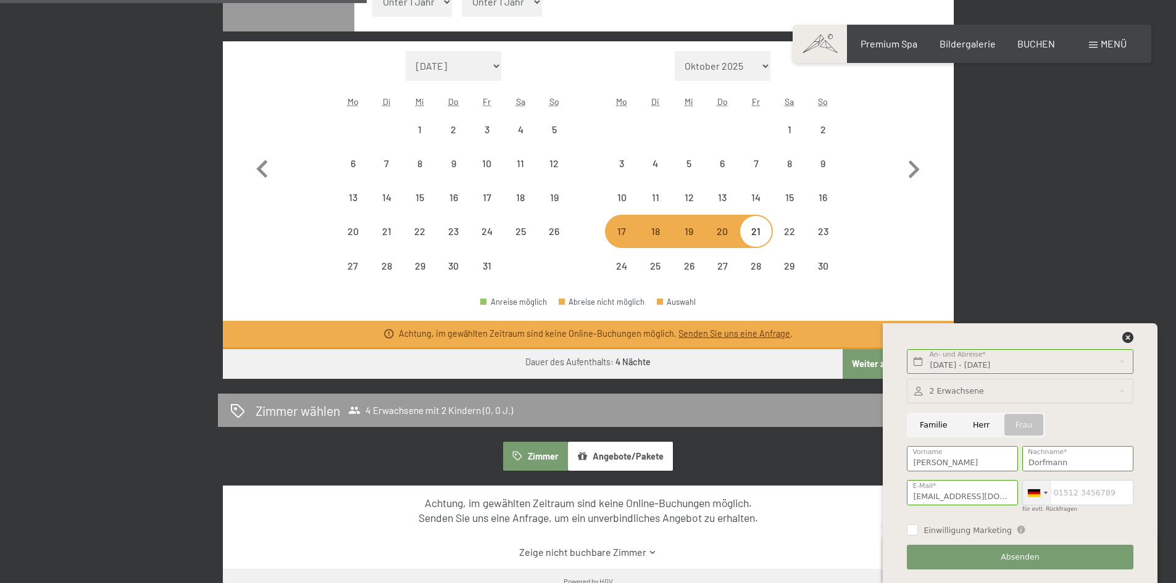
click at [1042, 493] on div at bounding box center [1037, 493] width 28 height 24
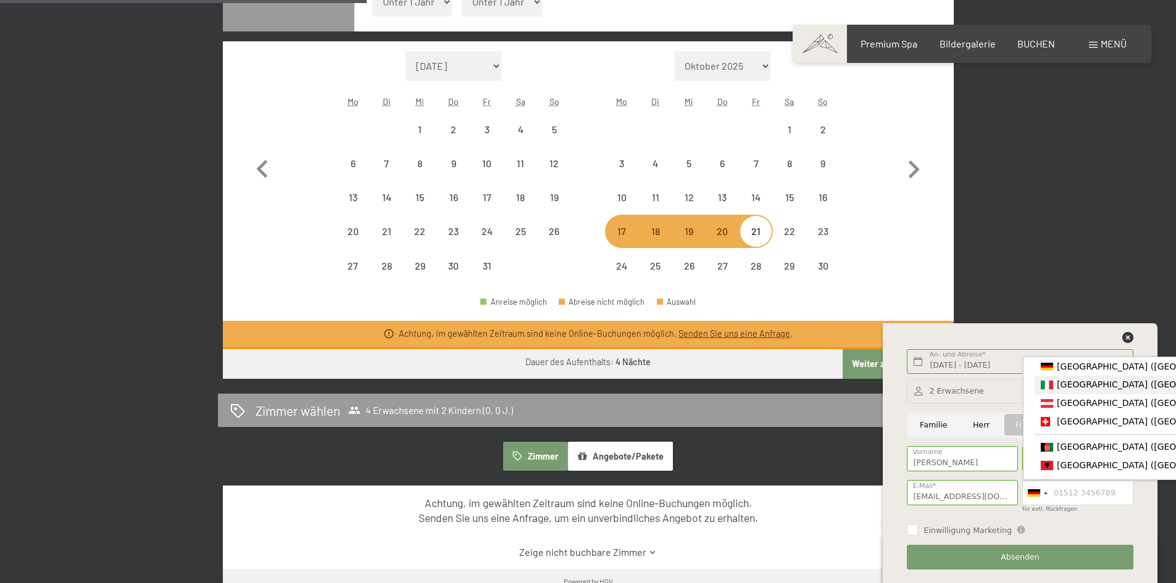
click at [1064, 382] on span "[GEOGRAPHIC_DATA] ([GEOGRAPHIC_DATA])" at bounding box center [1152, 385] width 191 height 10
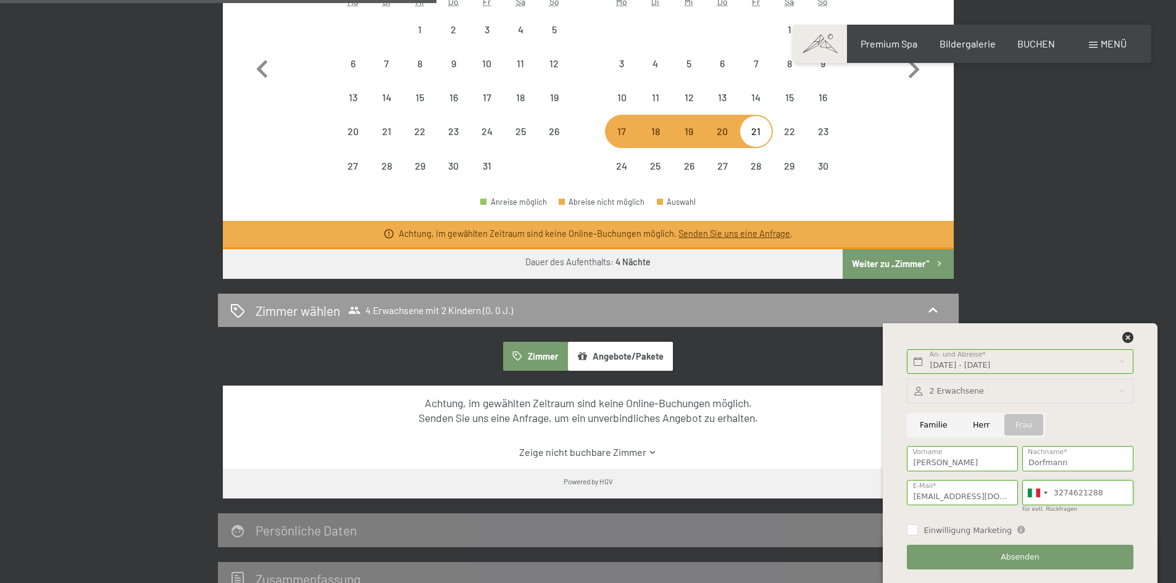
scroll to position [555, 0]
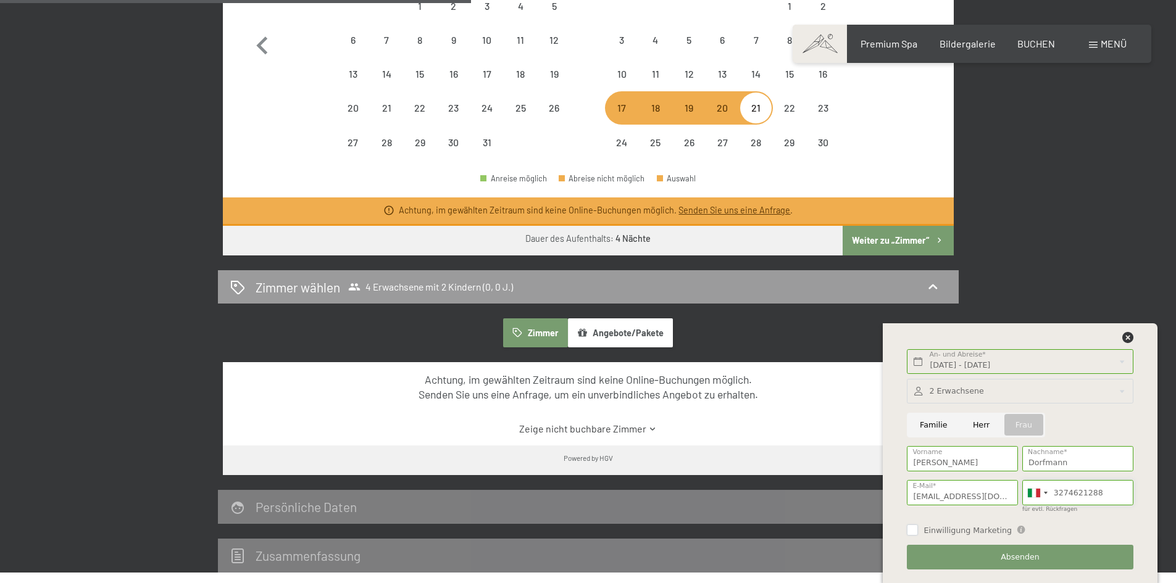
type input "3274621288"
click at [917, 531] on input "Einwilligung Marketing" at bounding box center [912, 530] width 11 height 11
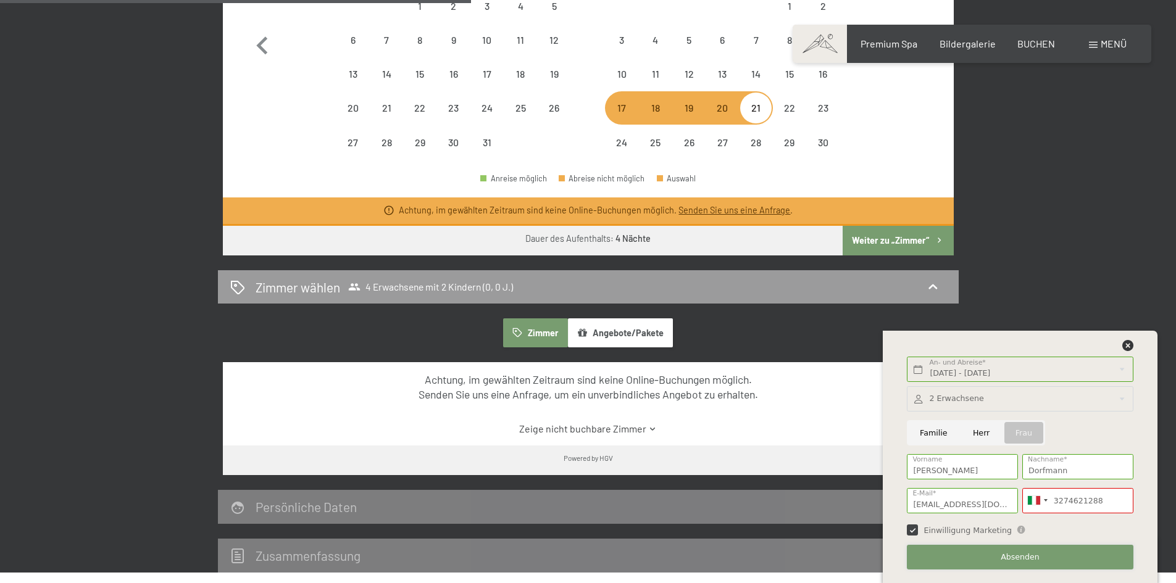
click at [1060, 548] on button "Absenden" at bounding box center [1020, 557] width 226 height 25
click at [1025, 564] on button "Absenden" at bounding box center [1020, 557] width 226 height 25
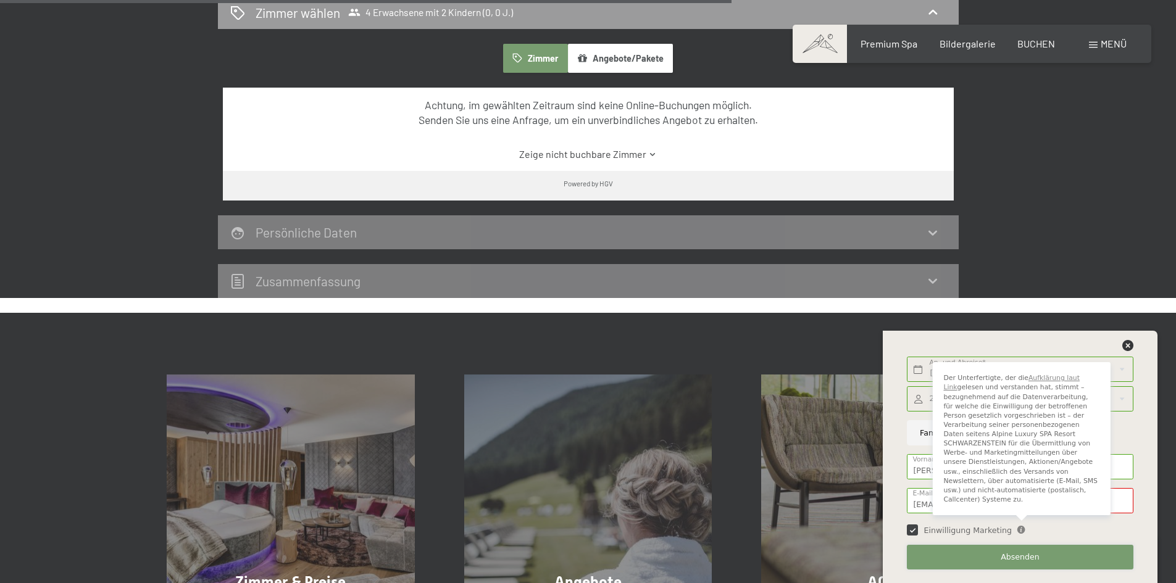
scroll to position [864, 0]
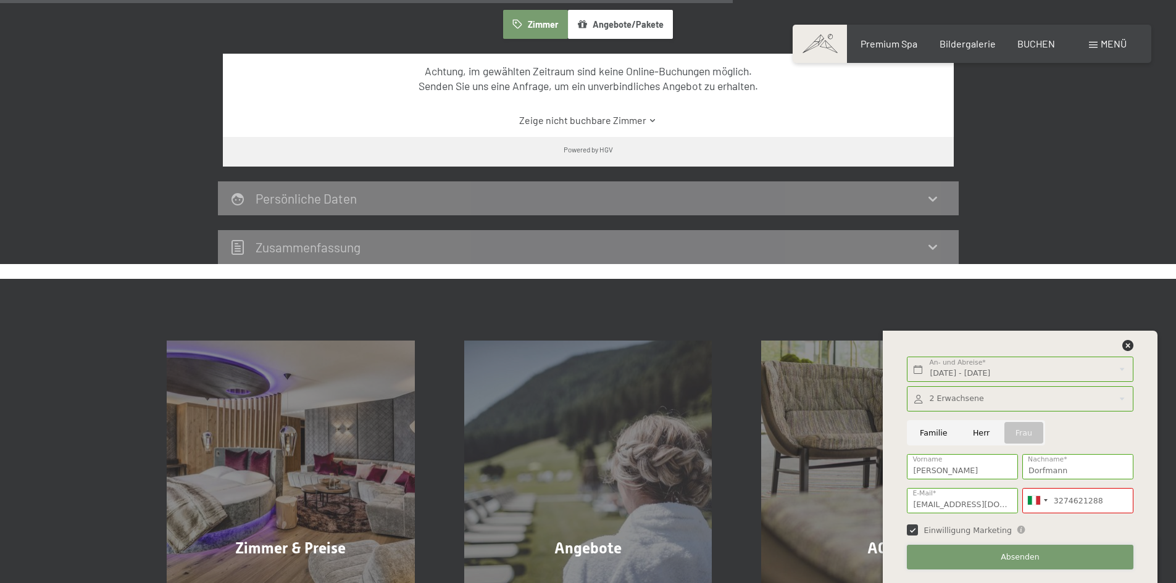
click at [1013, 549] on button "Absenden" at bounding box center [1020, 557] width 226 height 25
click at [917, 530] on input "Einwilligung Marketing" at bounding box center [912, 530] width 11 height 11
checkbox input "false"
click at [1003, 562] on button "Absenden" at bounding box center [1020, 557] width 226 height 25
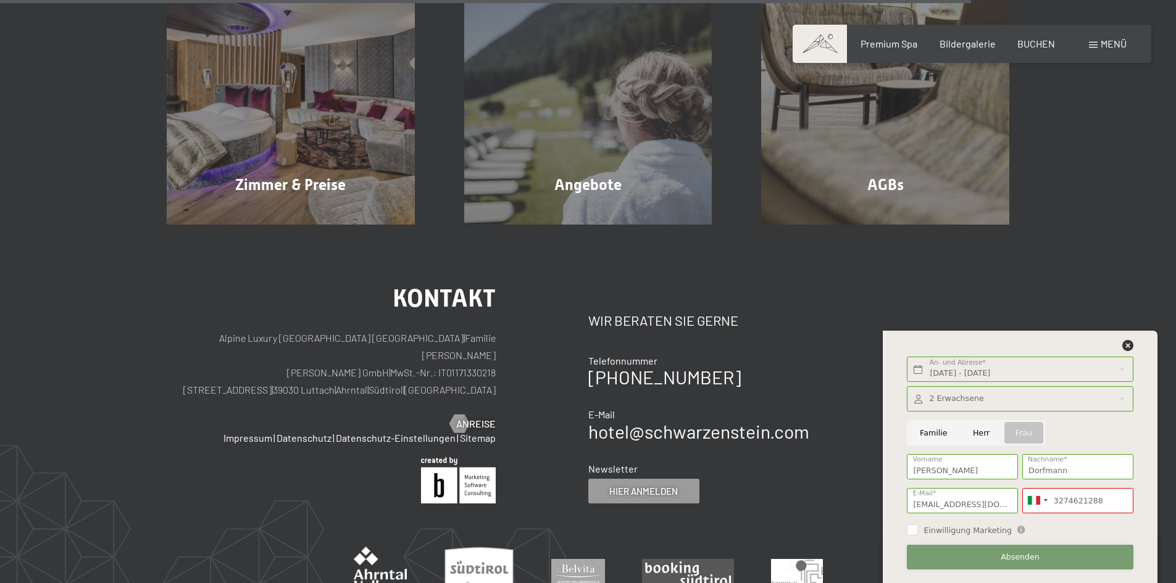
scroll to position [1234, 0]
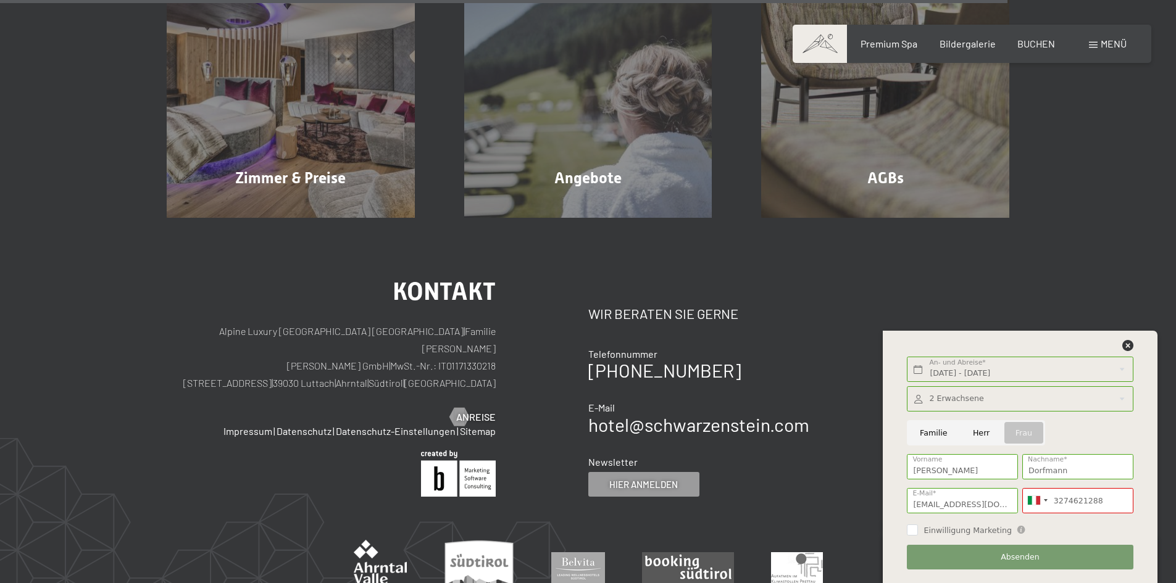
click at [1132, 339] on div "Mo. 24.11.2025 - Fr. 28.11.2025 An- und Abreise* 4 Nächte Weiter Adressfelder a…" at bounding box center [1020, 457] width 244 height 252
click at [1117, 346] on div at bounding box center [1020, 348] width 230 height 17
click at [1126, 347] on icon at bounding box center [1127, 345] width 11 height 11
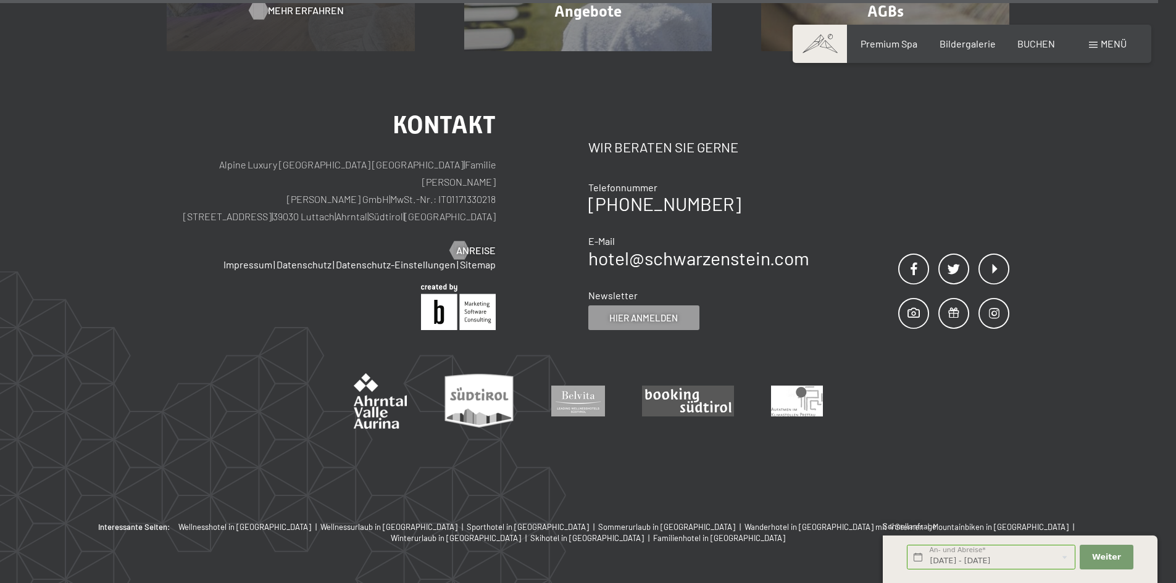
scroll to position [1379, 0]
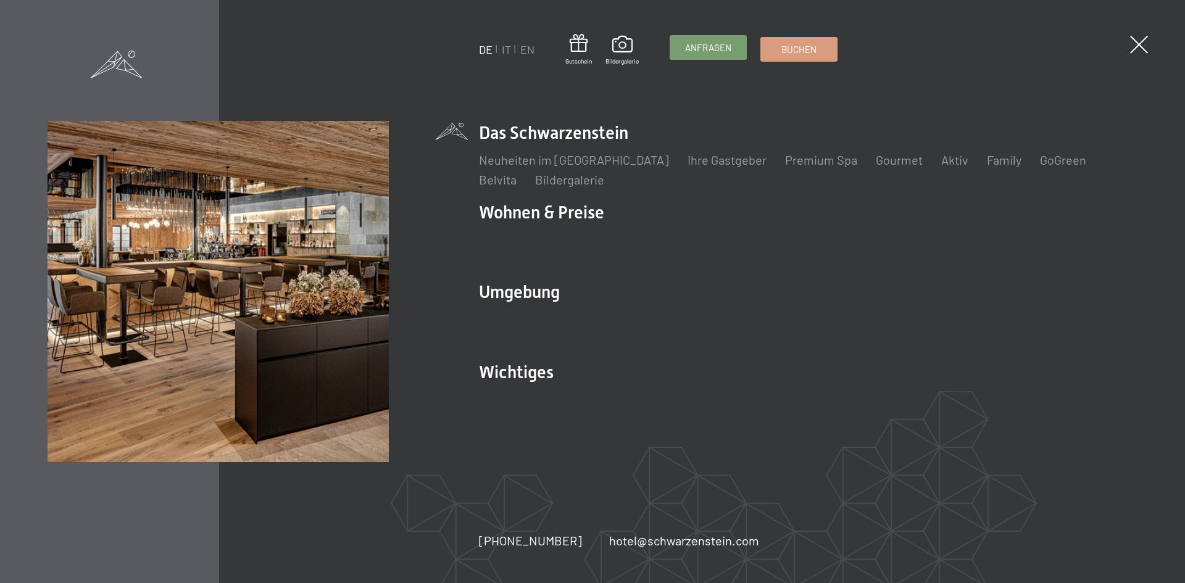
click at [686, 52] on link "Anfragen" at bounding box center [708, 47] width 76 height 23
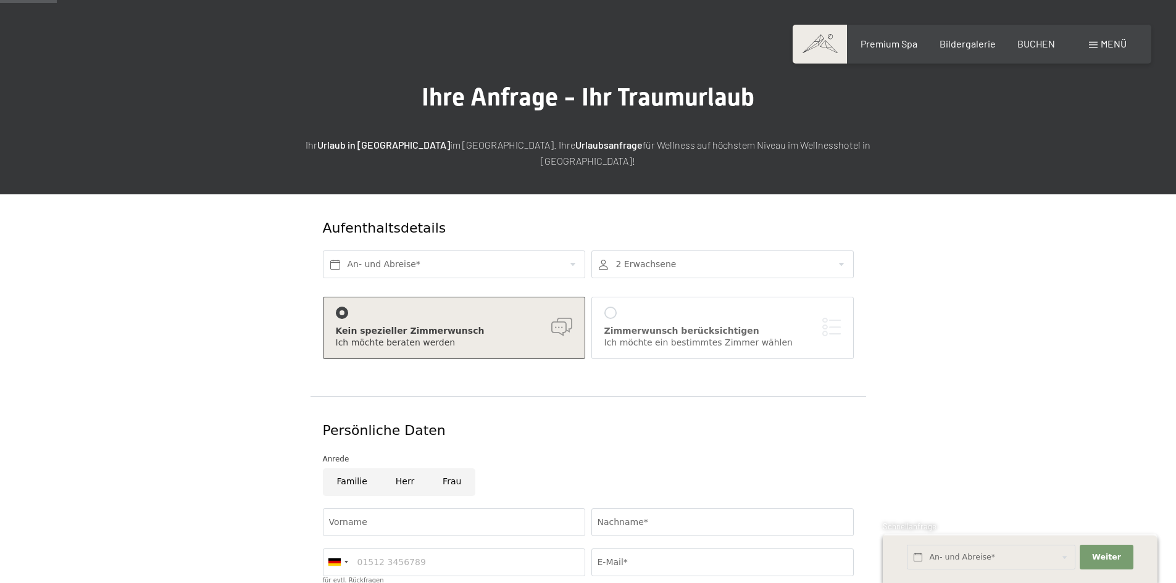
scroll to position [62, 0]
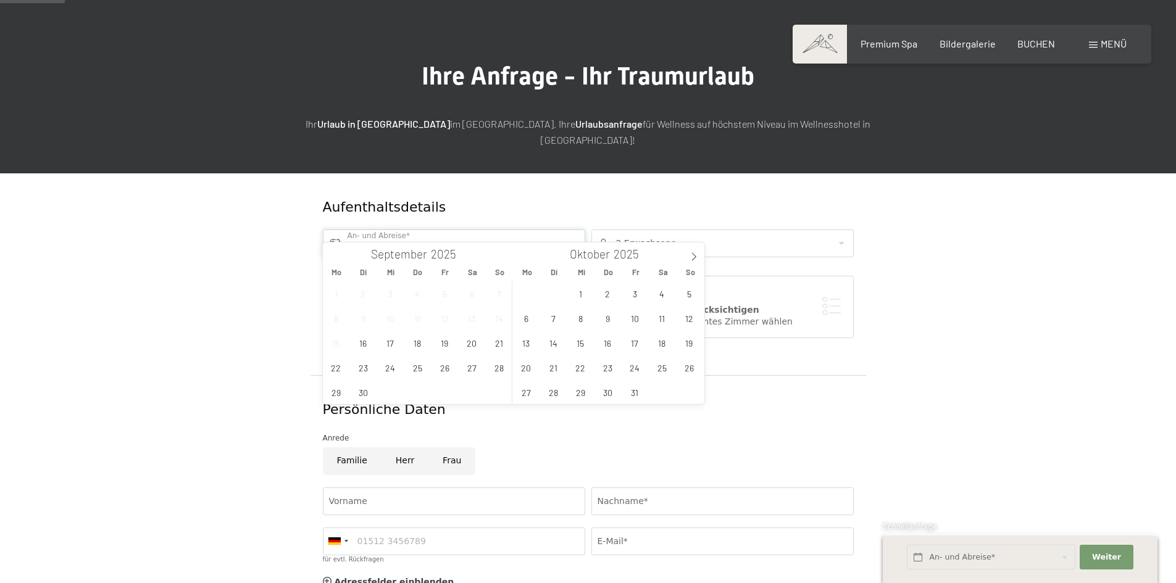
click at [381, 230] on input "text" at bounding box center [454, 244] width 262 height 28
click at [689, 252] on span at bounding box center [693, 253] width 21 height 21
click at [522, 391] on span "24" at bounding box center [526, 392] width 24 height 24
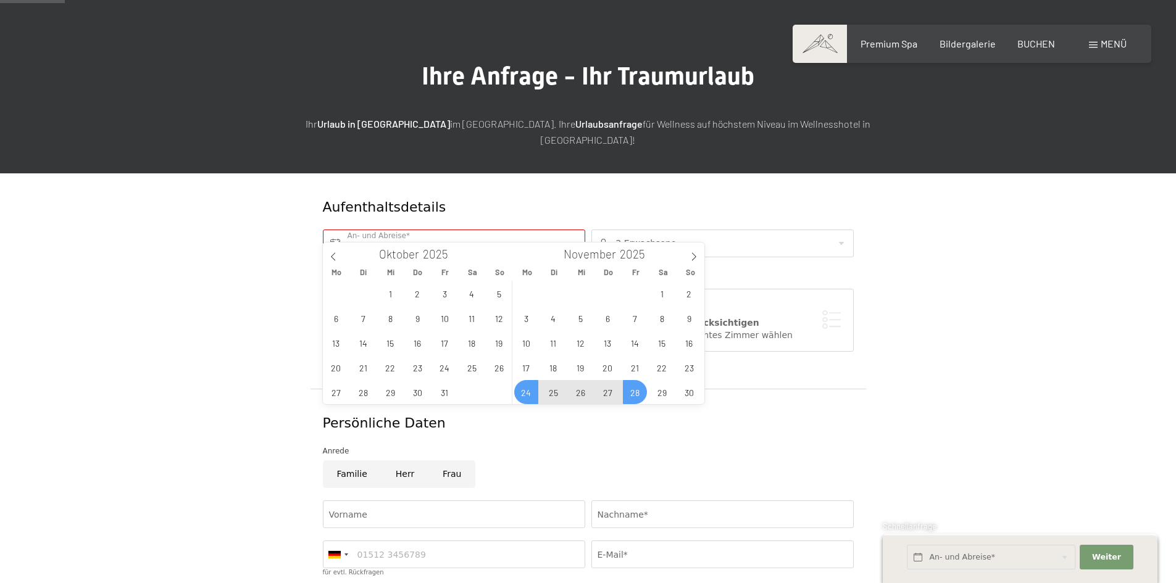
click at [641, 394] on span "28" at bounding box center [635, 392] width 24 height 24
type input "Mo. 24.11.2025 - Fr. 28.11.2025"
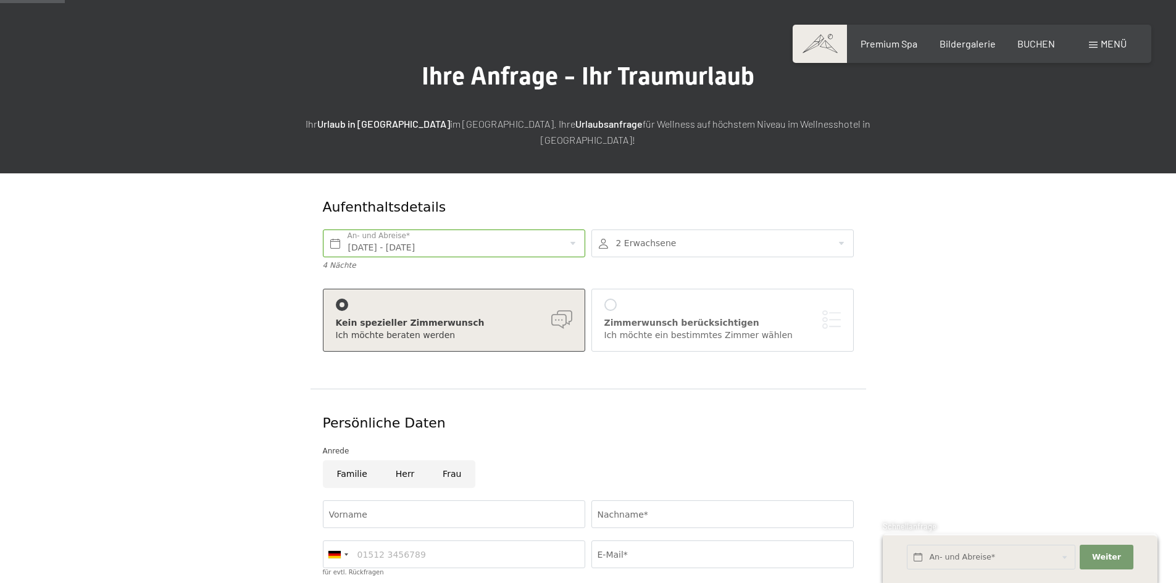
drag, startPoint x: 652, startPoint y: 241, endPoint x: 656, endPoint y: 227, distance: 14.2
click at [652, 240] on div at bounding box center [722, 244] width 262 height 28
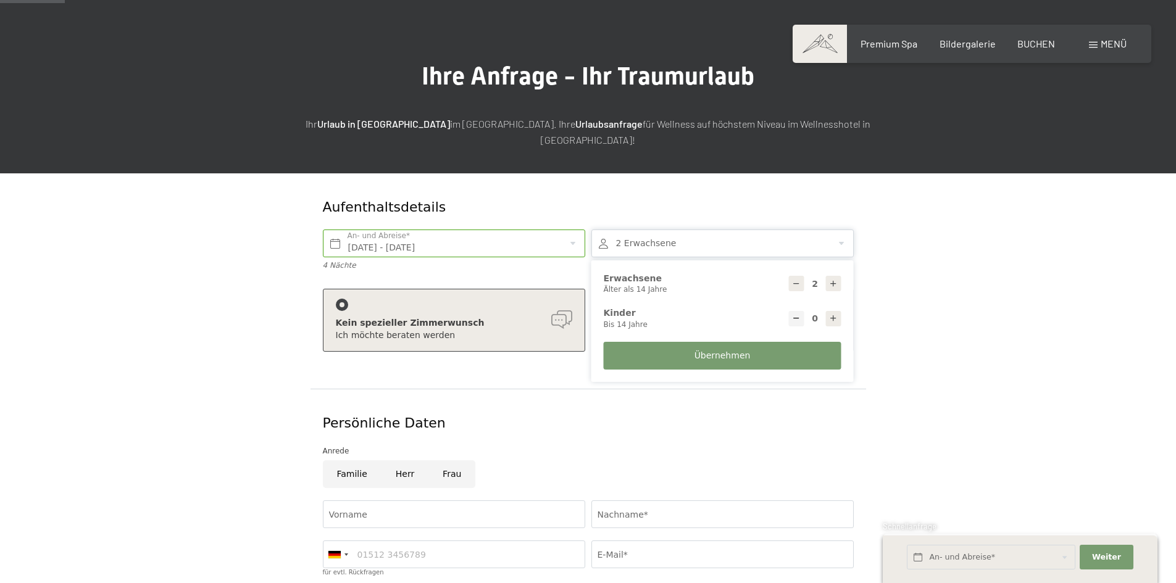
click at [657, 230] on div at bounding box center [722, 244] width 262 height 28
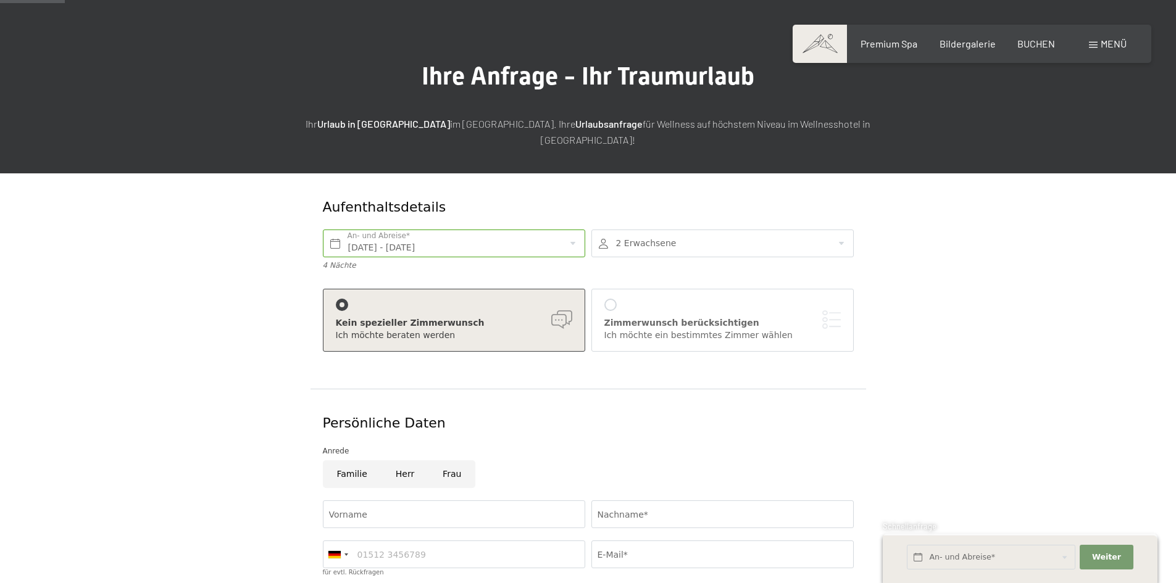
click at [660, 230] on div at bounding box center [722, 244] width 262 height 28
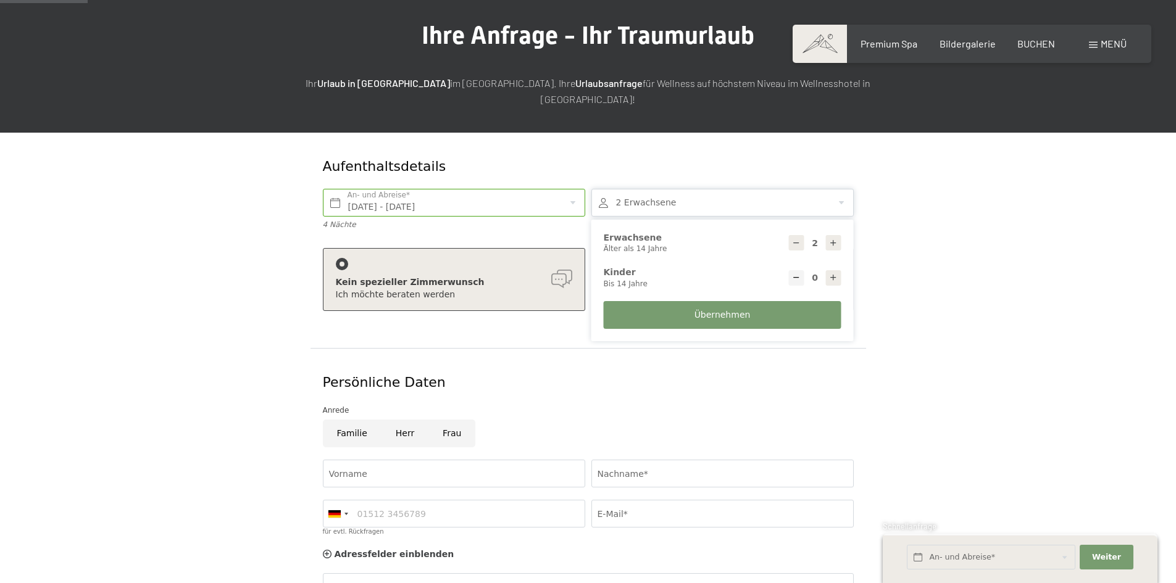
scroll to position [123, 0]
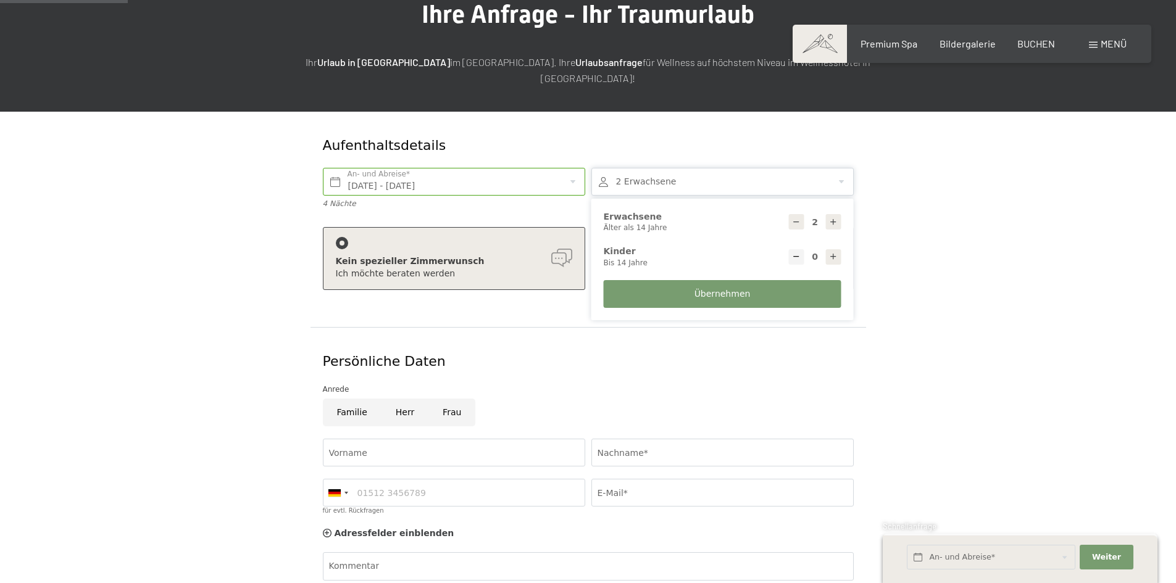
click at [824, 211] on div "2 Erwachsene Älter als 14 Jahre" at bounding box center [723, 222] width 238 height 22
click at [831, 218] on icon at bounding box center [833, 222] width 9 height 9
type input "4"
click at [829, 252] on icon at bounding box center [833, 256] width 9 height 9
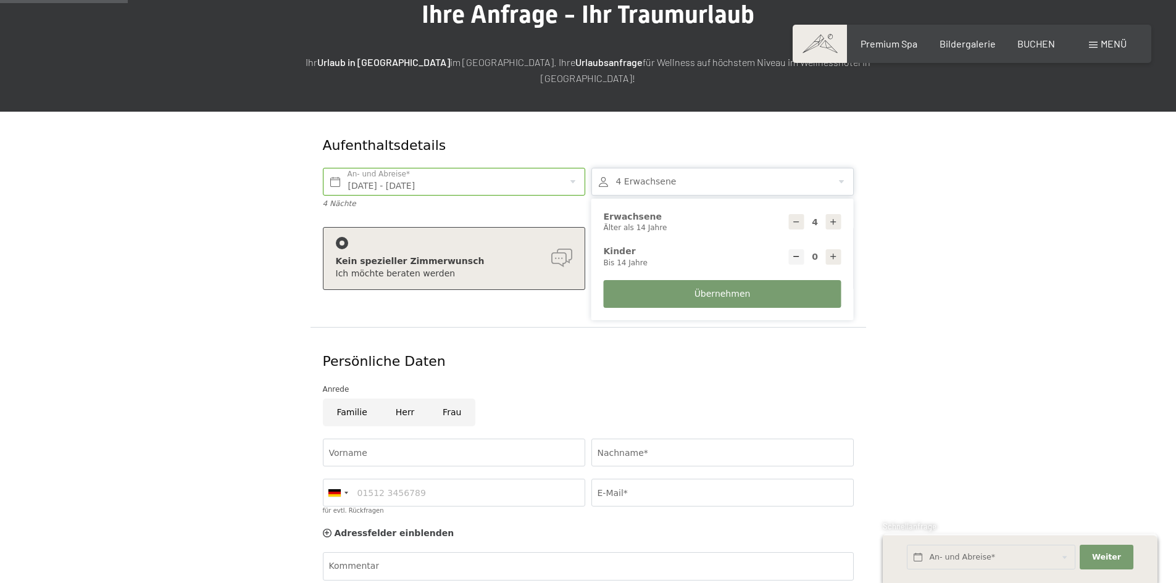
type input "1"
select select
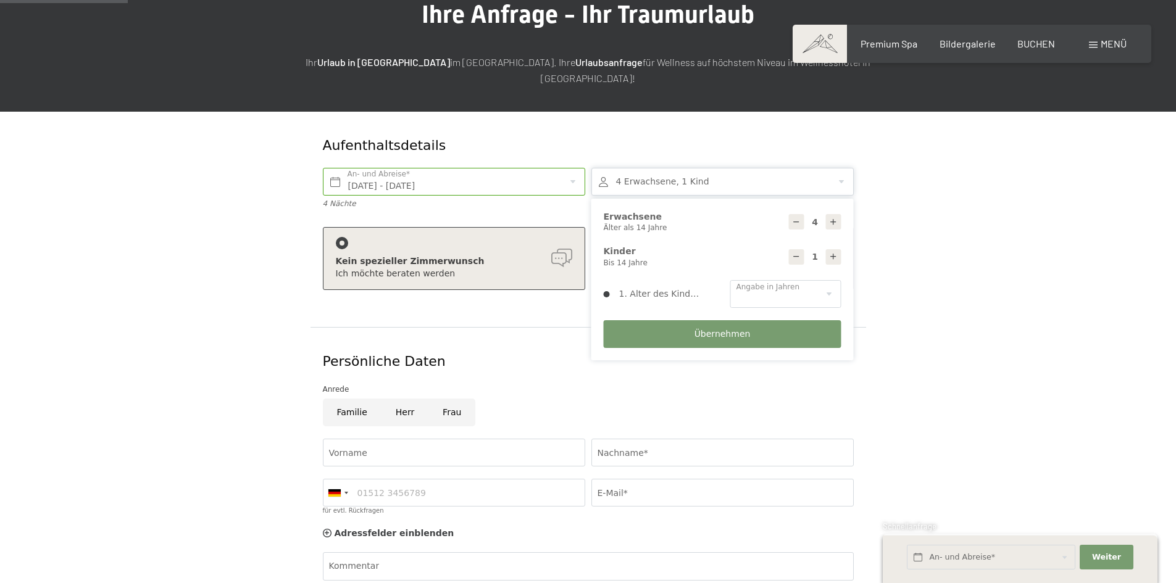
click at [829, 252] on icon at bounding box center [833, 256] width 9 height 9
type input "2"
select select
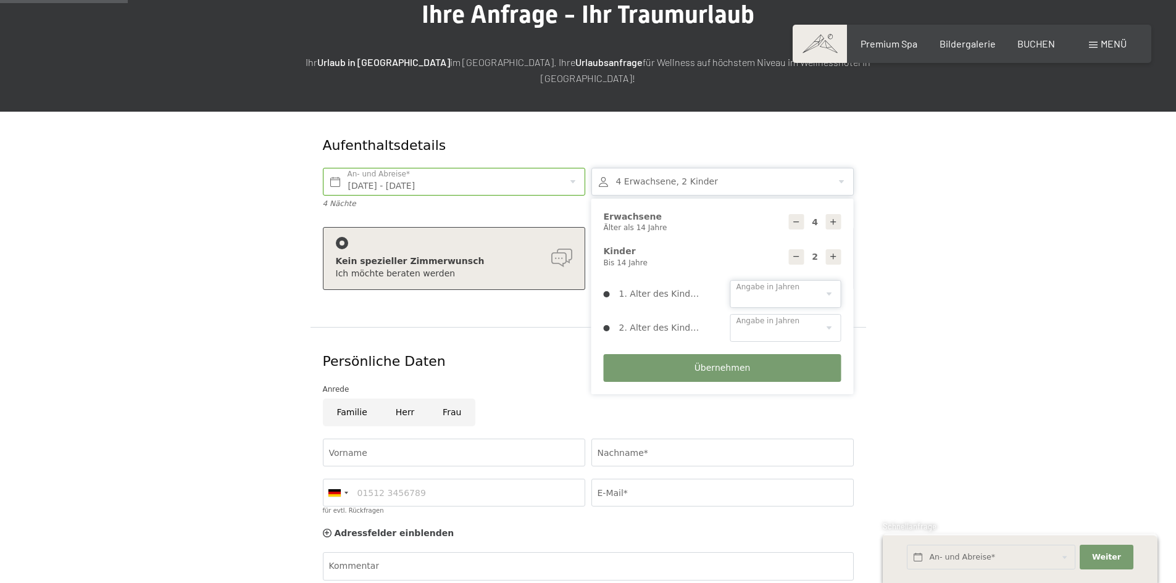
click at [810, 280] on select "0 1 2 3 4 5 6 7 8 9 10 11 12 13 14" at bounding box center [785, 294] width 111 height 28
select select "0"
click at [730, 280] on select "0 1 2 3 4 5 6 7 8 9 10 11 12 13 14" at bounding box center [785, 294] width 111 height 28
click at [791, 314] on select "0 1 2 3 4 5 6 7 8 9 10 11 12 13 14" at bounding box center [785, 328] width 111 height 28
click at [791, 286] on select "0 1 2 3 4 5 6 7 8 9 10 11 12 13 14" at bounding box center [785, 294] width 111 height 28
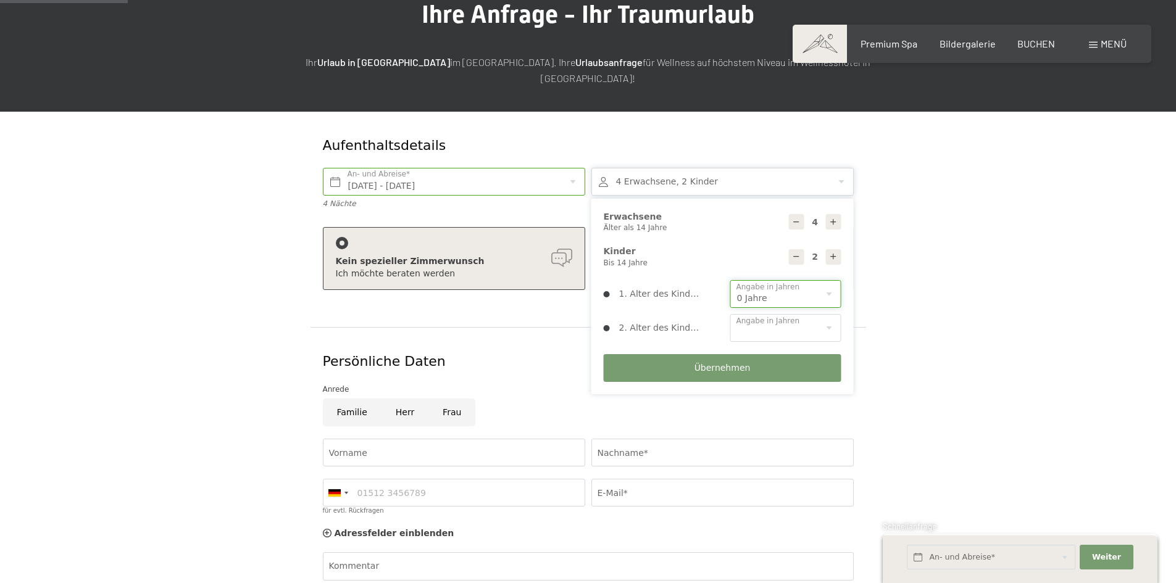
click at [792, 286] on select "0 1 2 3 4 5 6 7 8 9 10 11 12 13 14" at bounding box center [785, 294] width 111 height 28
click at [780, 314] on select "0 1 2 3 4 5 6 7 8 9 10 11 12 13 14" at bounding box center [785, 328] width 111 height 28
select select "3"
click at [730, 314] on select "0 1 2 3 4 5 6 7 8 9 10 11 12 13 14" at bounding box center [785, 328] width 111 height 28
click at [691, 354] on button "Übernehmen" at bounding box center [723, 368] width 238 height 28
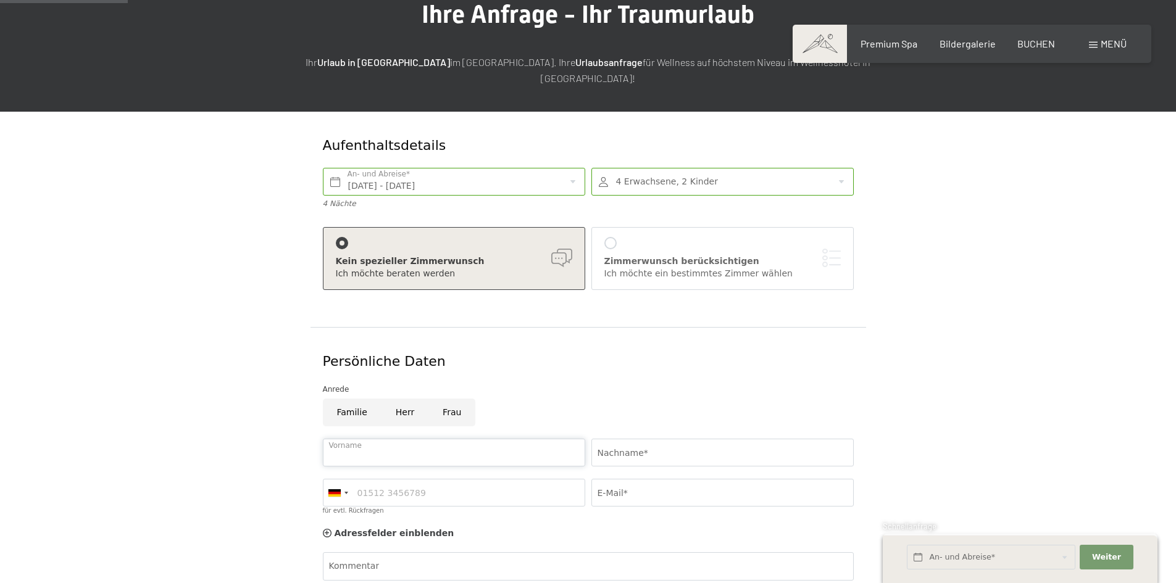
click at [413, 442] on input "Vorname" at bounding box center [454, 453] width 262 height 28
drag, startPoint x: 452, startPoint y: 399, endPoint x: 463, endPoint y: 399, distance: 11.1
click at [454, 399] on input "Frau" at bounding box center [451, 413] width 47 height 28
radio input "true"
drag, startPoint x: 681, startPoint y: 441, endPoint x: 663, endPoint y: 437, distance: 18.3
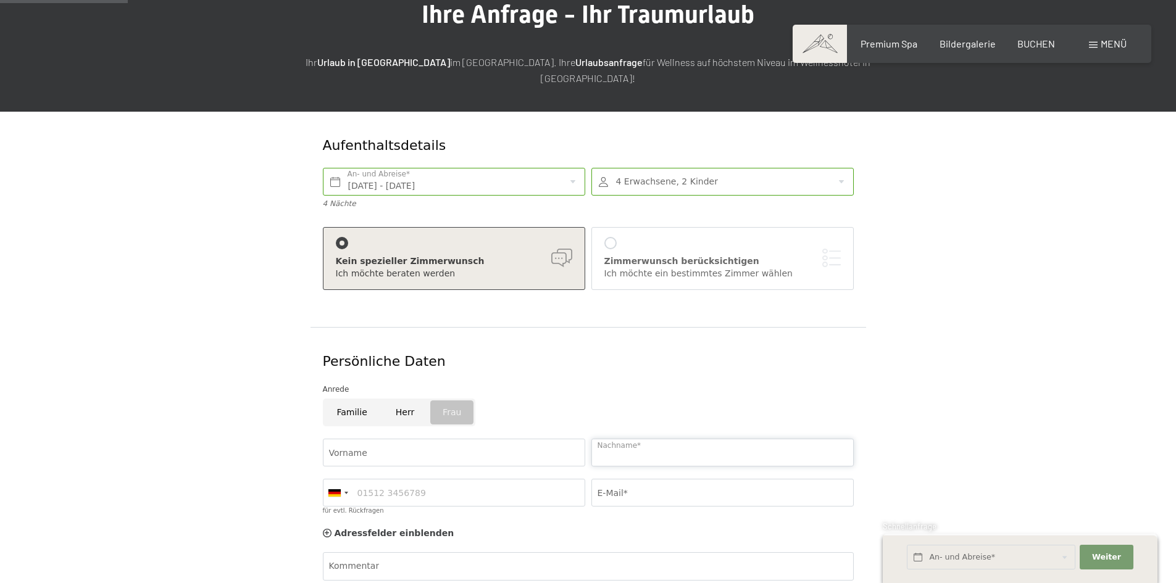
click at [682, 441] on input "Nachname*" at bounding box center [722, 453] width 262 height 28
click at [462, 440] on input "Vorname" at bounding box center [454, 453] width 262 height 28
type input "Sophia"
click at [0, 0] on button "Übernehmen" at bounding box center [0, 0] width 0 height 0
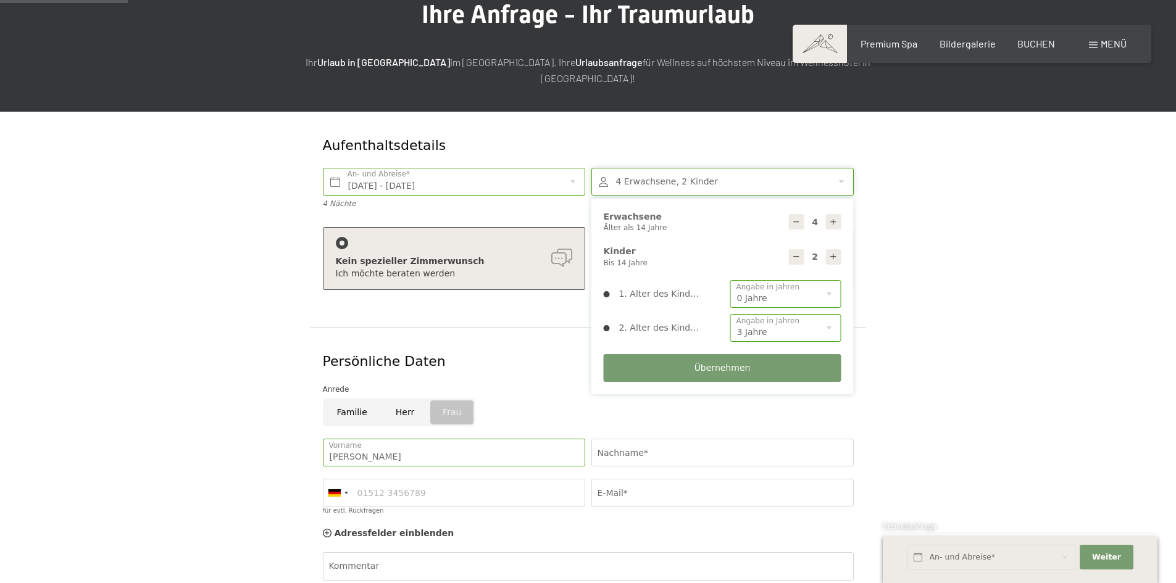
click at [656, 433] on div "Nachname*" at bounding box center [722, 453] width 268 height 40
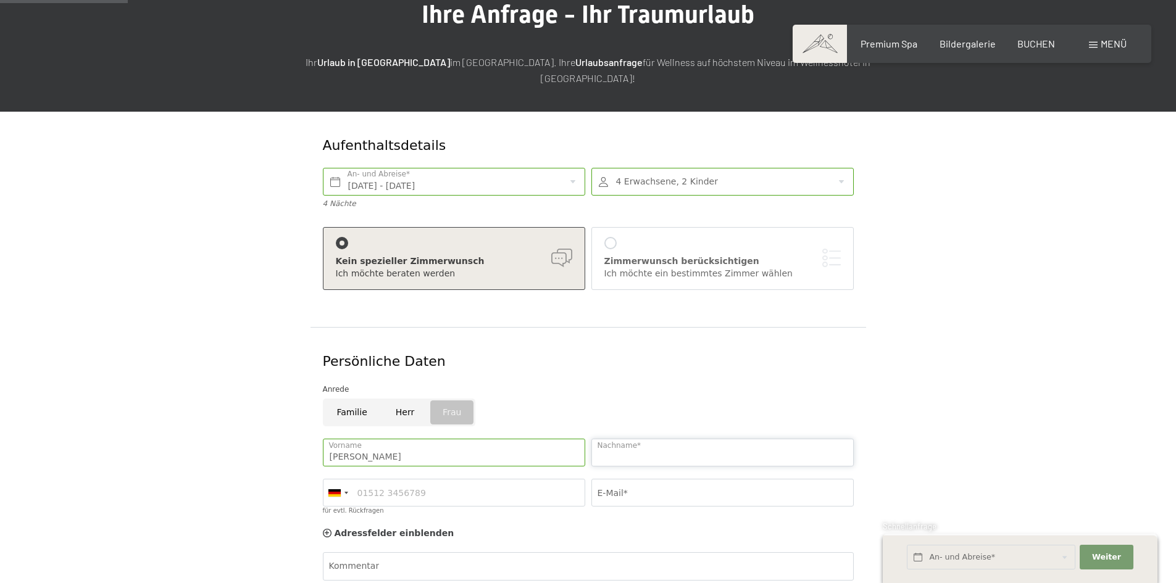
click at [644, 439] on input "Nachname*" at bounding box center [722, 453] width 262 height 28
type input "Dorfmann"
click at [454, 479] on input "für evtl. Rückfragen" at bounding box center [454, 493] width 262 height 28
click at [344, 484] on div at bounding box center [337, 493] width 28 height 27
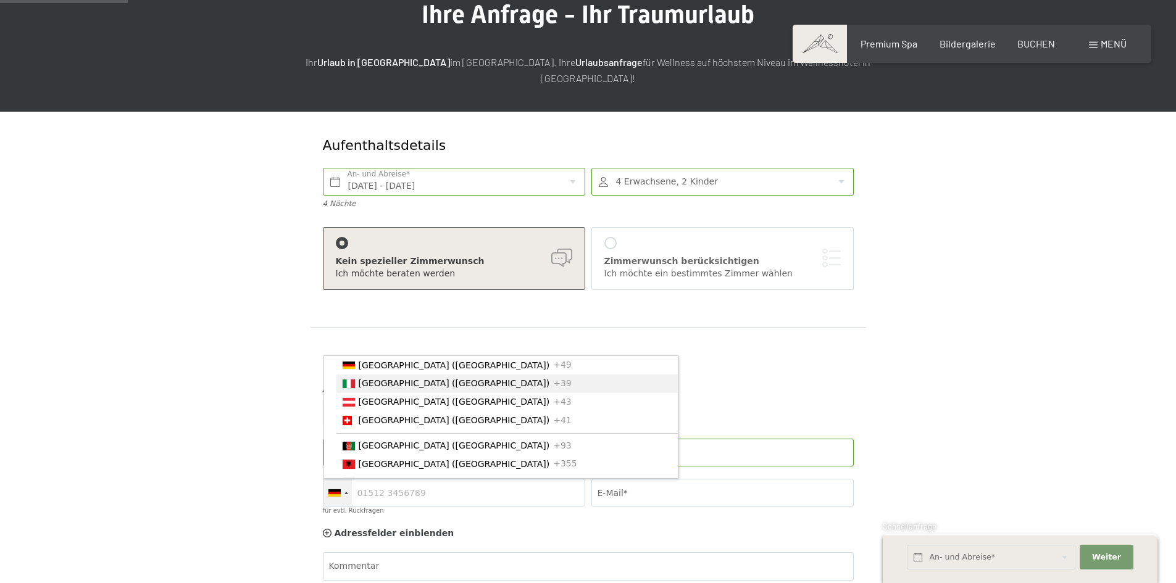
click at [384, 378] on span "[GEOGRAPHIC_DATA] ([GEOGRAPHIC_DATA])" at bounding box center [454, 383] width 191 height 10
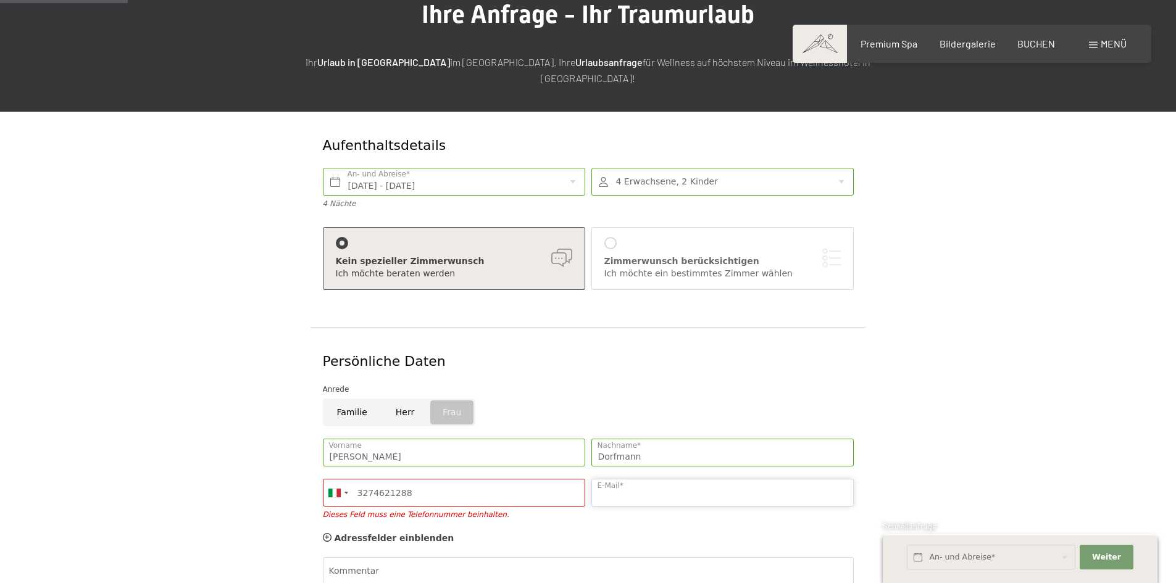
click at [707, 479] on input "E-Mail*" at bounding box center [722, 493] width 262 height 28
click at [372, 479] on input "3274621288" at bounding box center [454, 493] width 262 height 28
click at [372, 481] on input "3274621288" at bounding box center [454, 493] width 262 height 28
click at [388, 481] on input "327 4621288" at bounding box center [454, 493] width 262 height 28
type input "327 462 1288"
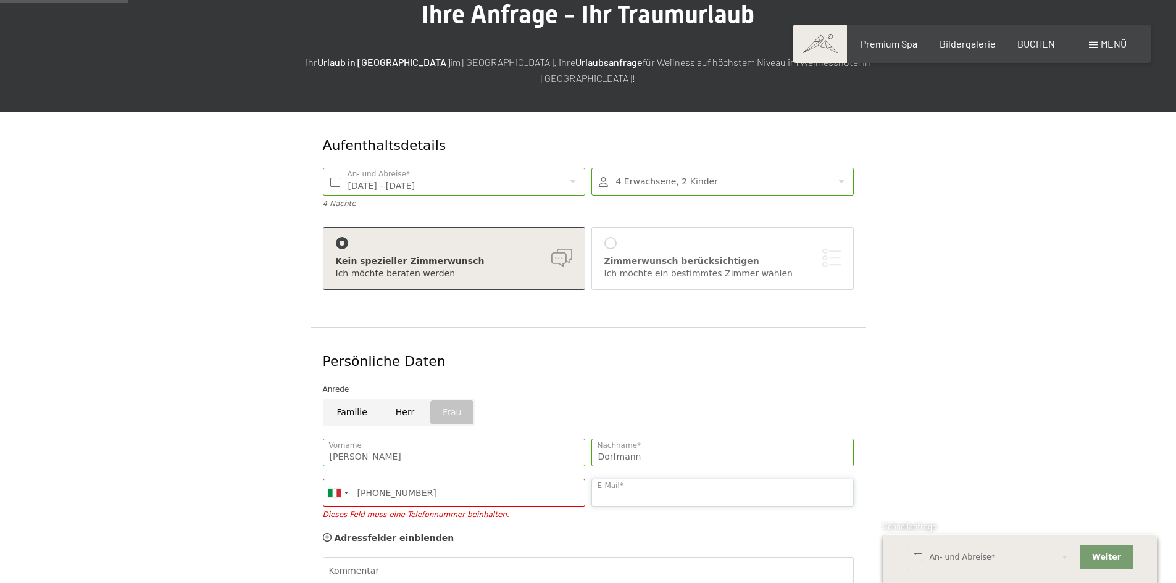
click at [666, 479] on input "E-Mail*" at bounding box center [722, 493] width 262 height 28
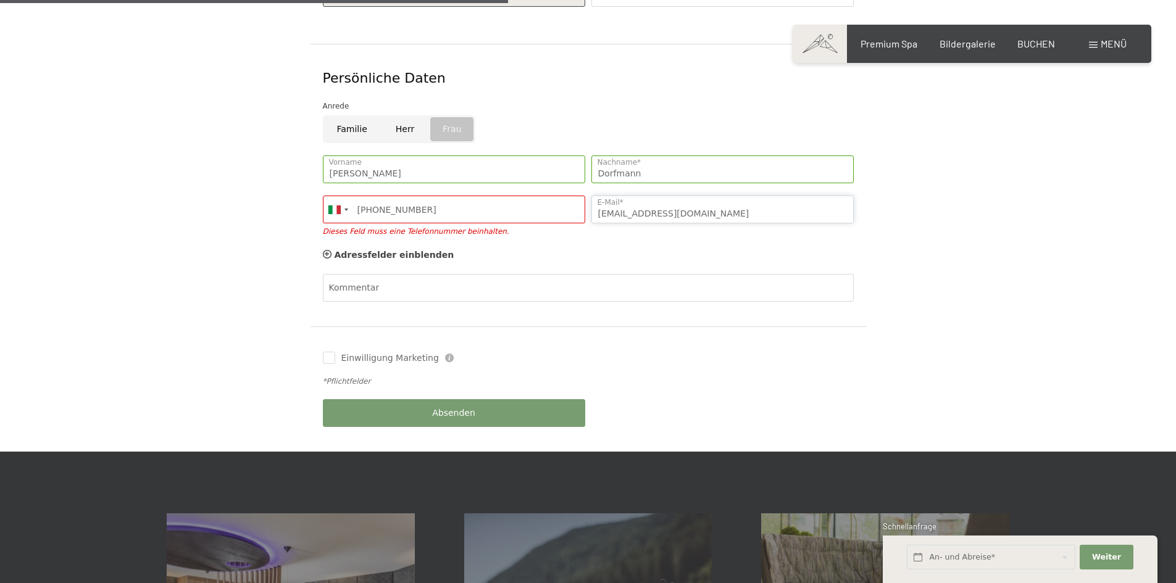
scroll to position [494, 0]
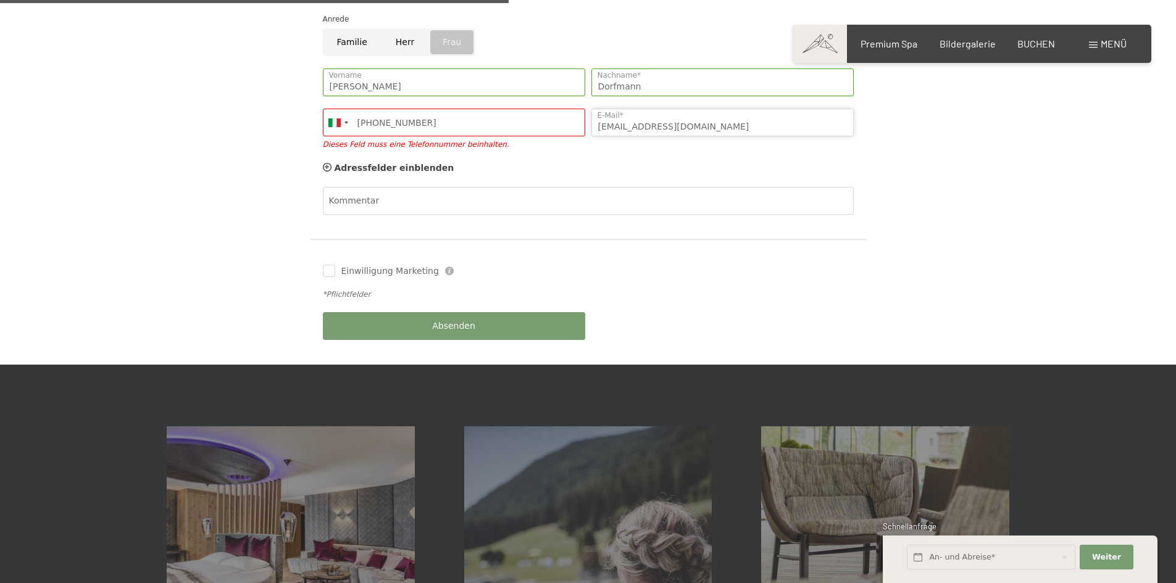
type input "sophiadorfmann2005@gmail.com"
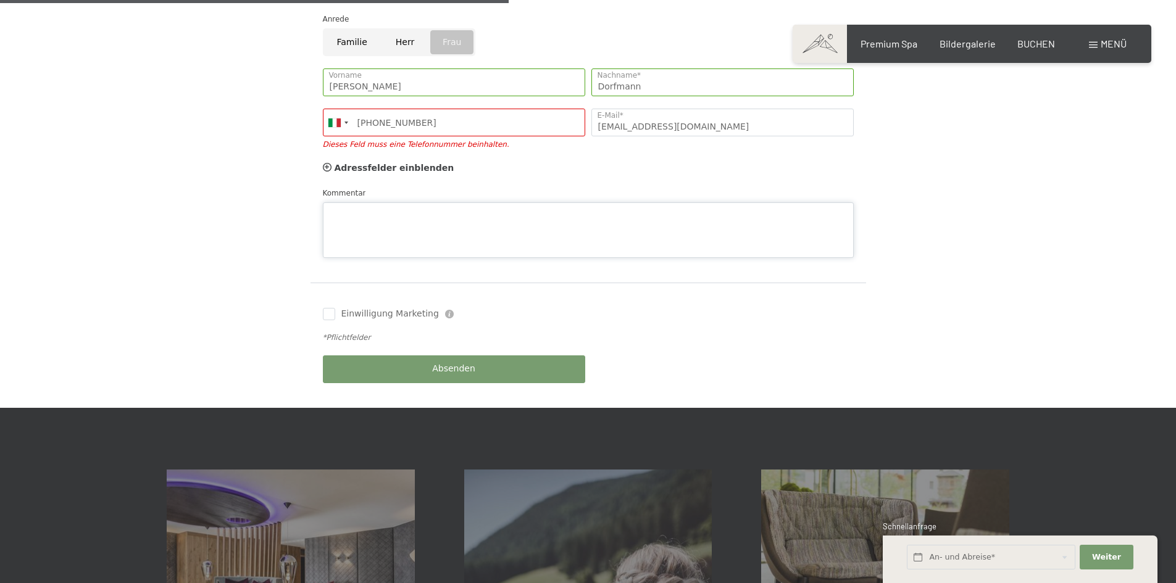
click at [376, 202] on textarea "Kommentar" at bounding box center [588, 230] width 531 height 56
click at [391, 202] on textarea "Alternativ Zeirtraum gerne. Zimmeraufteilung alle Zusammen ansonsten : ein Dopp…" at bounding box center [588, 230] width 531 height 56
click at [600, 202] on textarea "Alternativ Zeirtraum gerne. Zimmeraufteilung alle Zusammen ansonsten : ein Dopp…" at bounding box center [588, 230] width 531 height 56
click at [601, 202] on textarea "Alternativ Zeirtraum gerne. Zimmeraufteilung alle Zusammen ansonsten : ein Dopp…" at bounding box center [588, 230] width 531 height 56
click at [607, 202] on textarea "Alternativ Zeirtraum gerne. Zimmeraufteilung alle Zusammen ansonsten : ein Dopp…" at bounding box center [588, 230] width 531 height 56
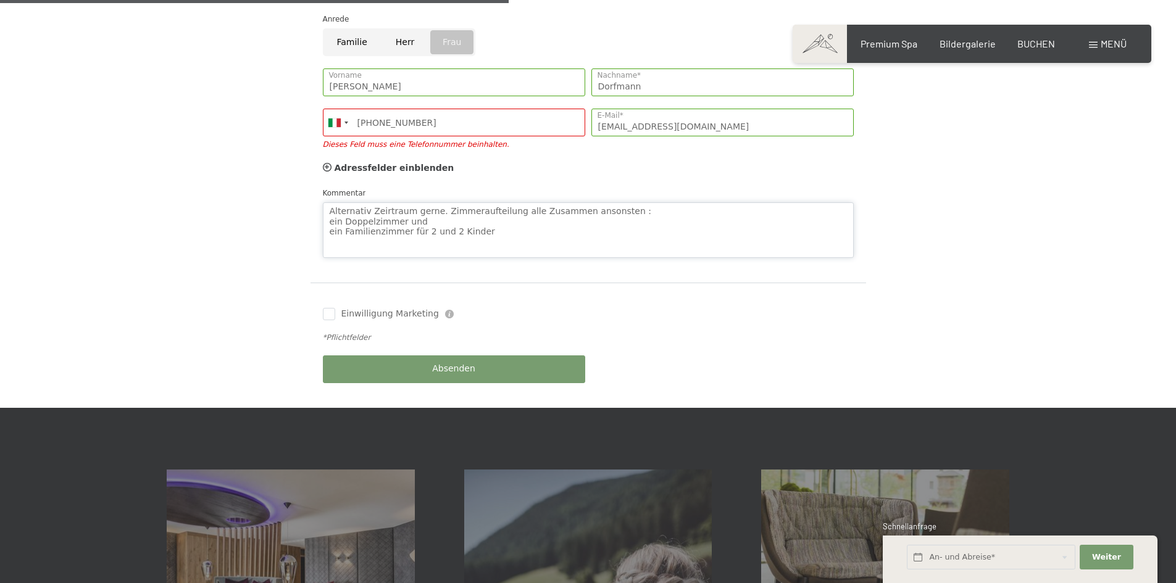
click at [418, 222] on textarea "Alternativ Zeirtraum gerne. Zimmeraufteilung alle Zusammen ansonsten : ein Dopp…" at bounding box center [588, 230] width 531 height 56
click at [504, 223] on textarea "Alternativ Zeirtraum gerne. Zimmeraufteilung alle Zusammen ansonsten : ein Dopp…" at bounding box center [588, 230] width 531 height 56
type textarea "Alternativ Zeirtraum gerne. Zimmeraufteilung alle Zusammen ansonsten : ein Dopp…"
click at [338, 308] on label "Einwilligung Marketing" at bounding box center [387, 314] width 104 height 12
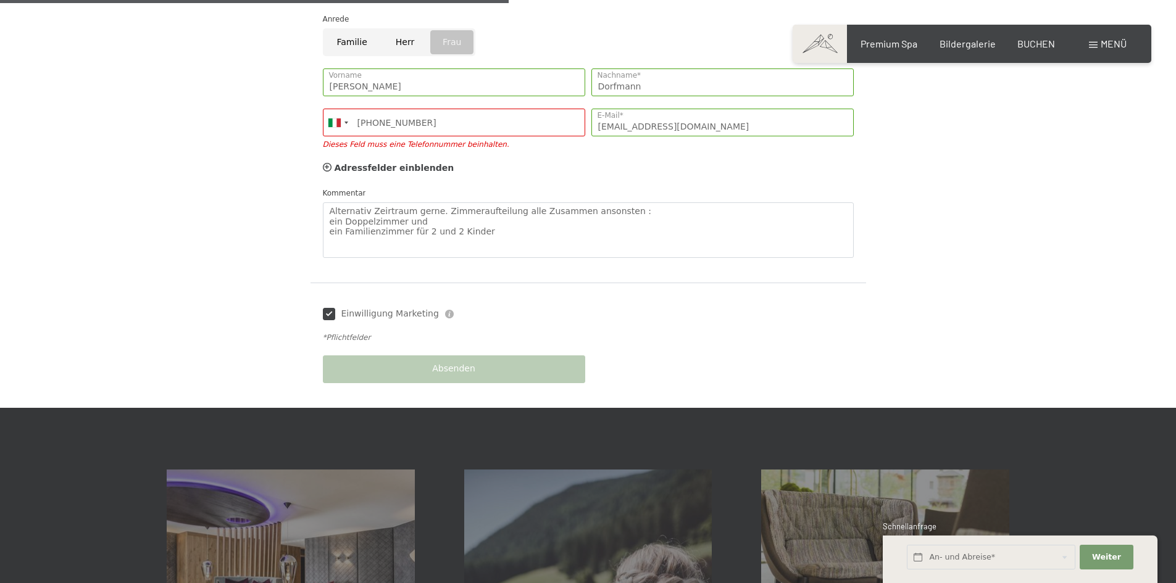
click at [335, 308] on input "Einwilligung Marketing" at bounding box center [329, 314] width 12 height 12
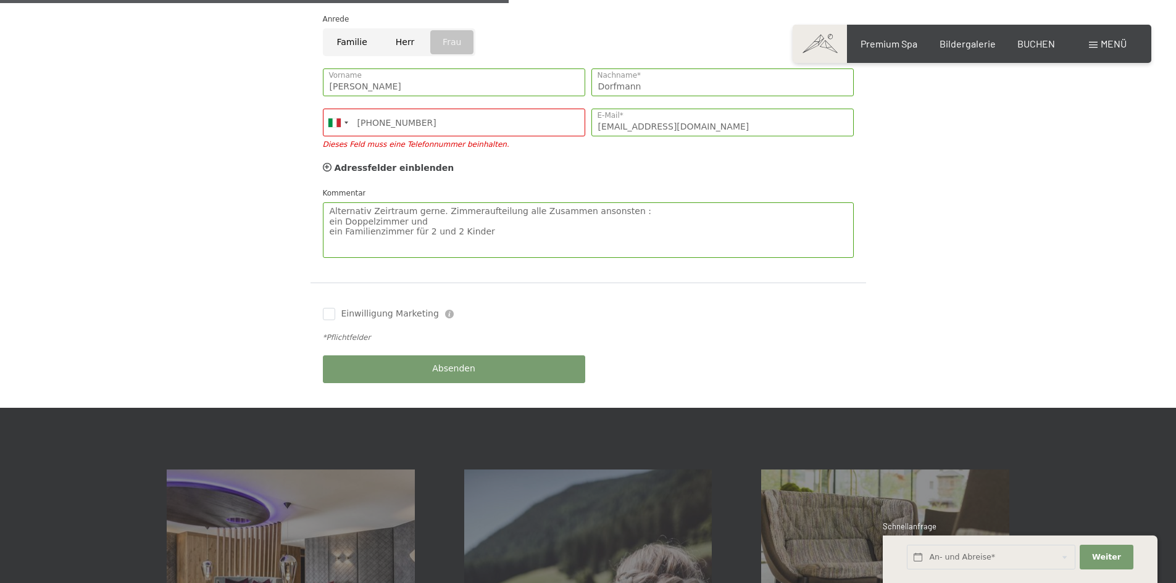
click at [336, 308] on label "Einwilligung Marketing" at bounding box center [387, 314] width 104 height 12
click at [335, 308] on input "Einwilligung Marketing" at bounding box center [329, 314] width 12 height 12
click at [333, 308] on input "Einwilligung Marketing" at bounding box center [329, 314] width 12 height 12
checkbox input "true"
click at [426, 242] on textarea "Alternativ Zeirtraum gerne. Zimmeraufteilung alle Zusammen ansonsten : ein Dopp…" at bounding box center [588, 230] width 531 height 56
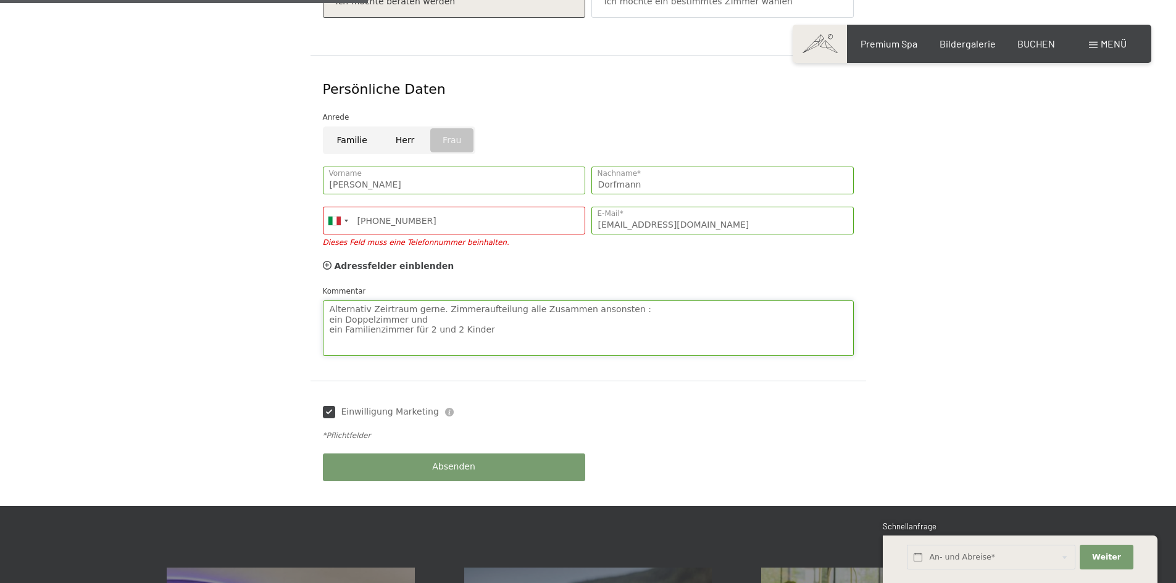
scroll to position [370, 0]
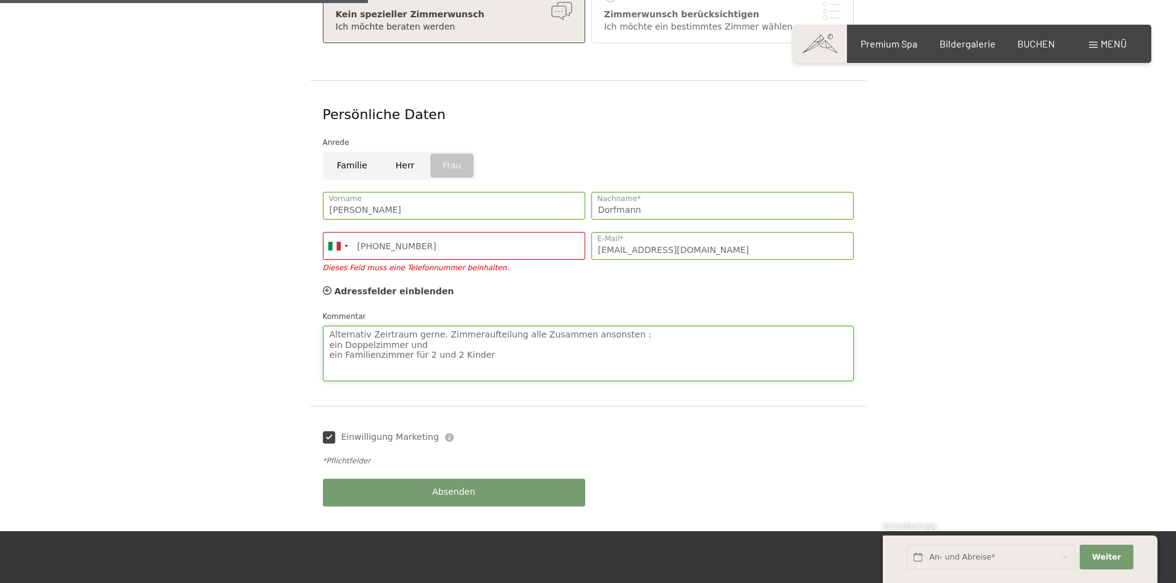
click at [484, 338] on textarea "Alternativ Zeirtraum gerne. Zimmeraufteilung alle Zusammen ansonsten : ein Dopp…" at bounding box center [588, 354] width 531 height 56
type textarea "Alternativ Zeirtraum gerne. Zimmeraufteilung alle Zusammen ansonsten : ein Dopp…"
click at [443, 483] on div "Absenden" at bounding box center [454, 493] width 268 height 40
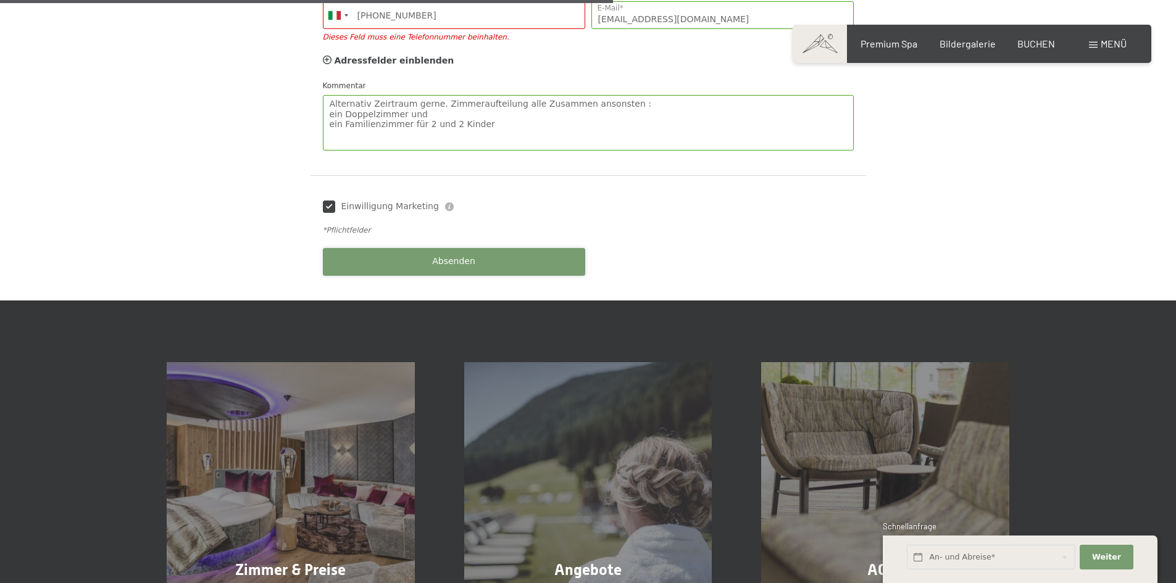
scroll to position [617, 0]
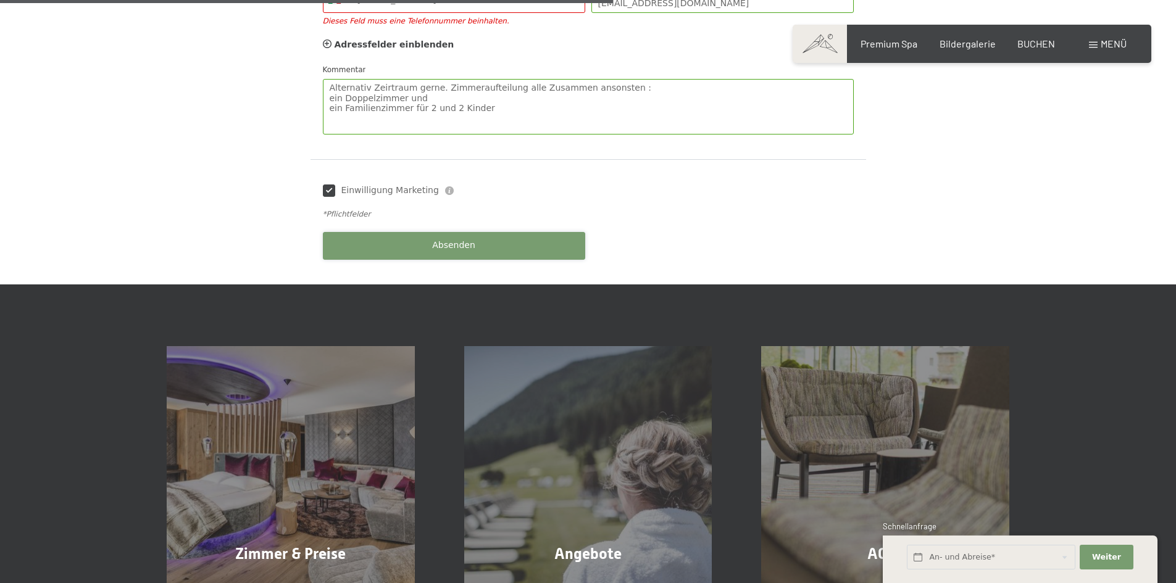
click at [446, 239] on span "Absenden" at bounding box center [453, 245] width 43 height 12
click at [446, 235] on div "Absenden" at bounding box center [454, 246] width 268 height 40
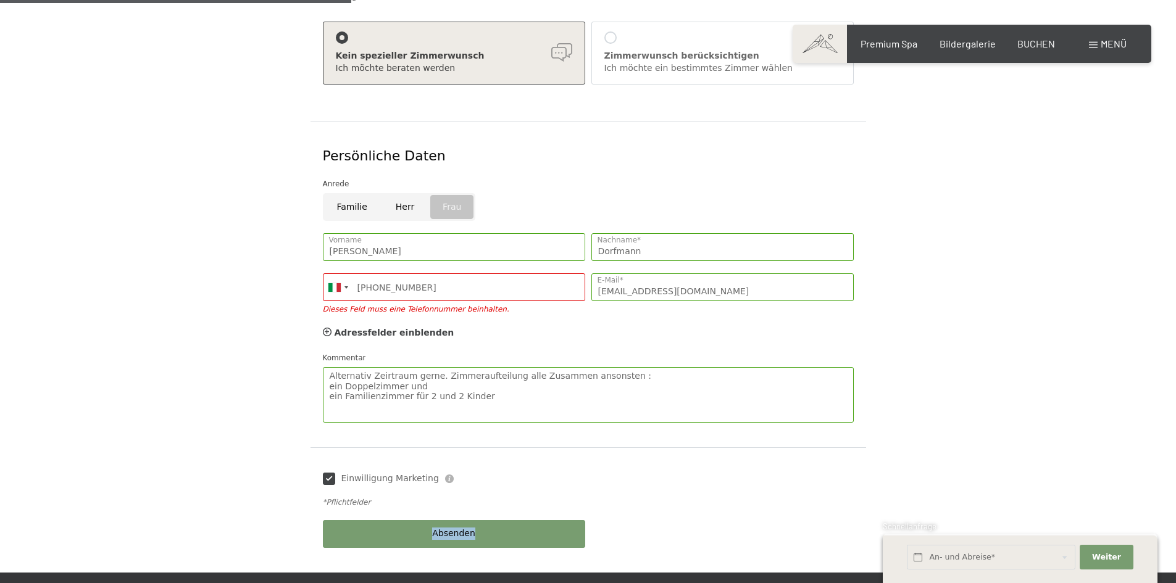
scroll to position [309, 0]
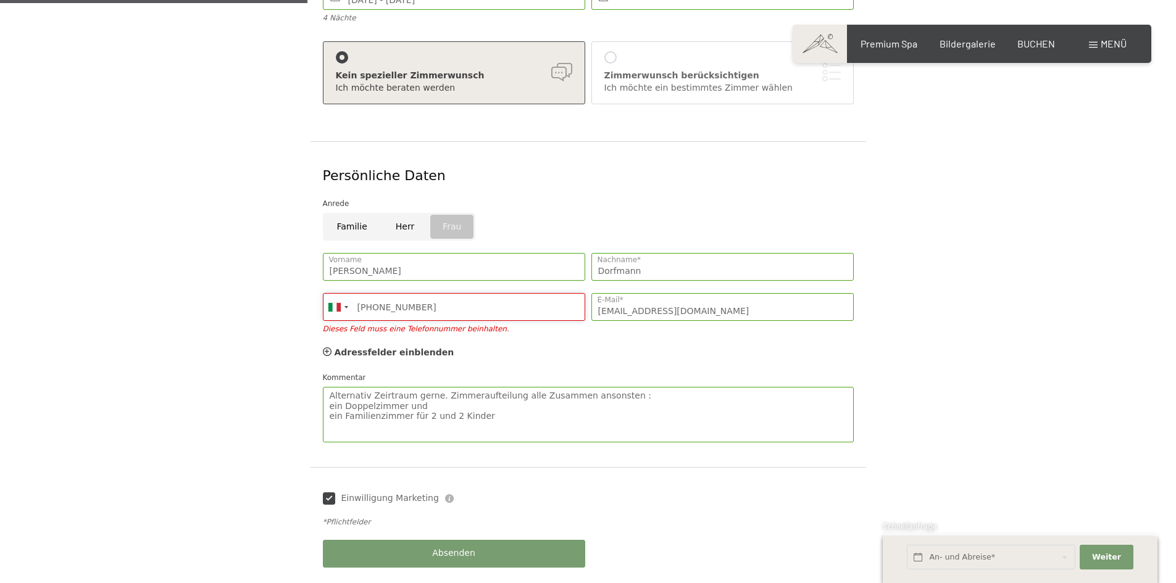
drag, startPoint x: 433, startPoint y: 288, endPoint x: 432, endPoint y: 300, distance: 12.4
click at [432, 297] on input "327 462 1288" at bounding box center [454, 307] width 262 height 28
drag, startPoint x: 434, startPoint y: 291, endPoint x: 132, endPoint y: 318, distance: 303.6
click at [133, 316] on div "Aufenthaltsdetails Mo. 24.11.2025 - Fr. 28.11.2025 An- und Abreise* 4 Nächte 4 …" at bounding box center [587, 259] width 935 height 666
click at [409, 347] on span "Adressfelder einblenden" at bounding box center [394, 352] width 120 height 10
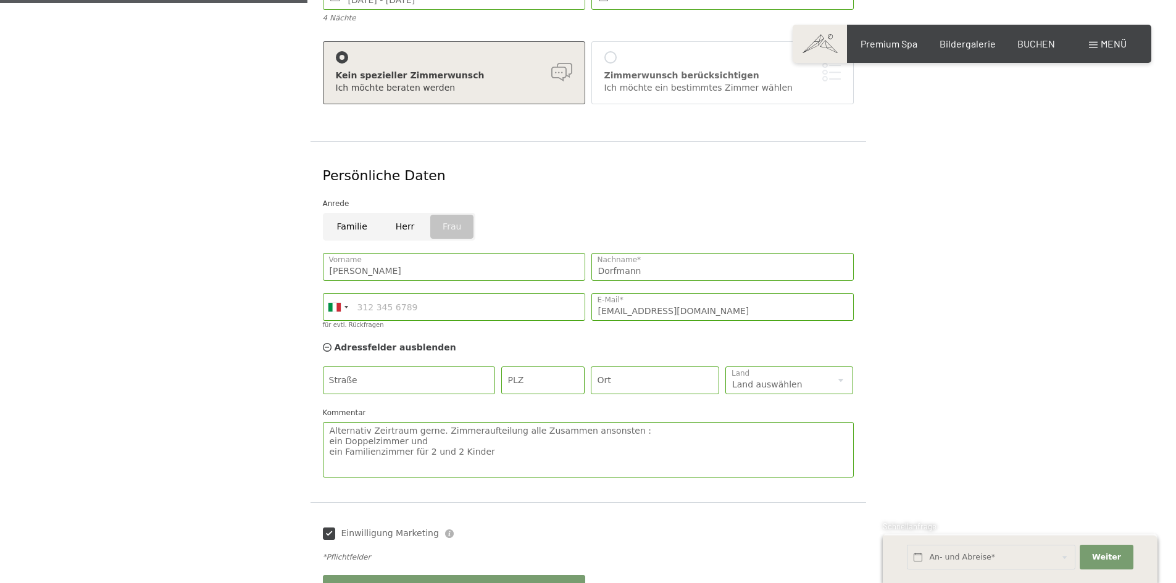
click at [367, 322] on label "für evtl. Rückfragen" at bounding box center [353, 325] width 61 height 7
click at [367, 306] on input "für evtl. Rückfragen" at bounding box center [454, 307] width 262 height 28
click at [326, 343] on icon at bounding box center [327, 347] width 9 height 9
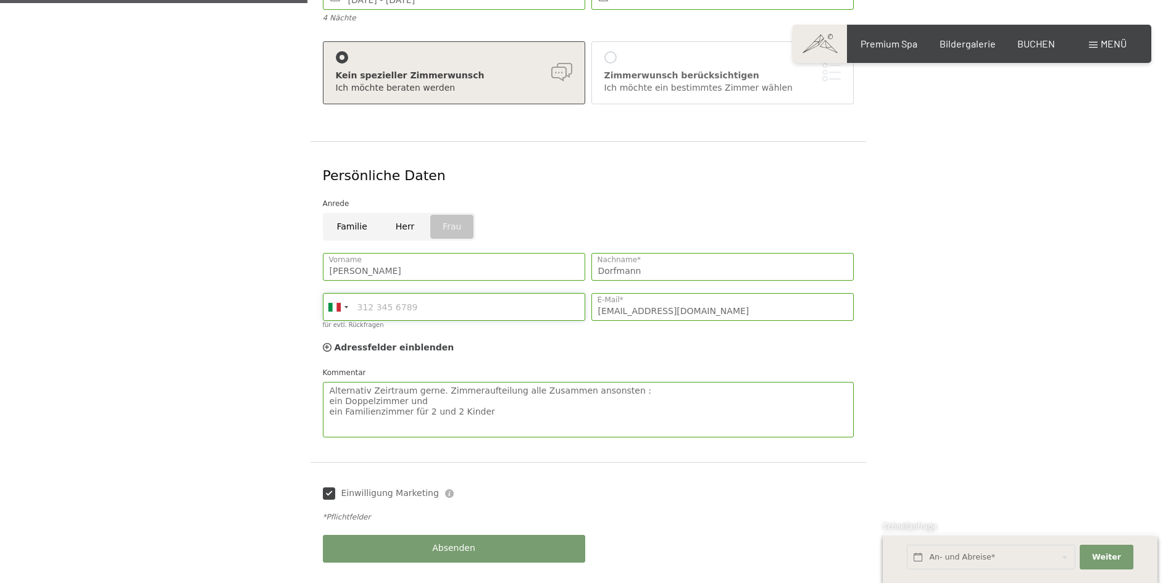
click at [357, 304] on input "für evtl. Rückfragen" at bounding box center [454, 307] width 262 height 28
type input "327 462 1288"
click at [468, 529] on div "Absenden" at bounding box center [454, 549] width 268 height 40
click at [452, 542] on span "Absenden" at bounding box center [453, 548] width 43 height 12
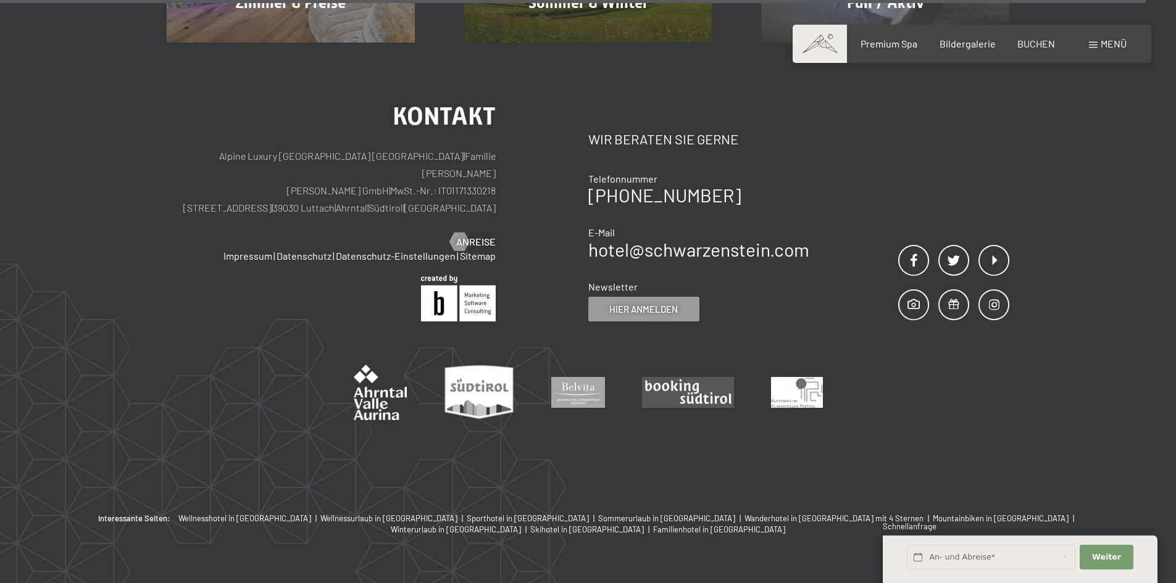
scroll to position [799, 0]
